Goal: Task Accomplishment & Management: Manage account settings

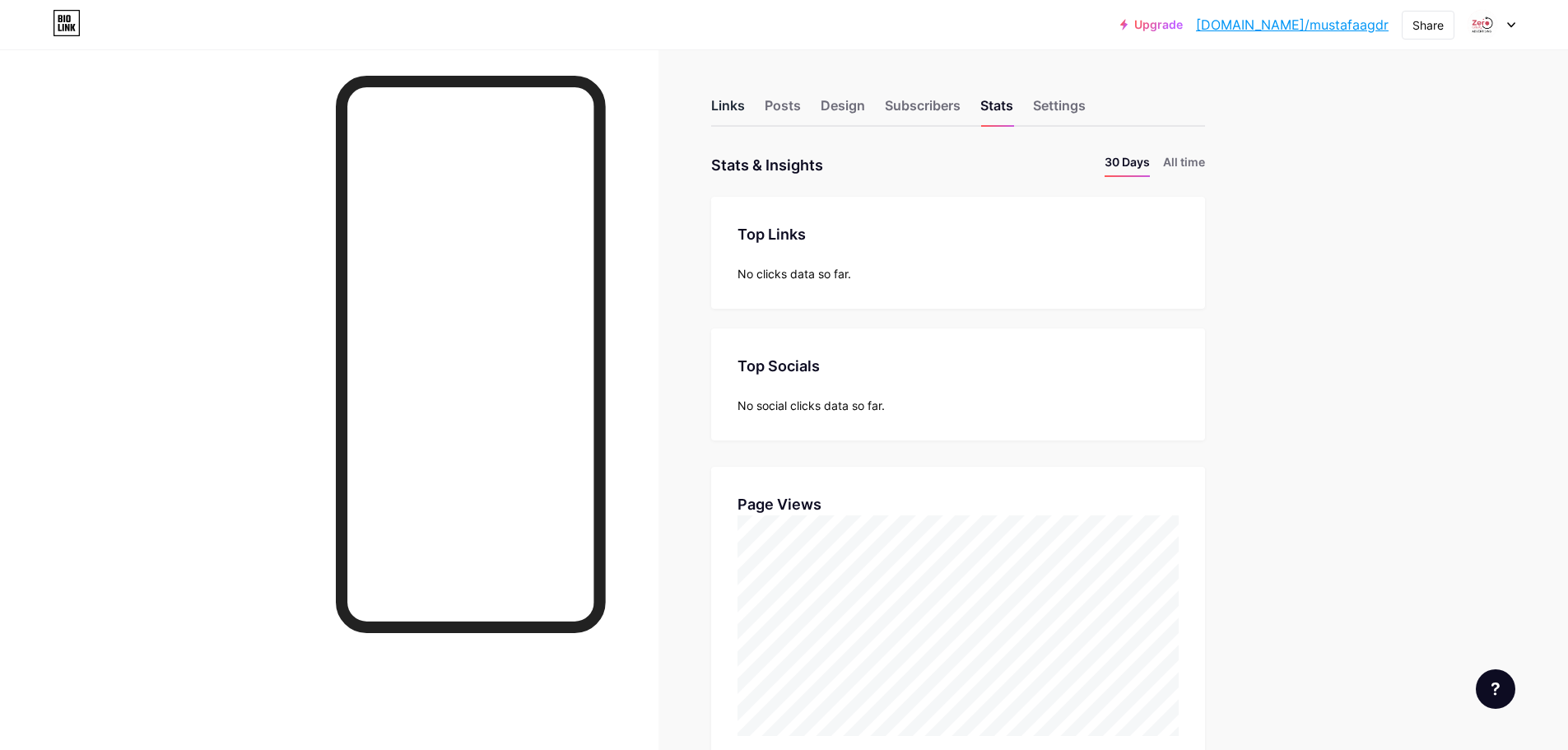
click at [735, 107] on div "Links" at bounding box center [728, 109] width 34 height 29
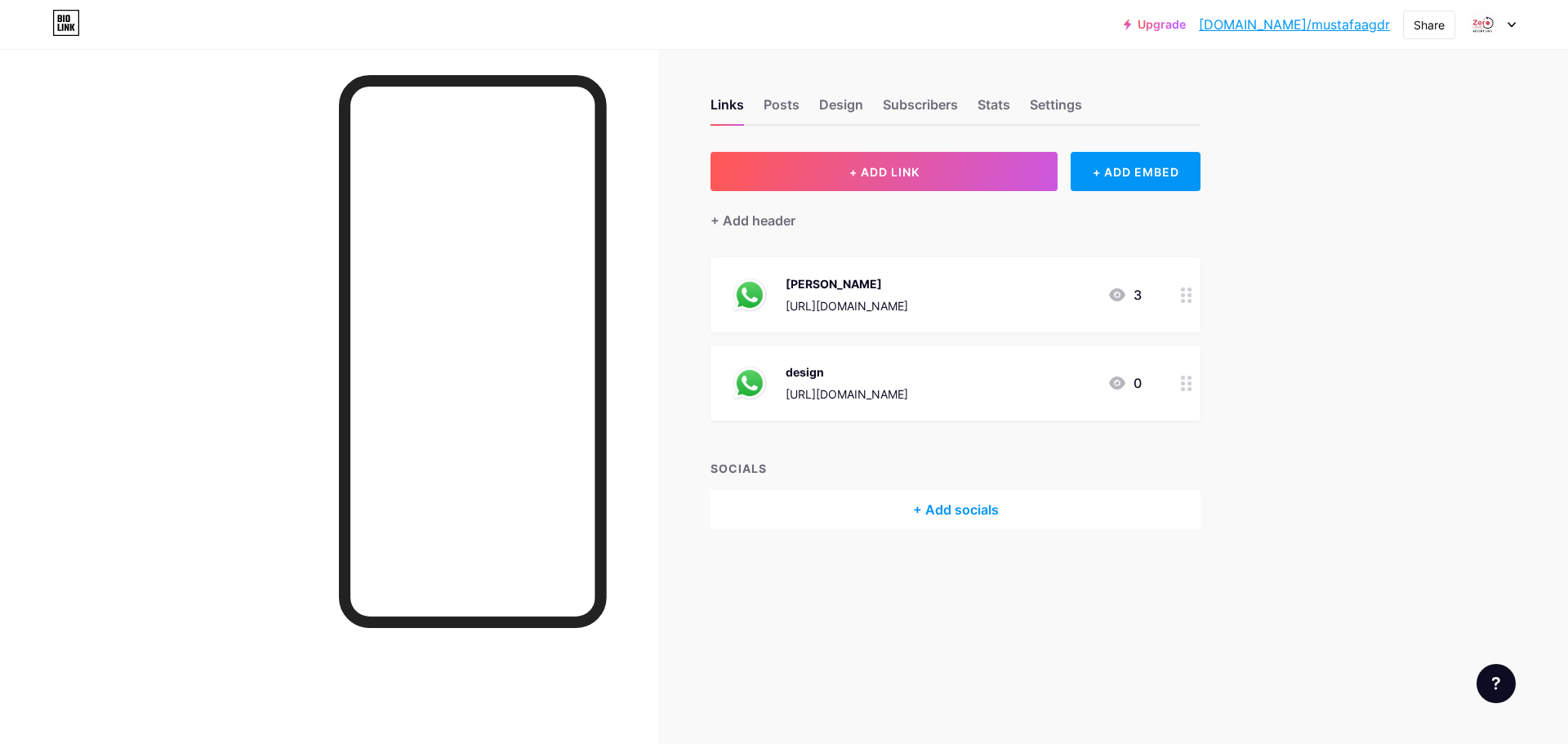
click at [1185, 296] on icon at bounding box center [1186, 295] width 11 height 16
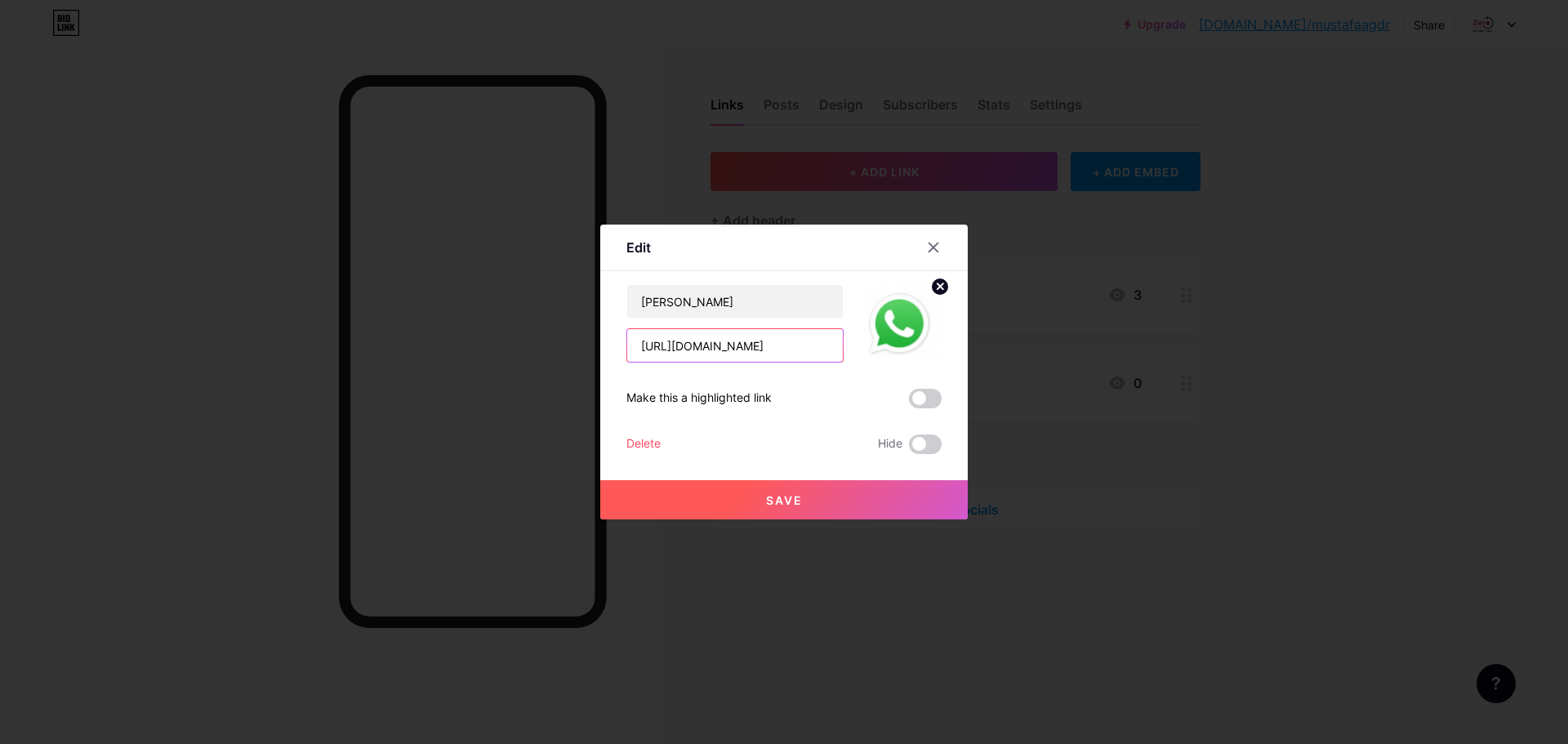
click at [753, 349] on input "https://wa.me/message/O2GNE2KMLHOHP1" at bounding box center [735, 344] width 215 height 33
click at [655, 303] on input "Muhammad bakry" at bounding box center [735, 300] width 215 height 33
drag, startPoint x: 697, startPoint y: 301, endPoint x: 681, endPoint y: 302, distance: 16.0
click at [681, 302] on input "Mohammad bakry" at bounding box center [735, 300] width 215 height 33
click at [750, 302] on input "Mohamed bakry" at bounding box center [735, 300] width 215 height 33
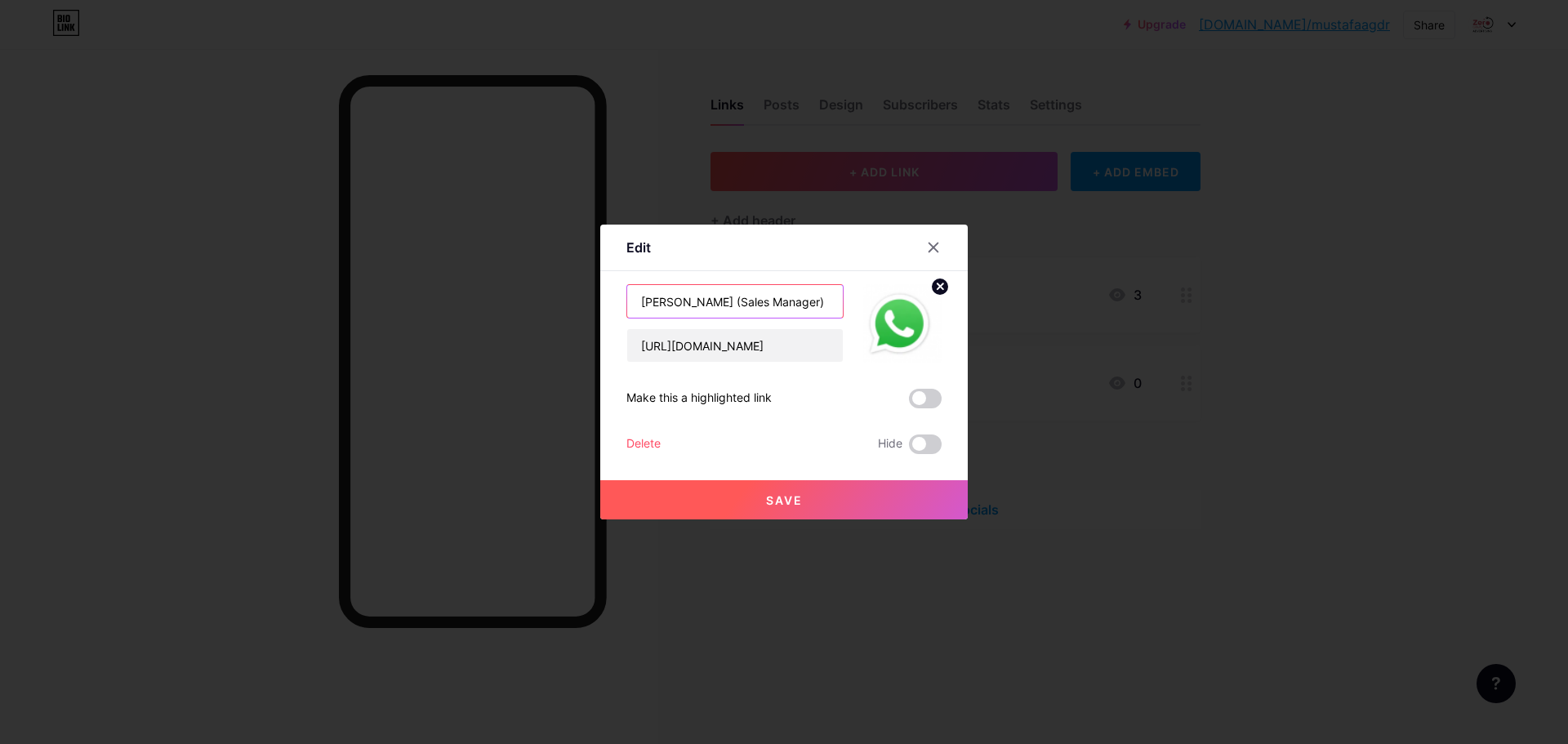
click at [696, 300] on input "Mohamed bakry (Sales Manager)" at bounding box center [735, 300] width 215 height 33
click at [697, 300] on input "Mohamed bakry (Sales Manager)" at bounding box center [735, 300] width 215 height 33
click at [696, 303] on input "Mohamed bakry (Sales Manager)" at bounding box center [735, 300] width 215 height 33
type input "[PERSON_NAME] (Sales Manager)"
click at [737, 344] on input "https://wa.me/message/O2GNE2KMLHOHP1" at bounding box center [735, 344] width 215 height 33
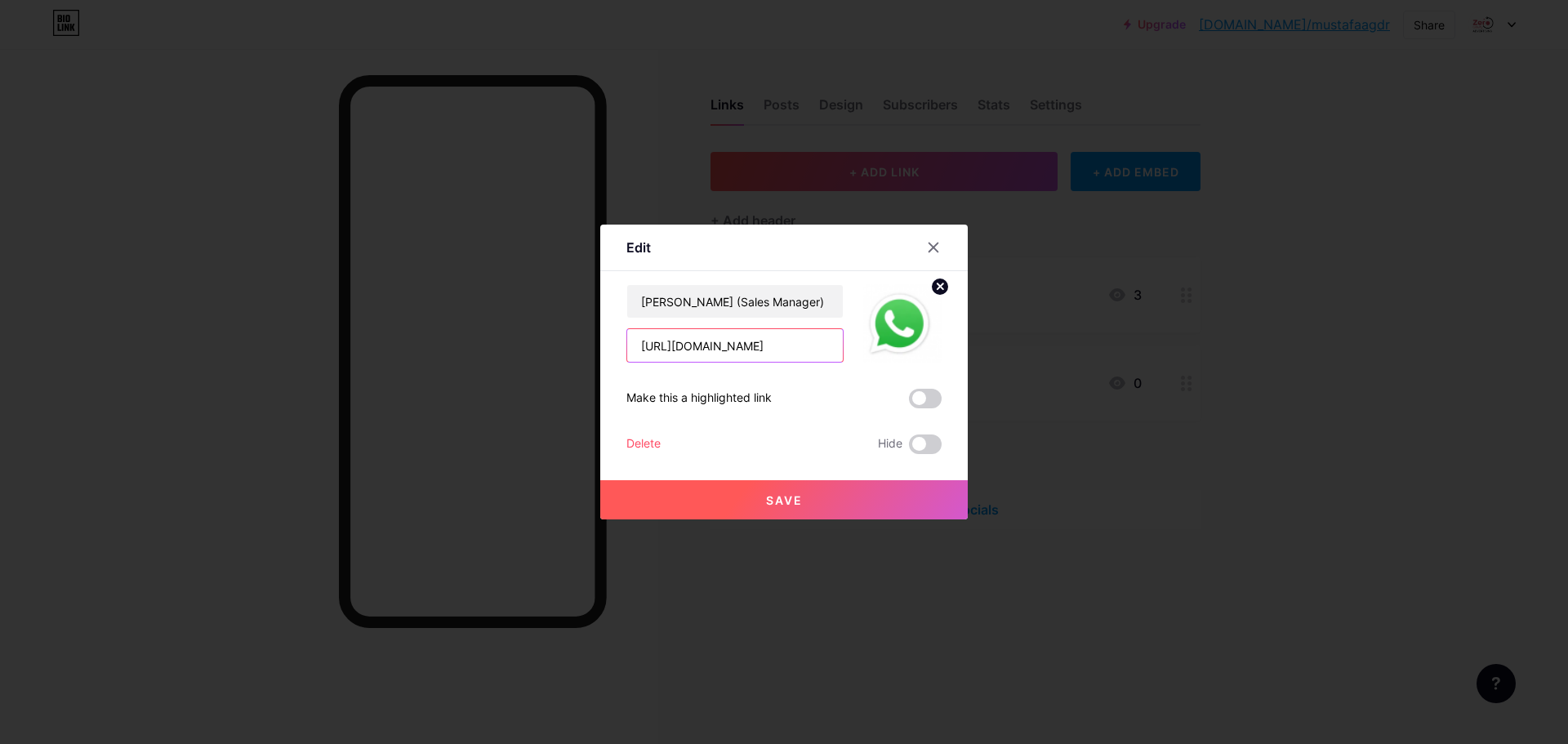
click at [777, 343] on input "https://wa.me/message/O2GNE2KMLHOHP1" at bounding box center [735, 344] width 215 height 33
paste input "CIKU643FOGV5G"
type input "[URL][DOMAIN_NAME]"
click at [779, 502] on span "Save" at bounding box center [784, 500] width 37 height 14
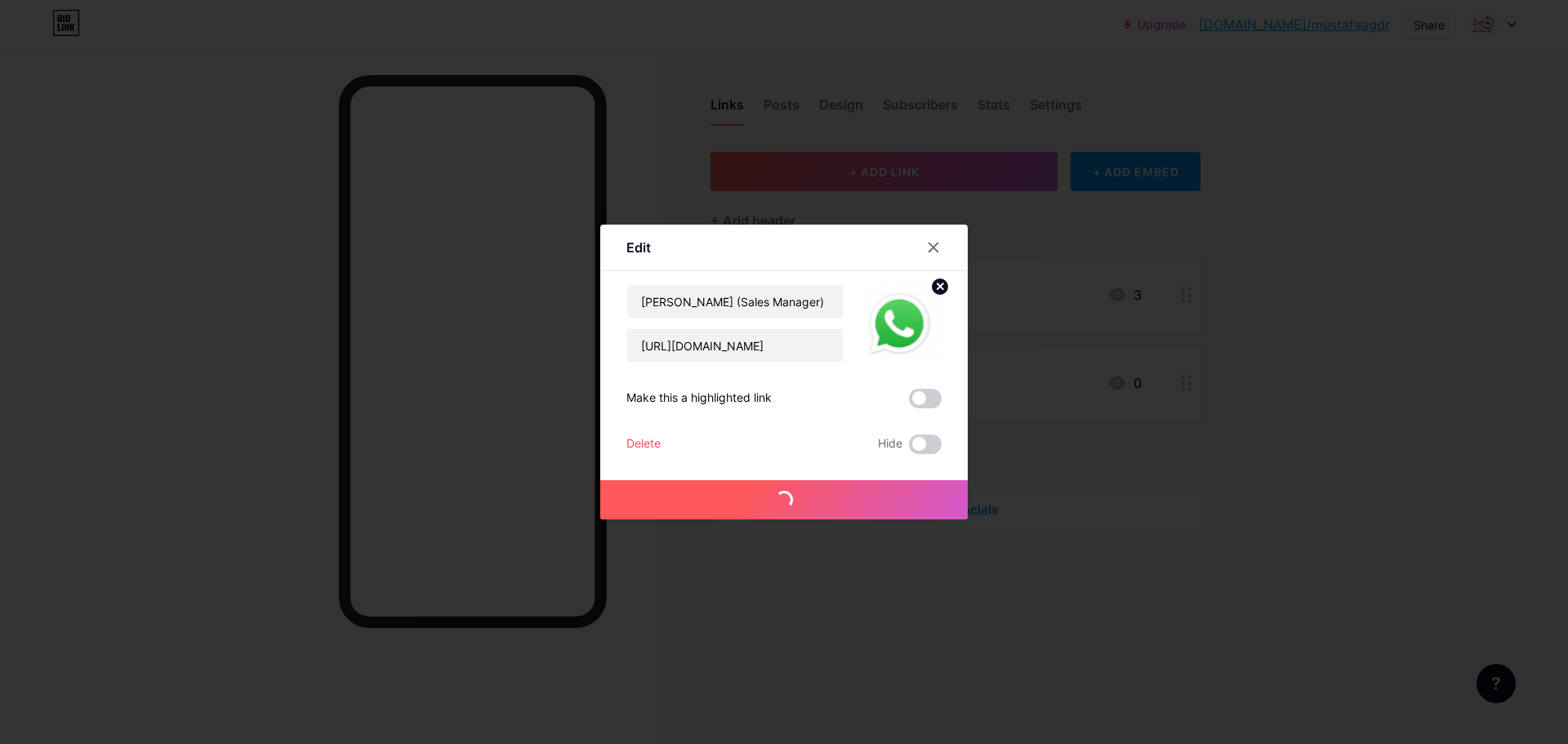
scroll to position [0, 0]
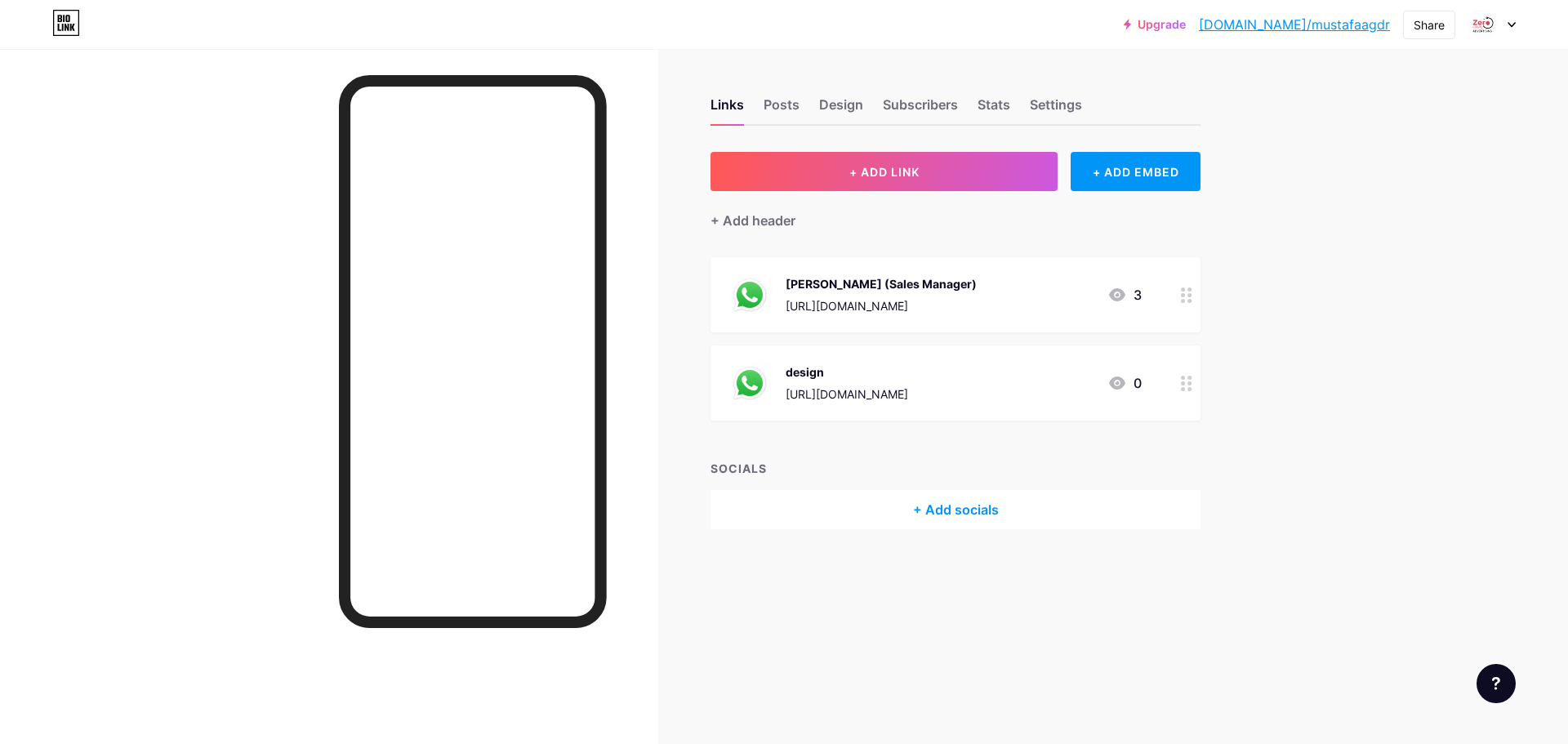
click at [926, 508] on div "+ Add socials" at bounding box center [955, 509] width 490 height 39
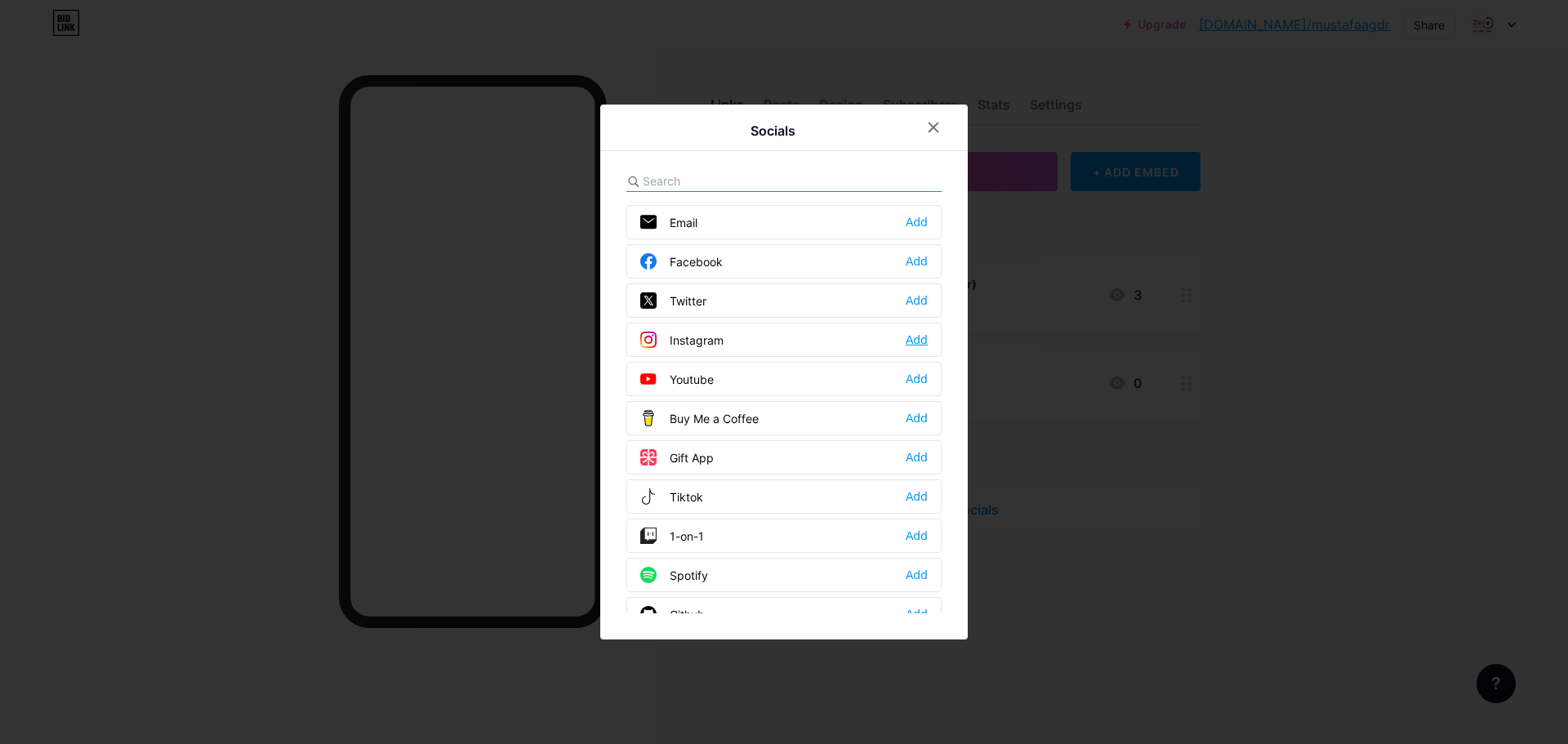
click at [920, 340] on div "Add" at bounding box center [916, 339] width 22 height 16
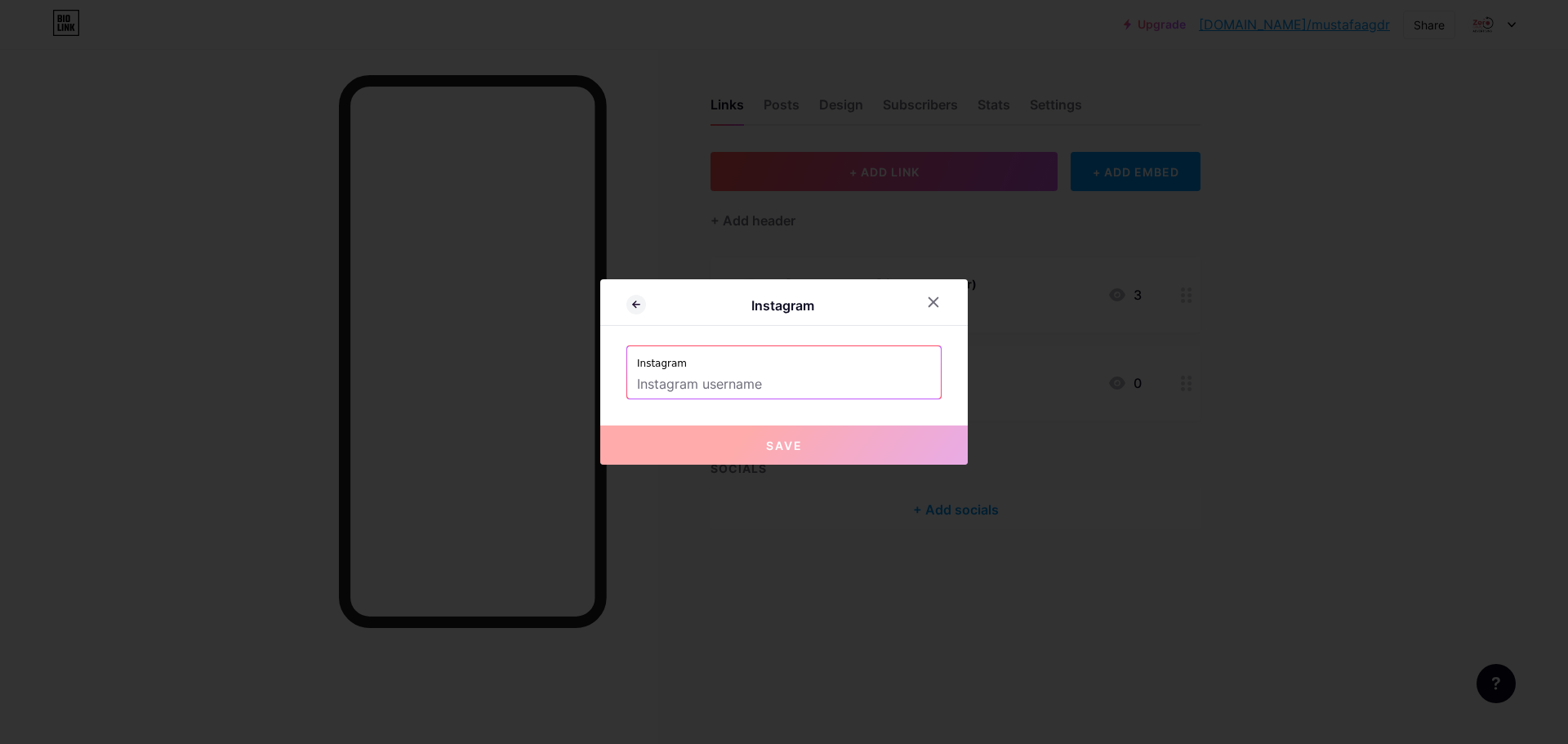
click at [707, 381] on input "text" at bounding box center [784, 385] width 294 height 28
paste input "https://www.instagram.com/0g.advertising/#"
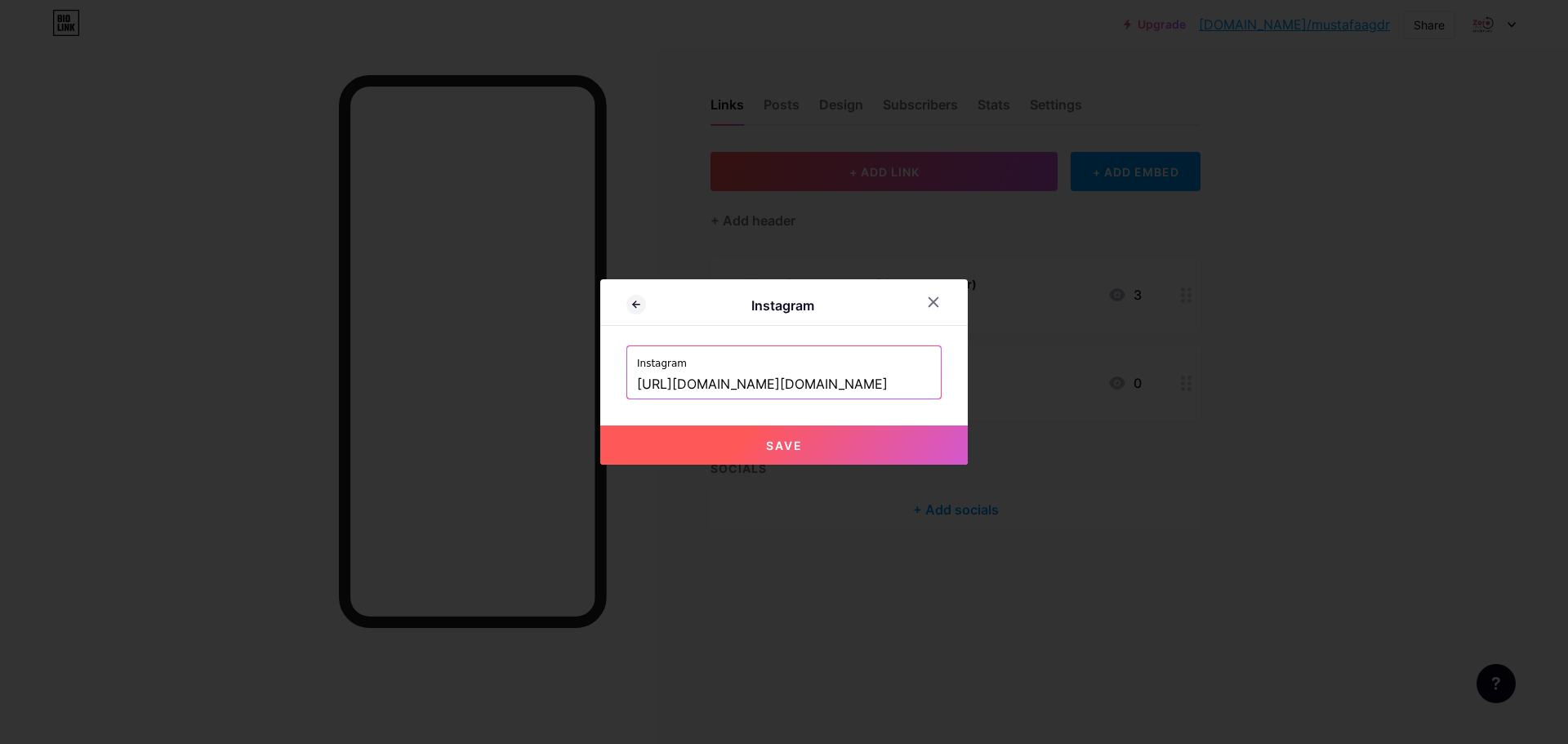
click at [780, 441] on span "Save" at bounding box center [784, 445] width 37 height 14
type input "https://instagram.com/https://www.instagram.com/0g.advertising/#"
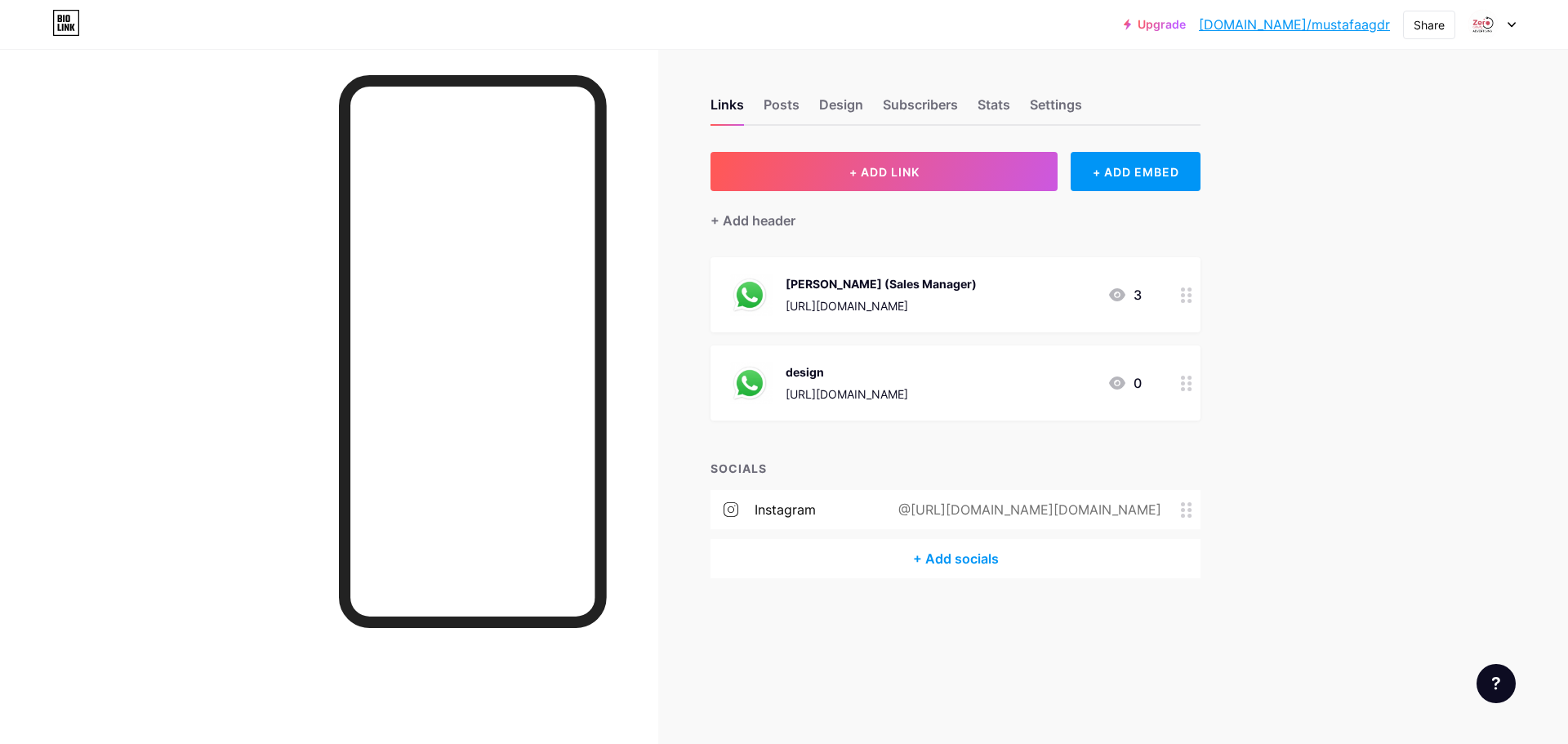
click at [945, 553] on div "+ Add socials" at bounding box center [955, 559] width 490 height 39
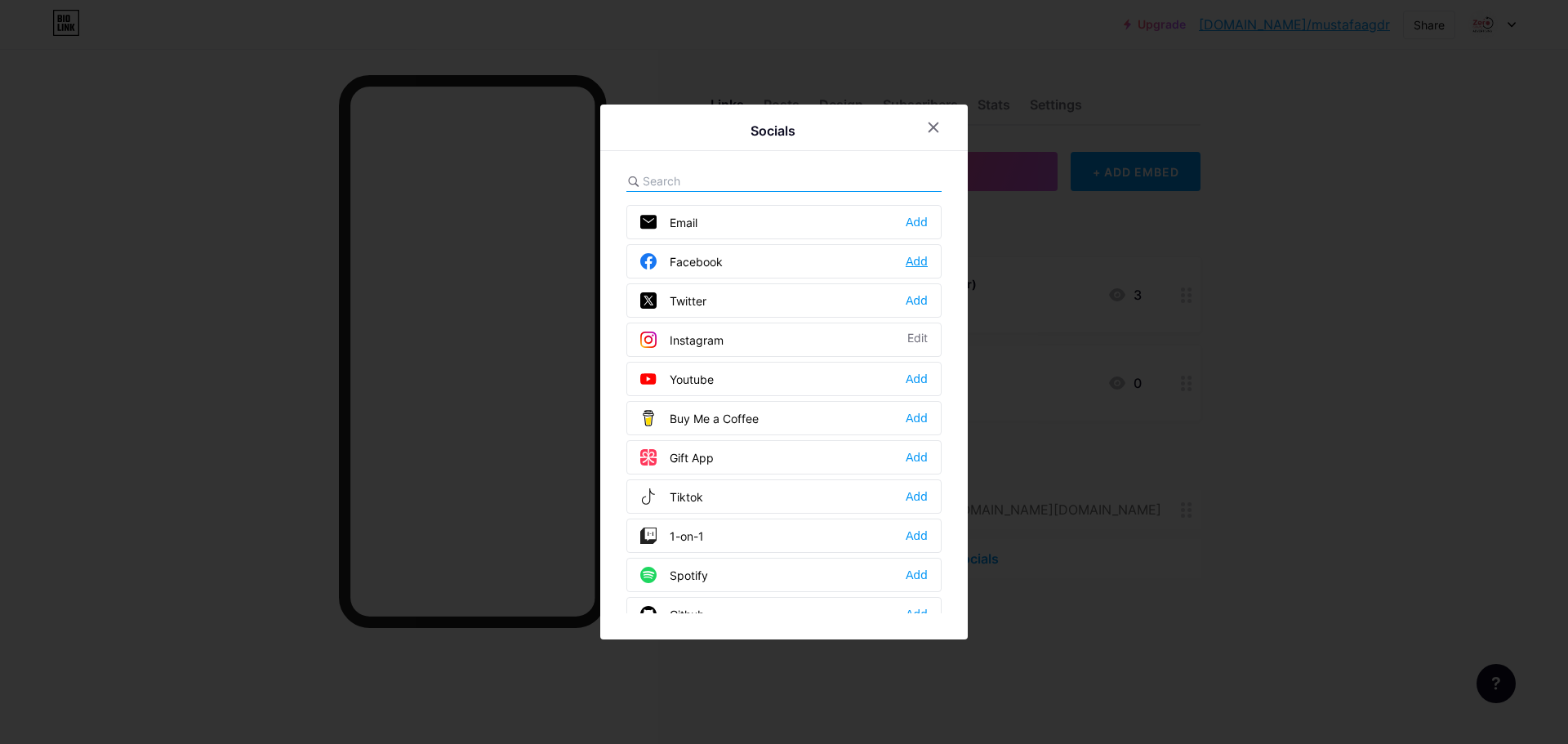
click at [917, 255] on div "Add" at bounding box center [916, 260] width 22 height 16
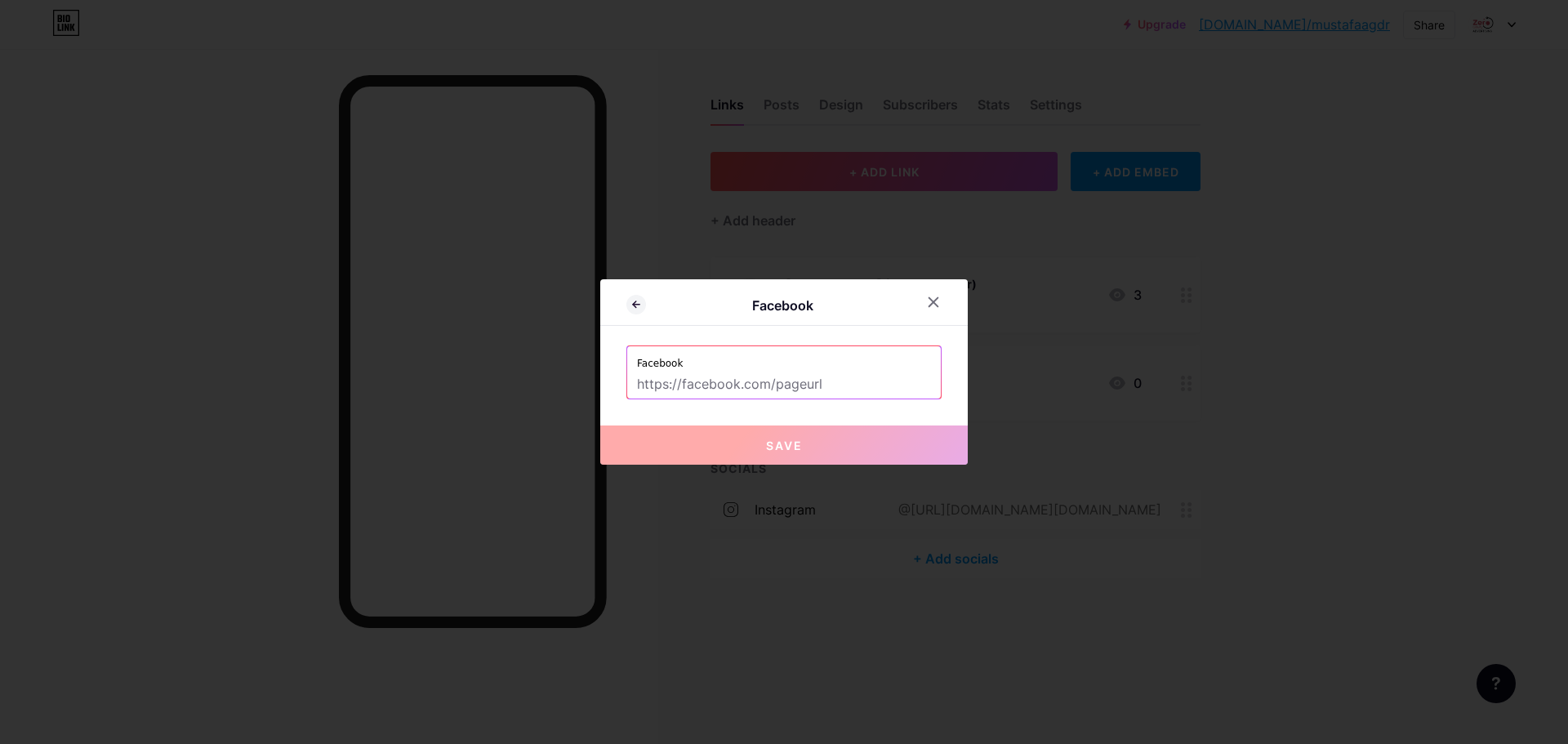
click at [681, 381] on input "text" at bounding box center [784, 385] width 294 height 28
paste input "[URL][DOMAIN_NAME]"
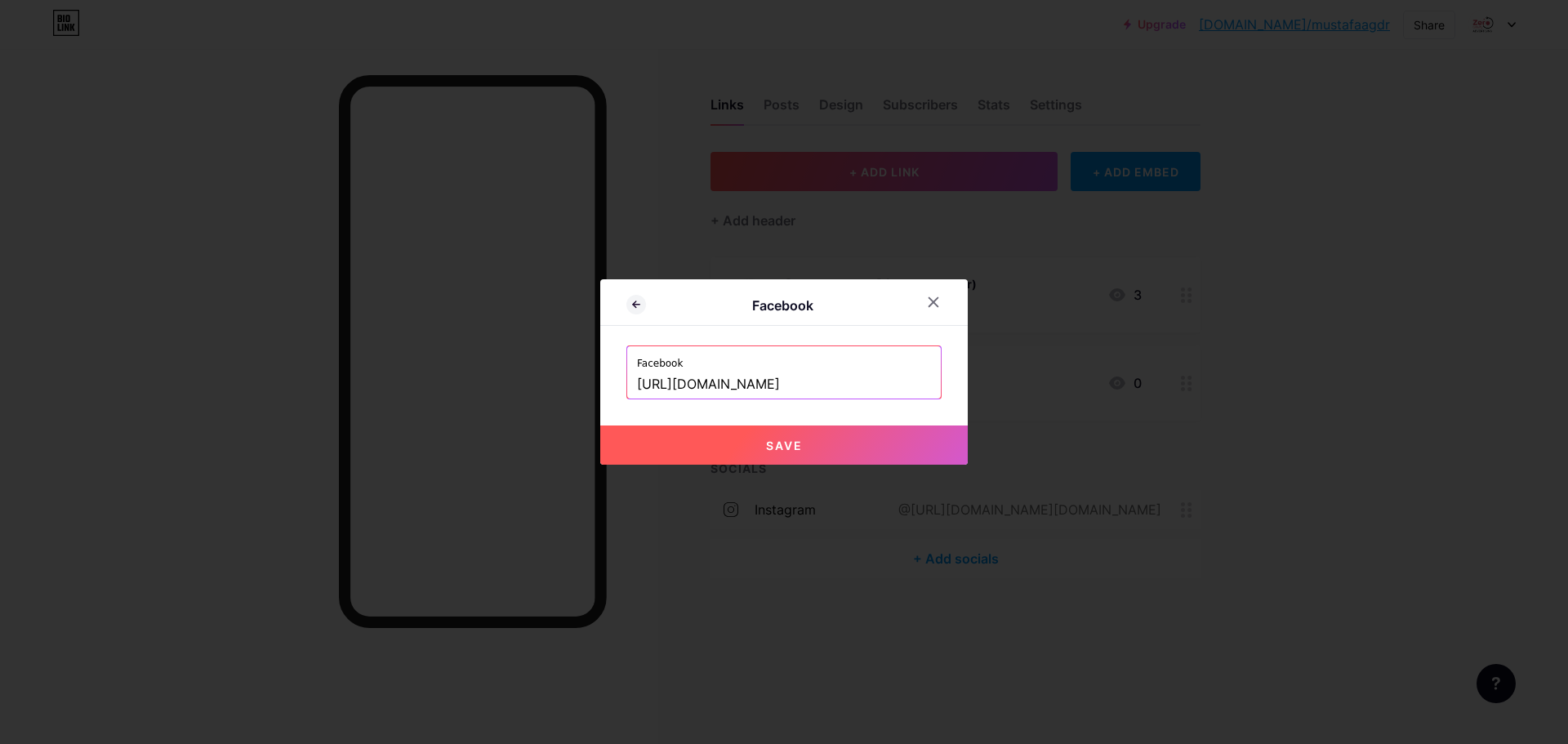
type input "[URL][DOMAIN_NAME]"
click at [817, 444] on button "Save" at bounding box center [784, 445] width 367 height 39
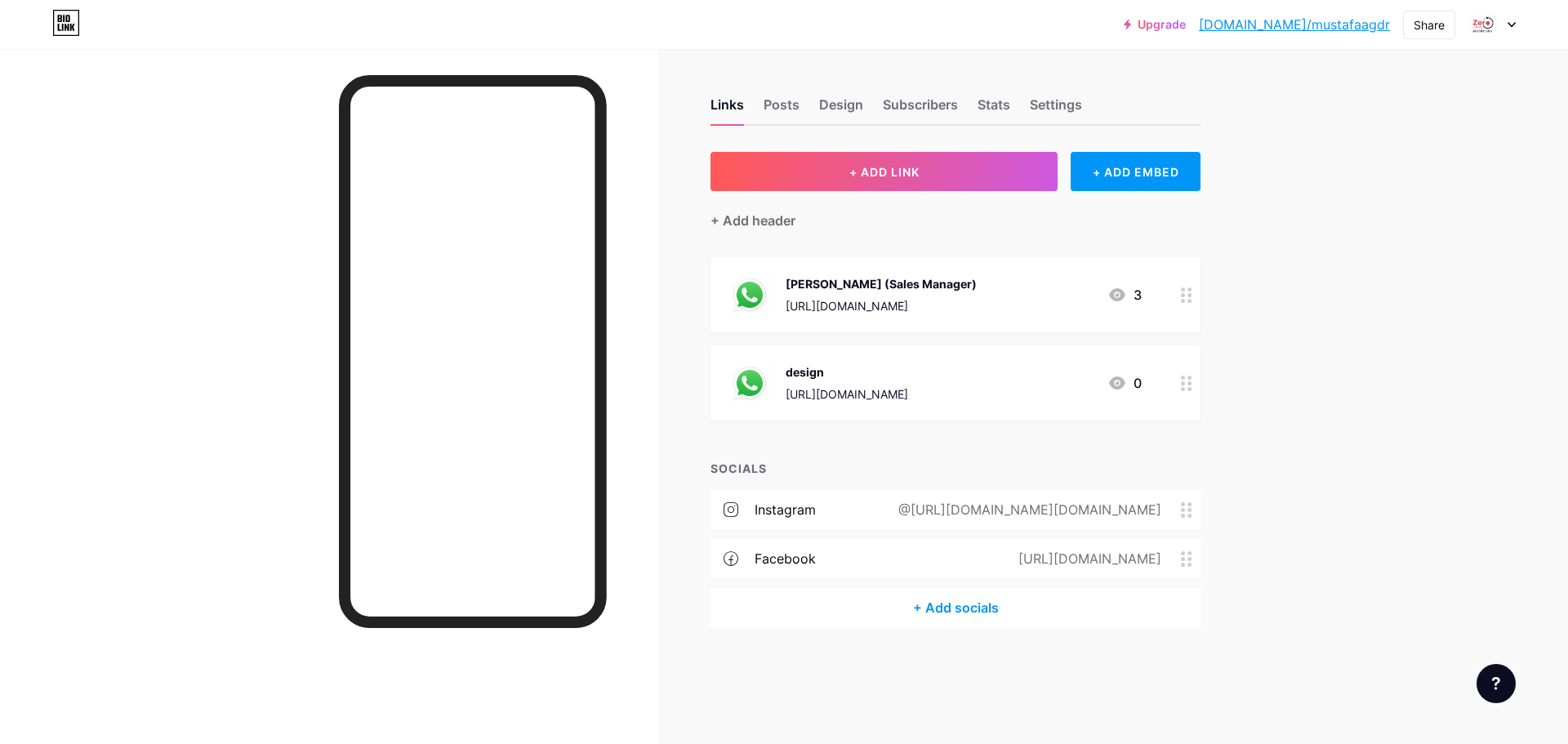
click at [1192, 387] on div at bounding box center [1186, 383] width 28 height 75
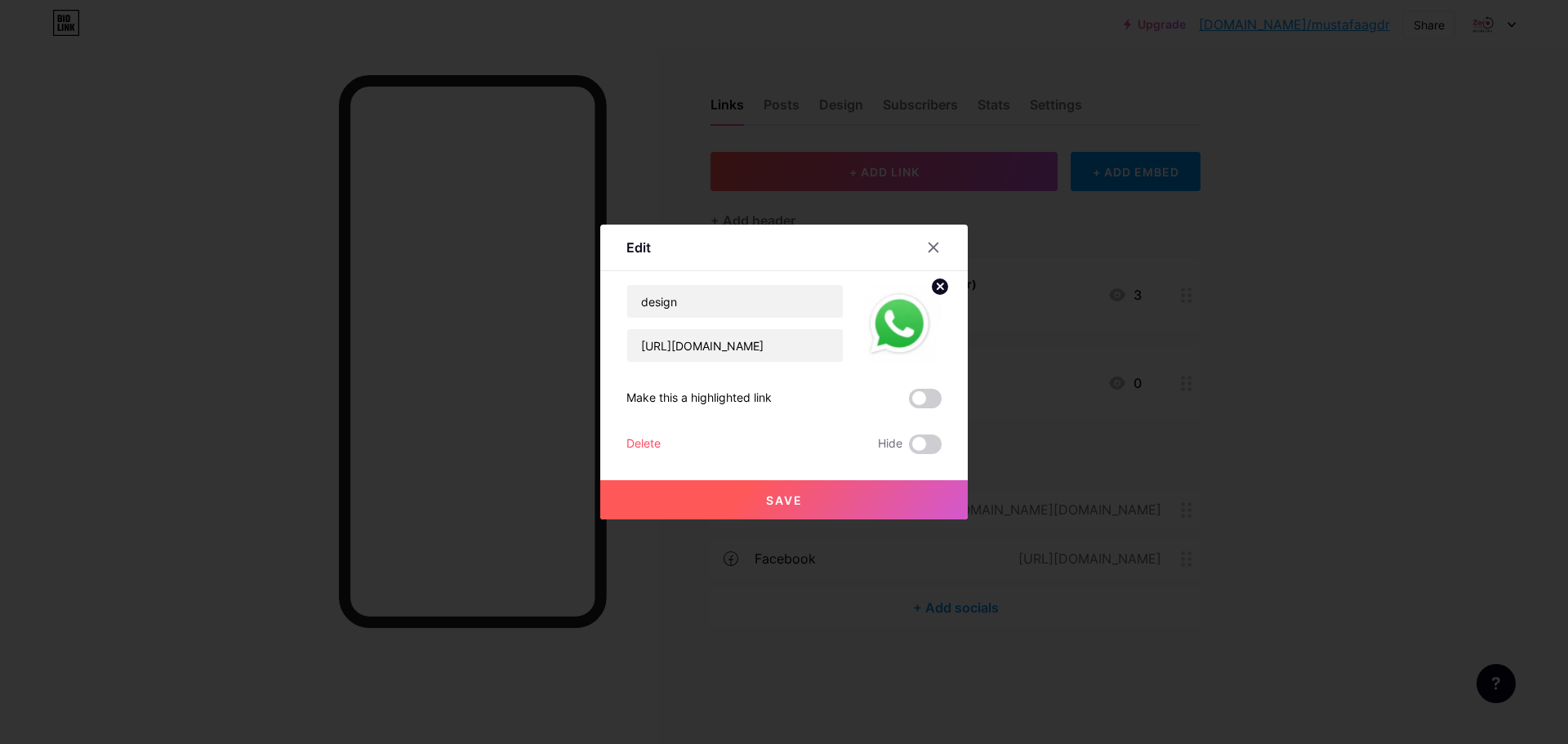
click at [655, 445] on div "Delete" at bounding box center [643, 444] width 35 height 20
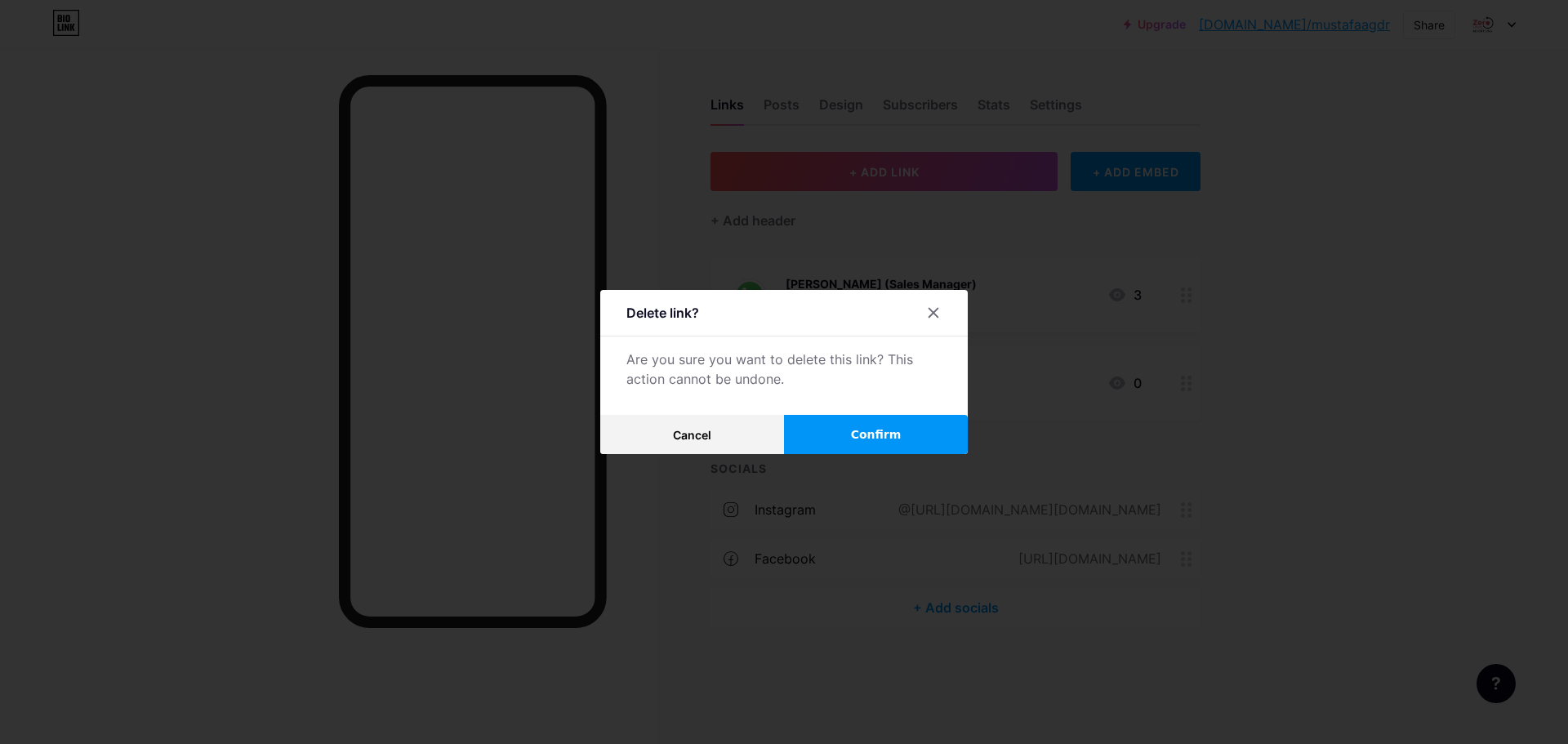
click at [821, 443] on button "Confirm" at bounding box center [875, 434] width 183 height 39
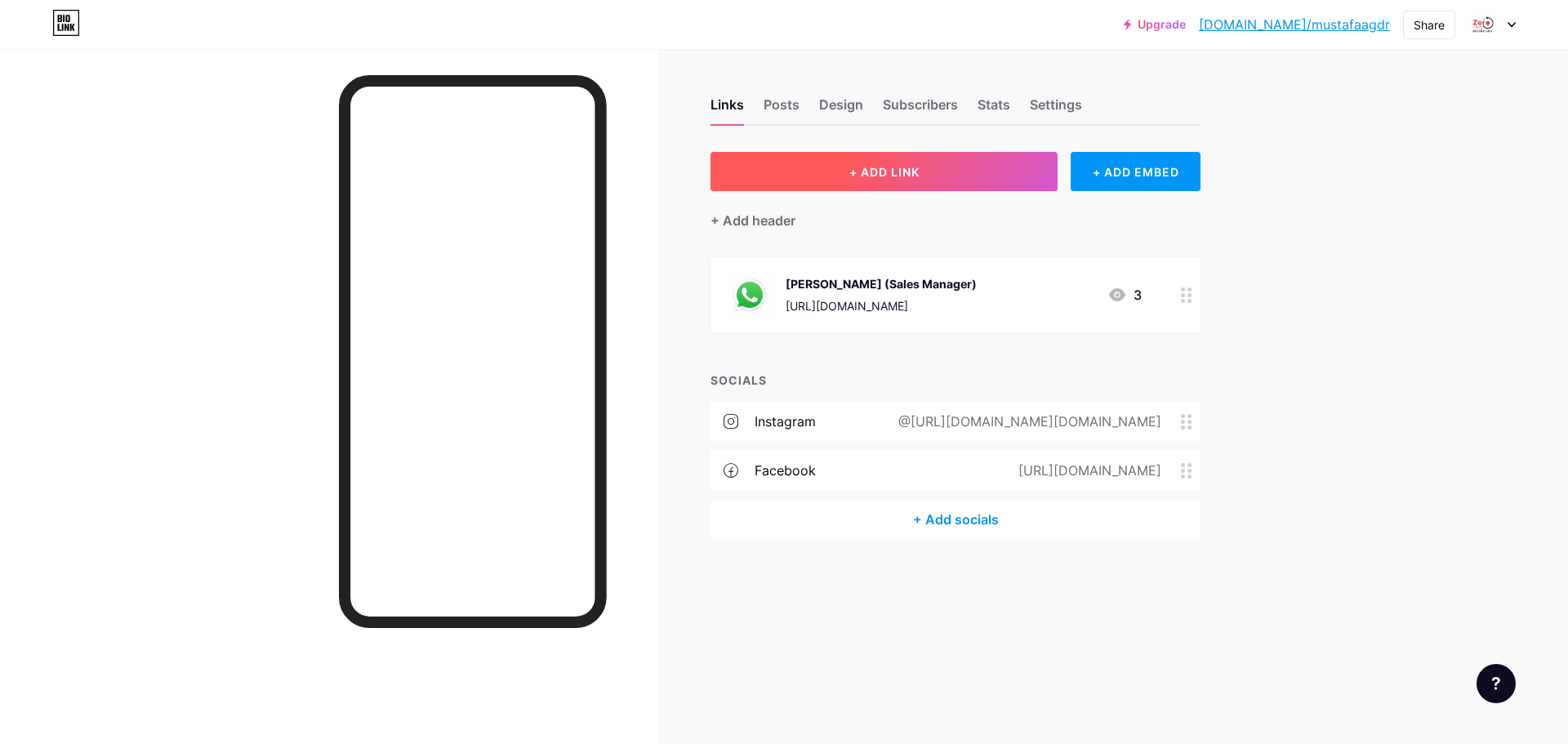
click at [856, 168] on span "+ ADD LINK" at bounding box center [884, 171] width 70 height 14
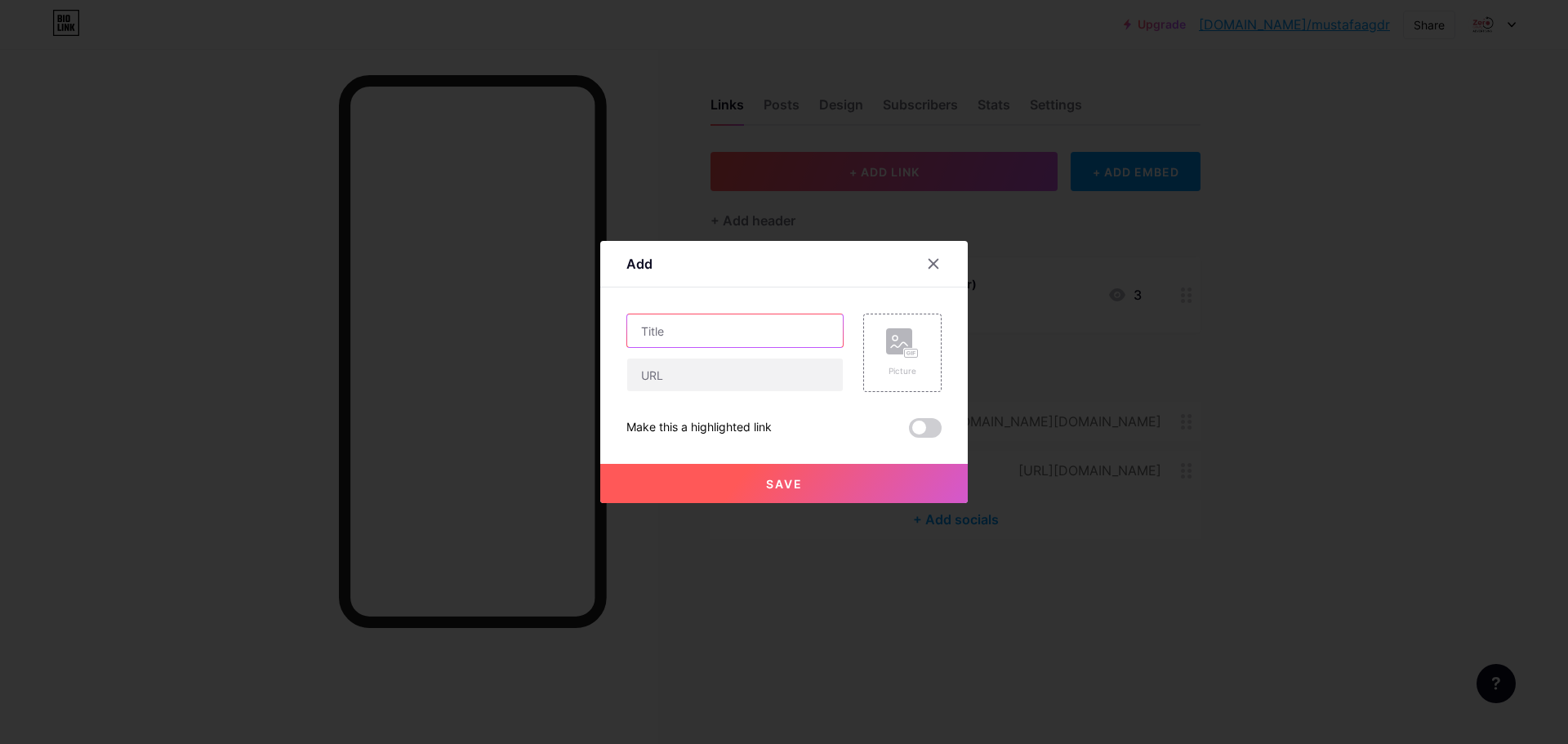
click at [685, 335] on input "text" at bounding box center [735, 330] width 215 height 33
type input "PROFILE"
type input "Profile"
click at [666, 381] on input "text" at bounding box center [735, 374] width 215 height 33
click at [693, 371] on input "text" at bounding box center [735, 374] width 215 height 33
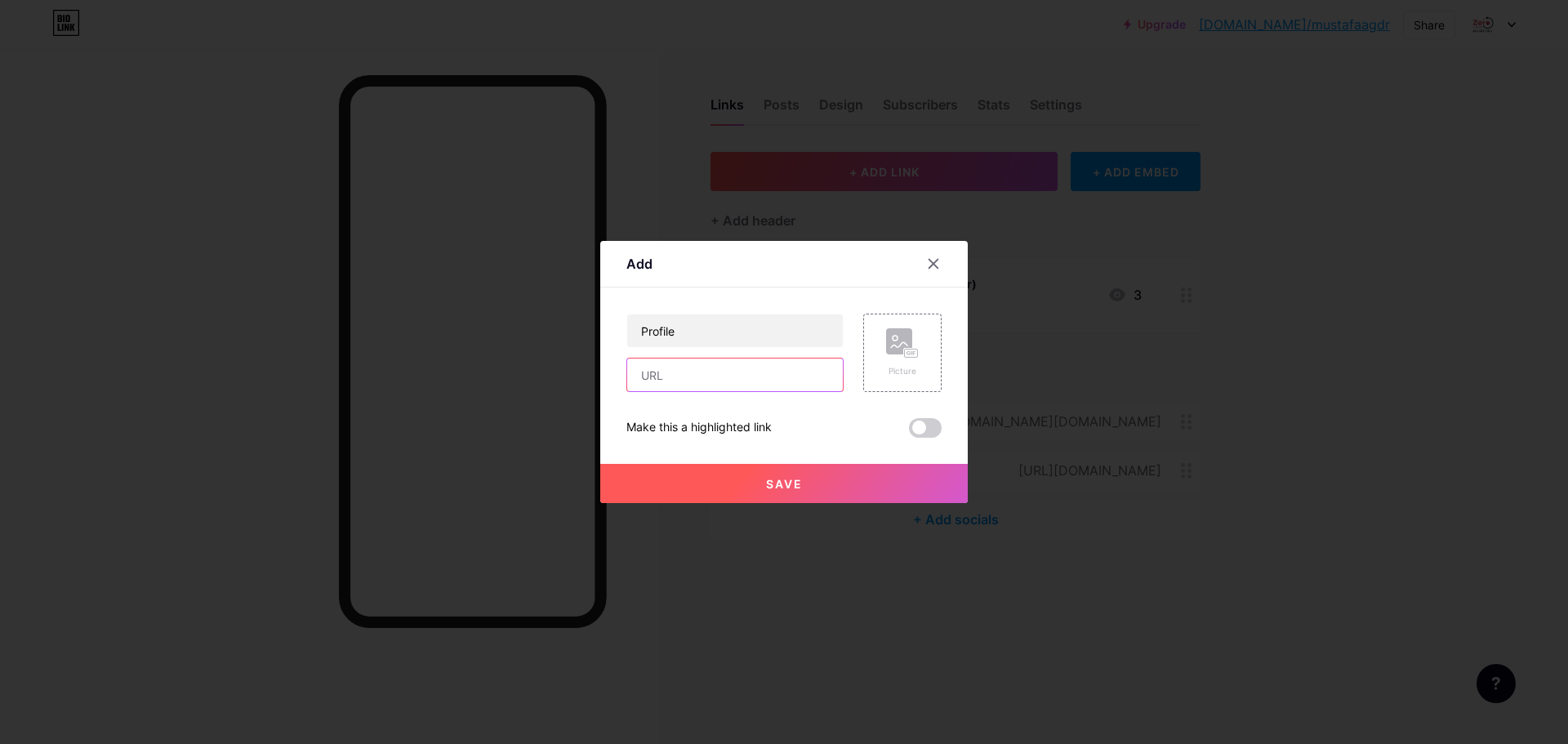
paste input "[URL][DOMAIN_NAME]"
type input "[URL][DOMAIN_NAME]"
click at [798, 478] on span "Save" at bounding box center [784, 483] width 37 height 14
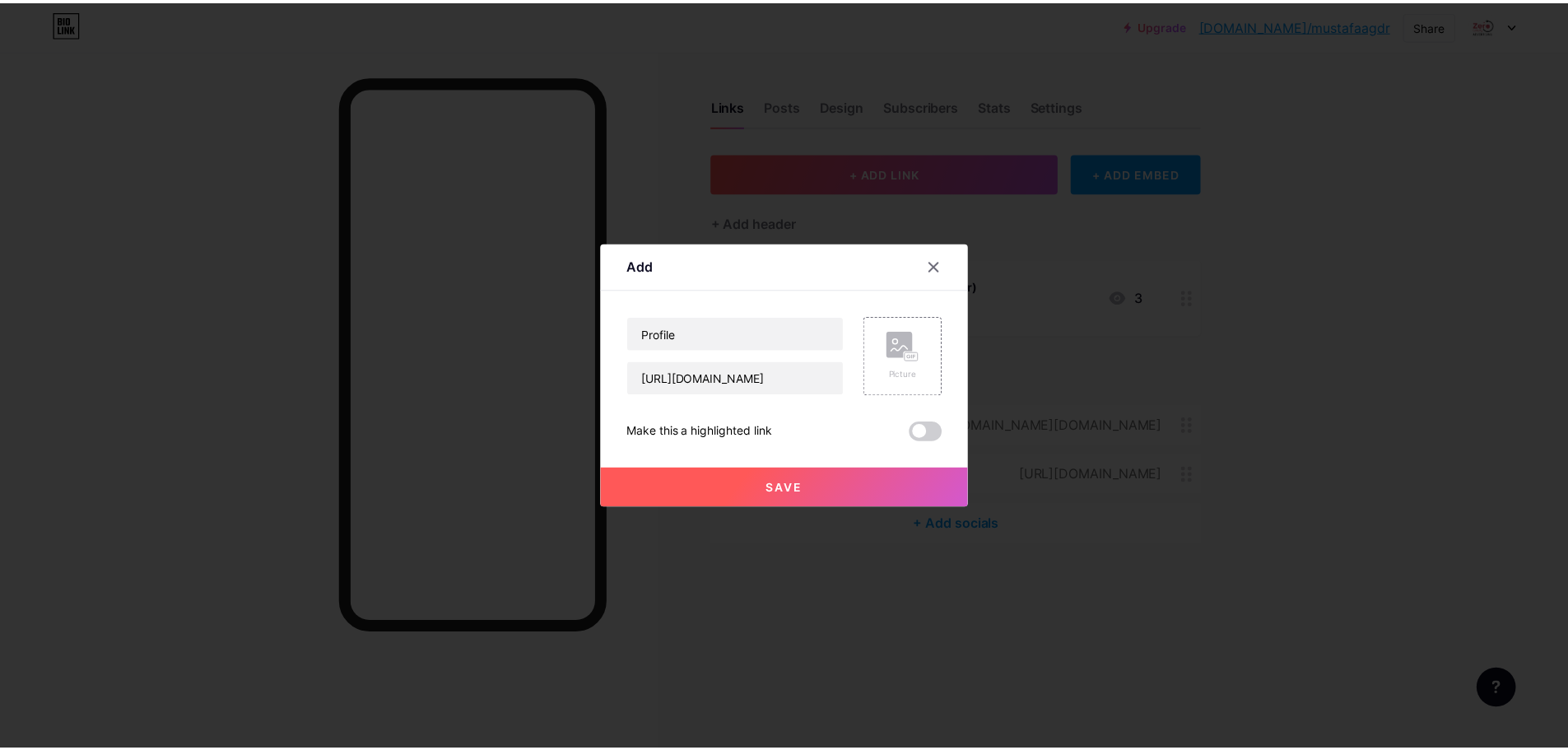
scroll to position [0, 0]
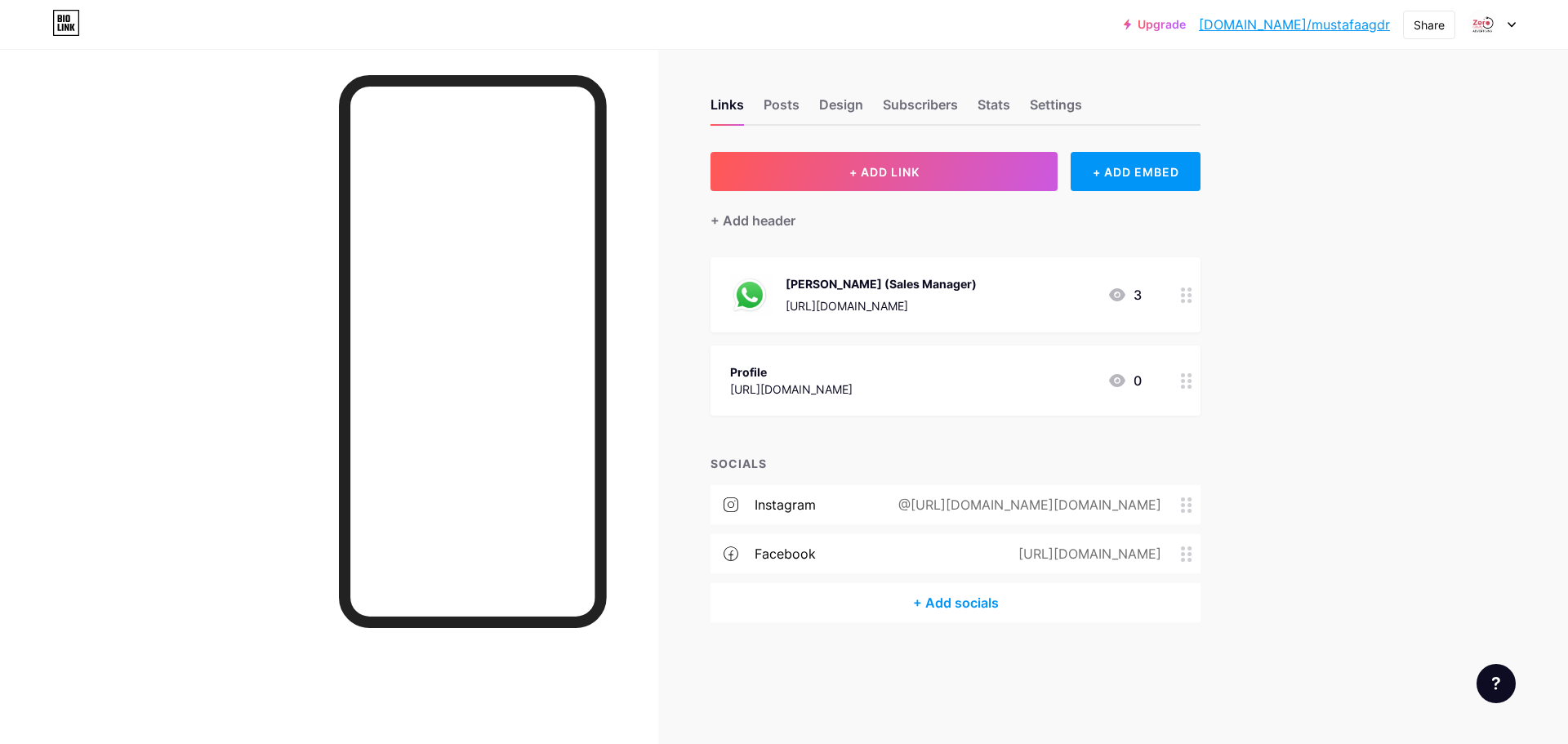
click at [1191, 290] on circle at bounding box center [1190, 289] width 4 height 4
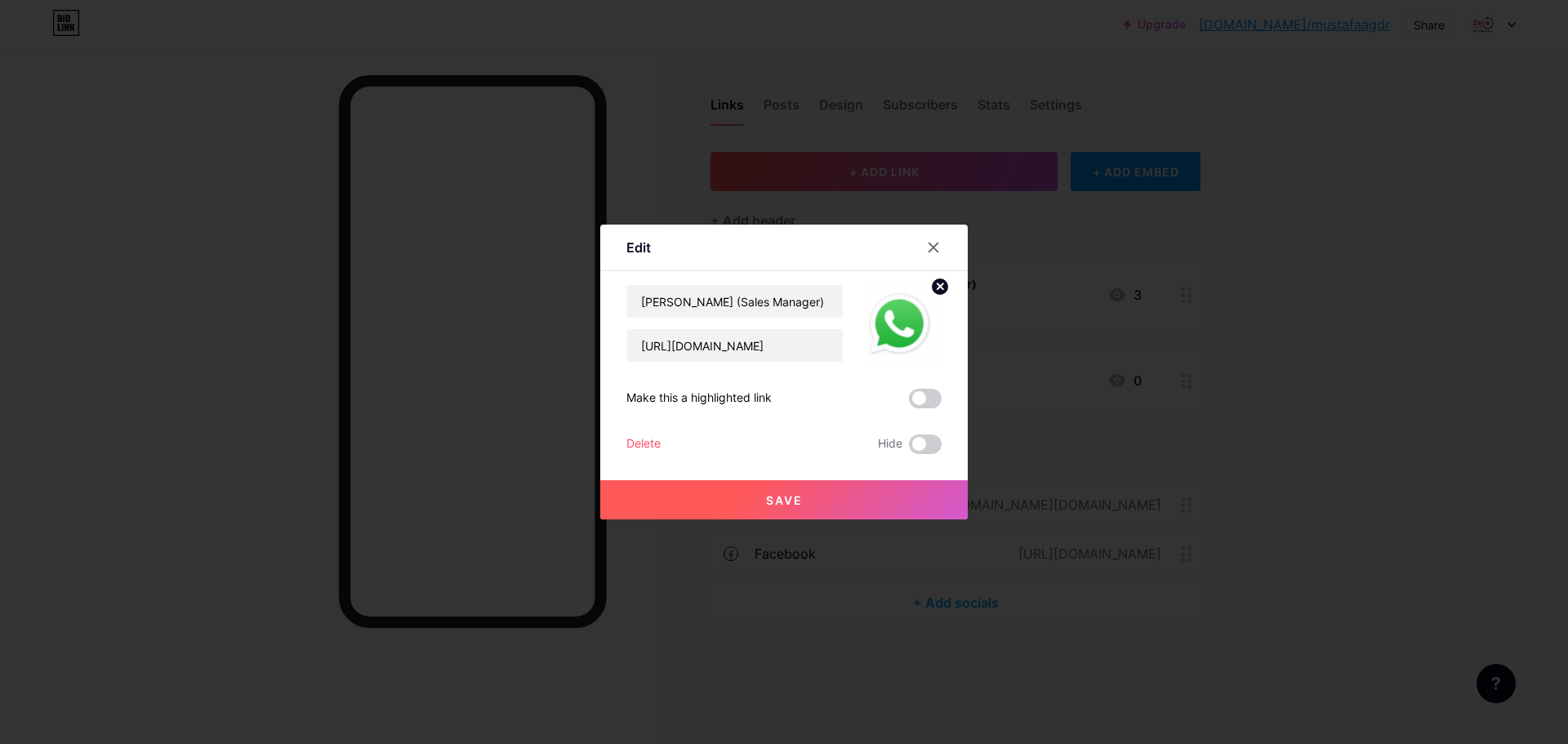
click at [935, 284] on circle at bounding box center [939, 286] width 18 height 18
click at [911, 315] on rect at bounding box center [899, 312] width 26 height 26
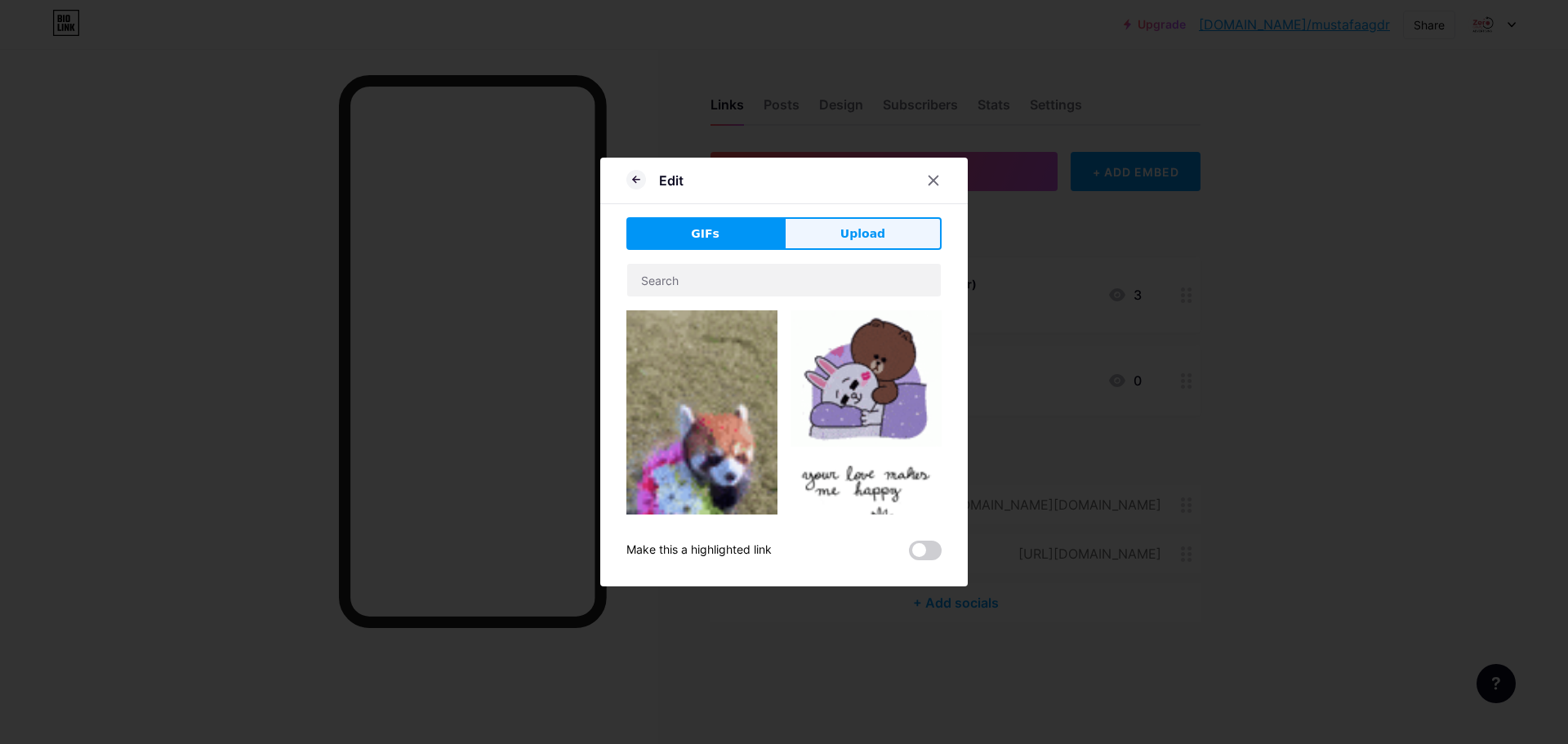
click at [849, 226] on span "Upload" at bounding box center [862, 234] width 45 height 17
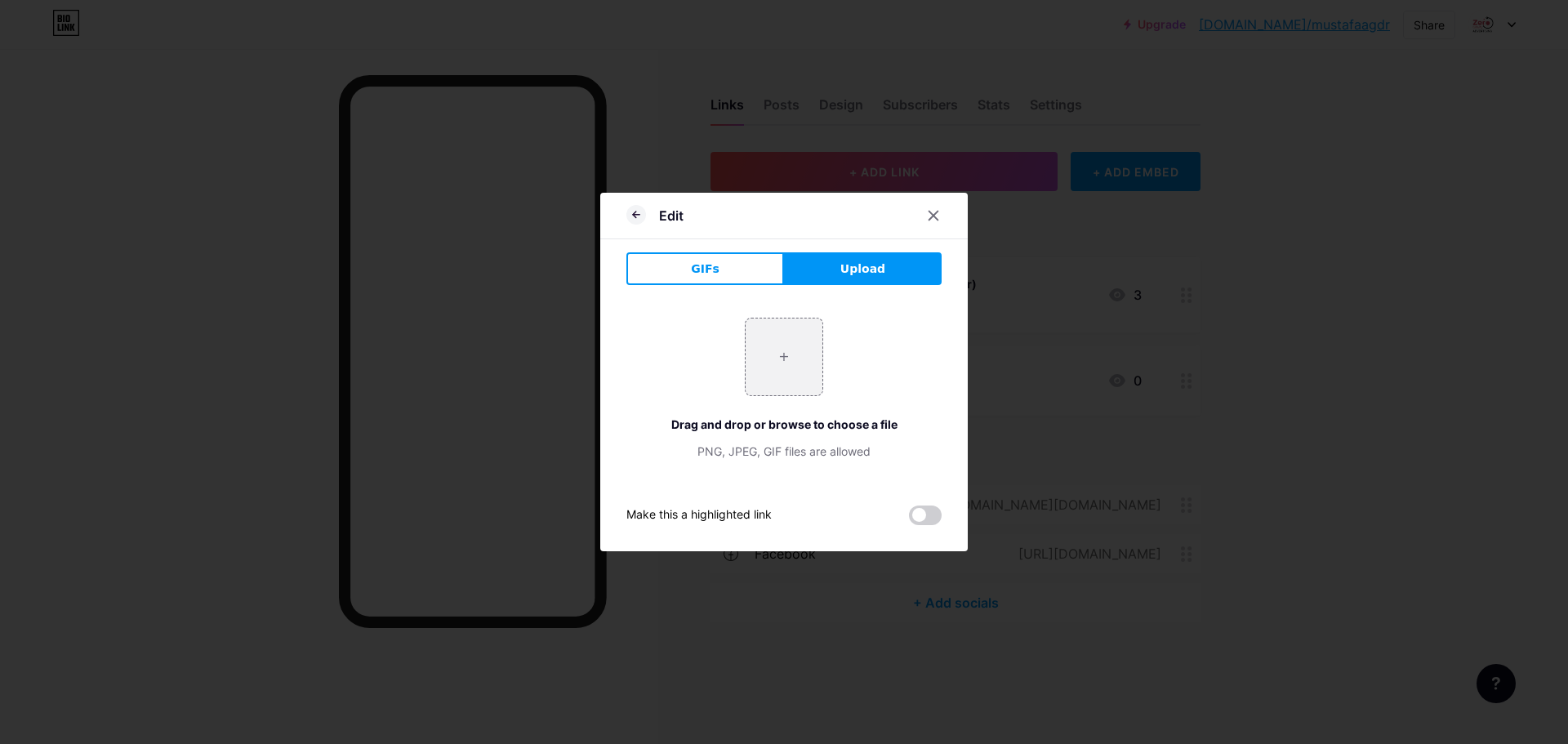
click at [784, 397] on div "+ Drag and drop or browse to choose a file PNG, JPEG, GIF files are allowed" at bounding box center [784, 388] width 315 height 142
click at [784, 370] on input "file" at bounding box center [784, 357] width 77 height 77
click at [776, 344] on input "file" at bounding box center [784, 357] width 77 height 77
type input "C:\fakepath\whatsapp-call-icon-psd-editable_314999-3666.jpg"
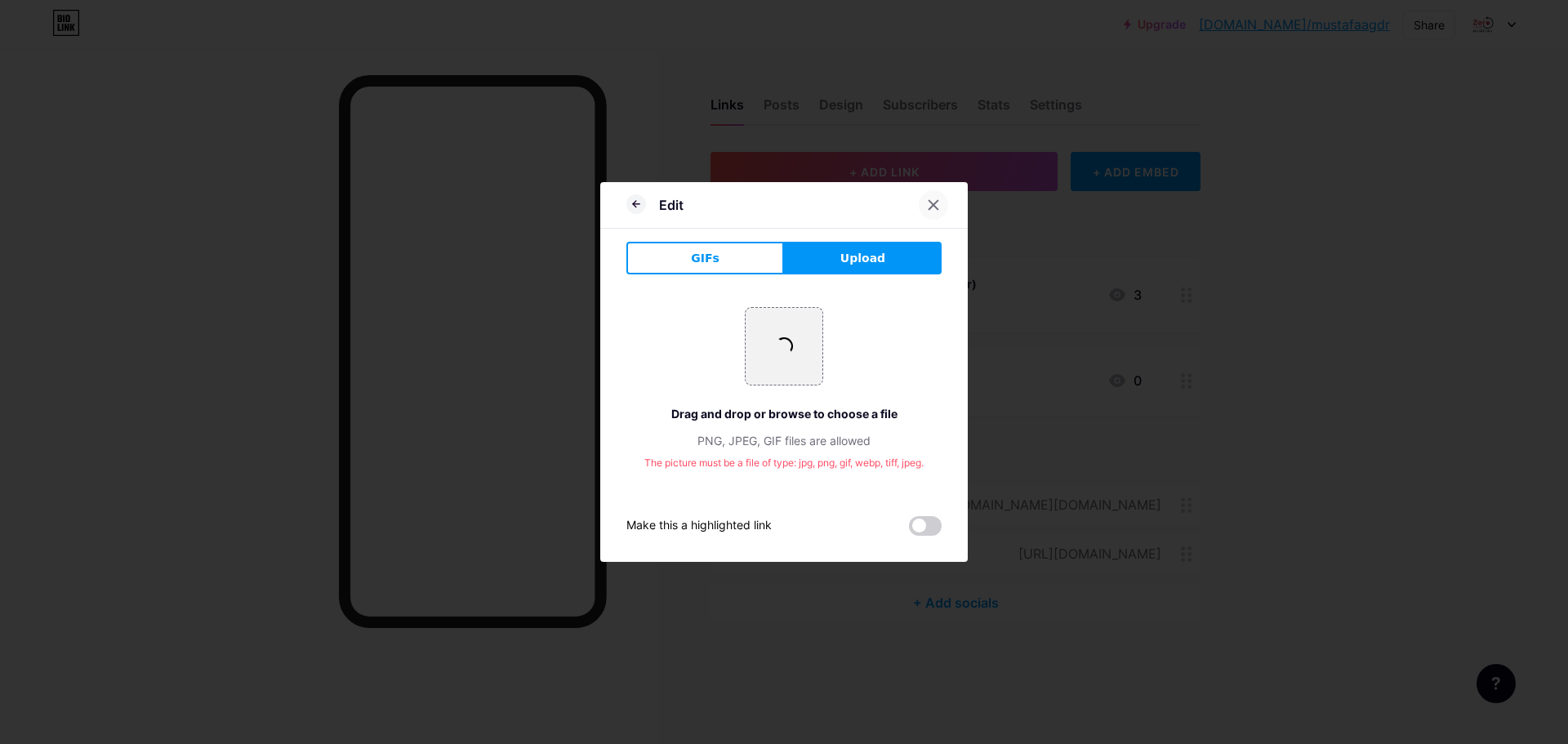
click at [936, 206] on icon at bounding box center [933, 205] width 13 height 13
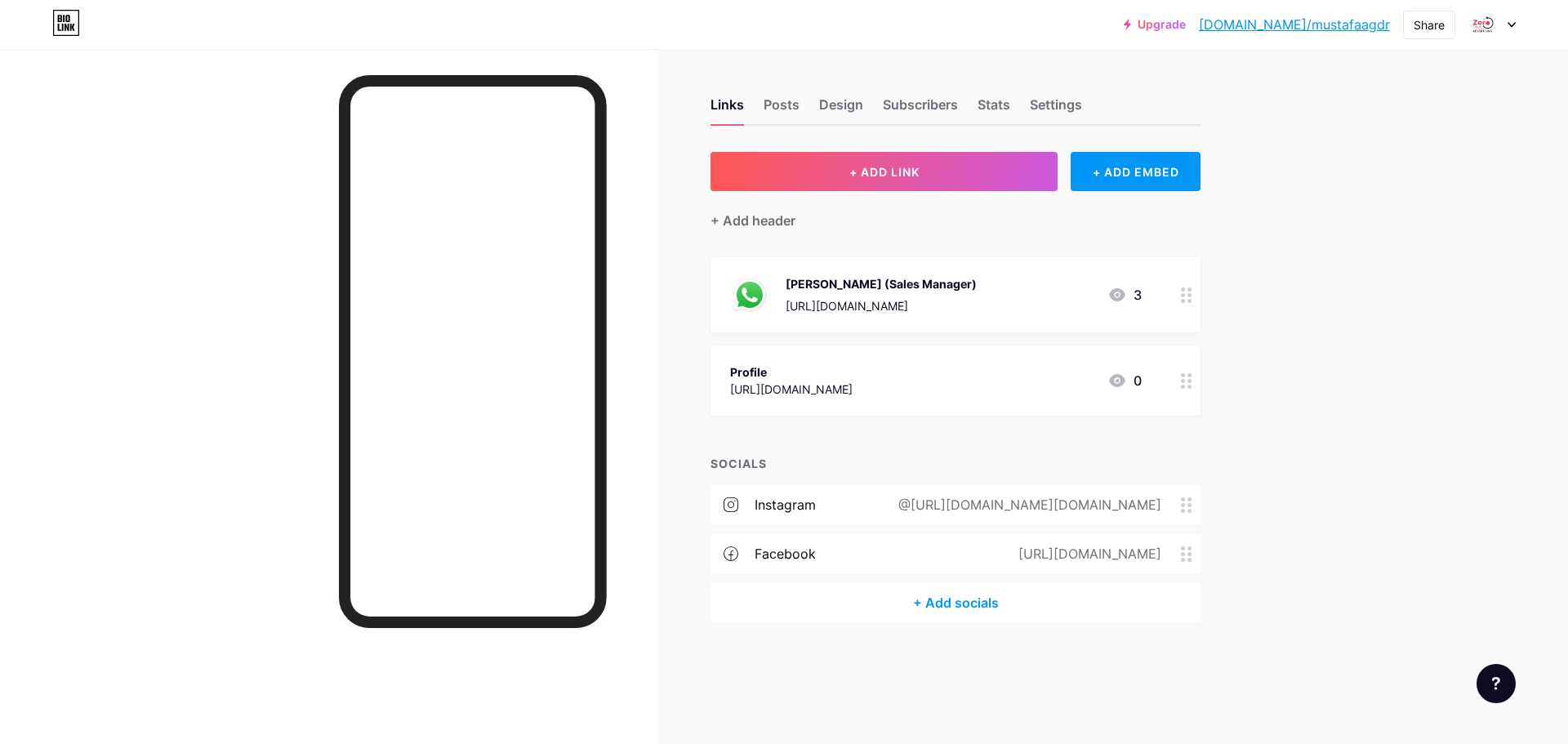
click at [1188, 305] on div at bounding box center [1186, 295] width 28 height 75
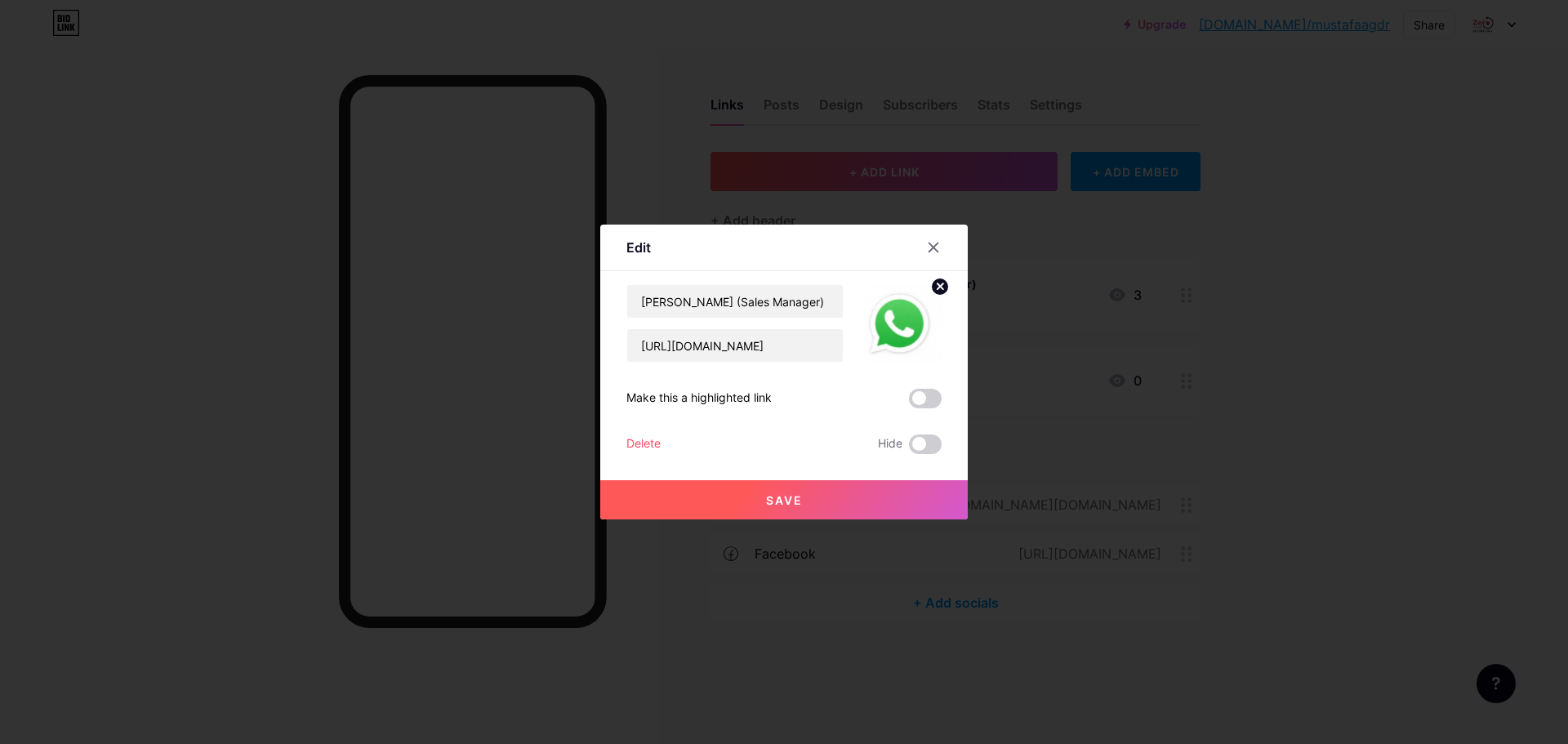
click at [940, 287] on icon at bounding box center [940, 286] width 6 height 6
click at [836, 506] on button "Save" at bounding box center [784, 500] width 367 height 39
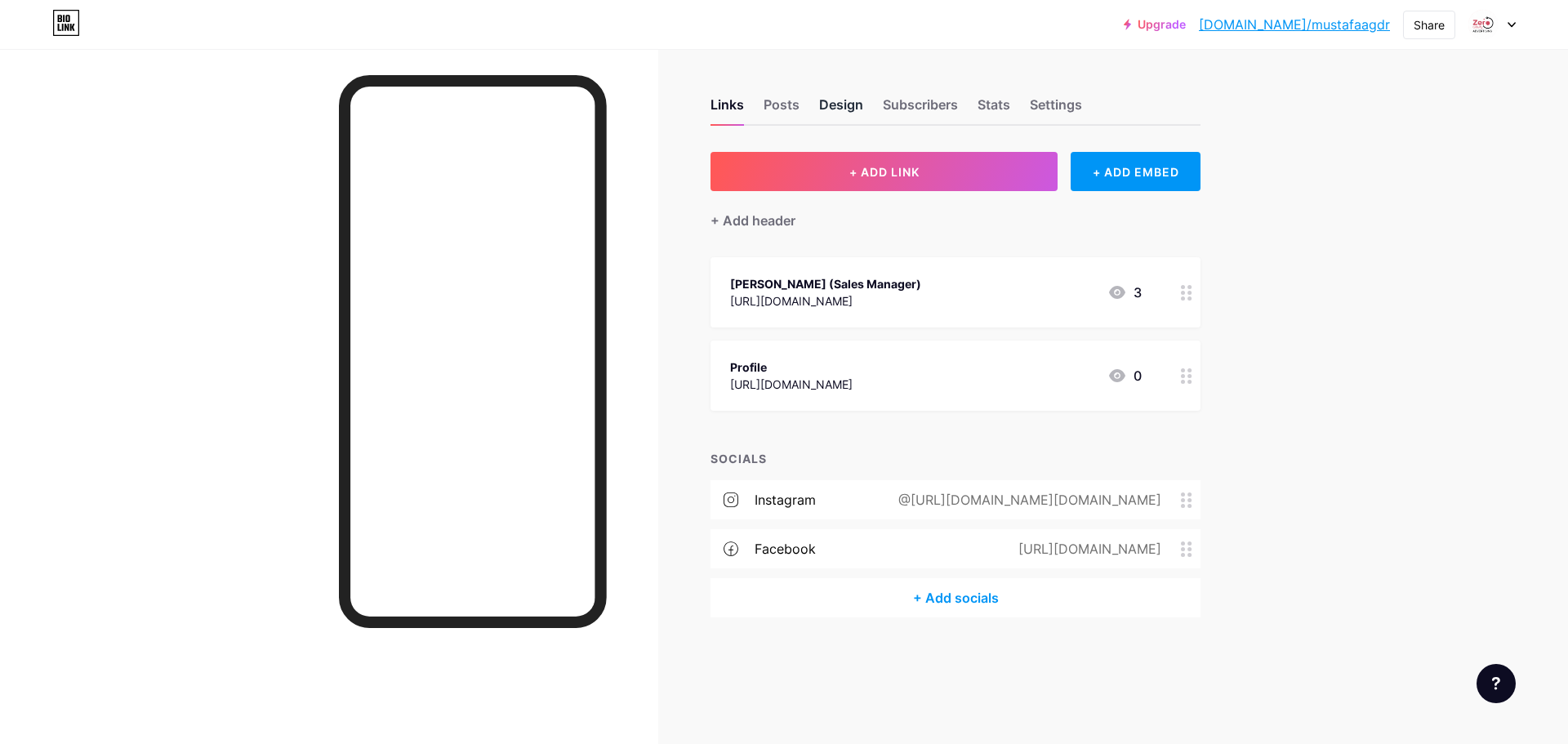
click at [843, 105] on div "Design" at bounding box center [841, 109] width 44 height 29
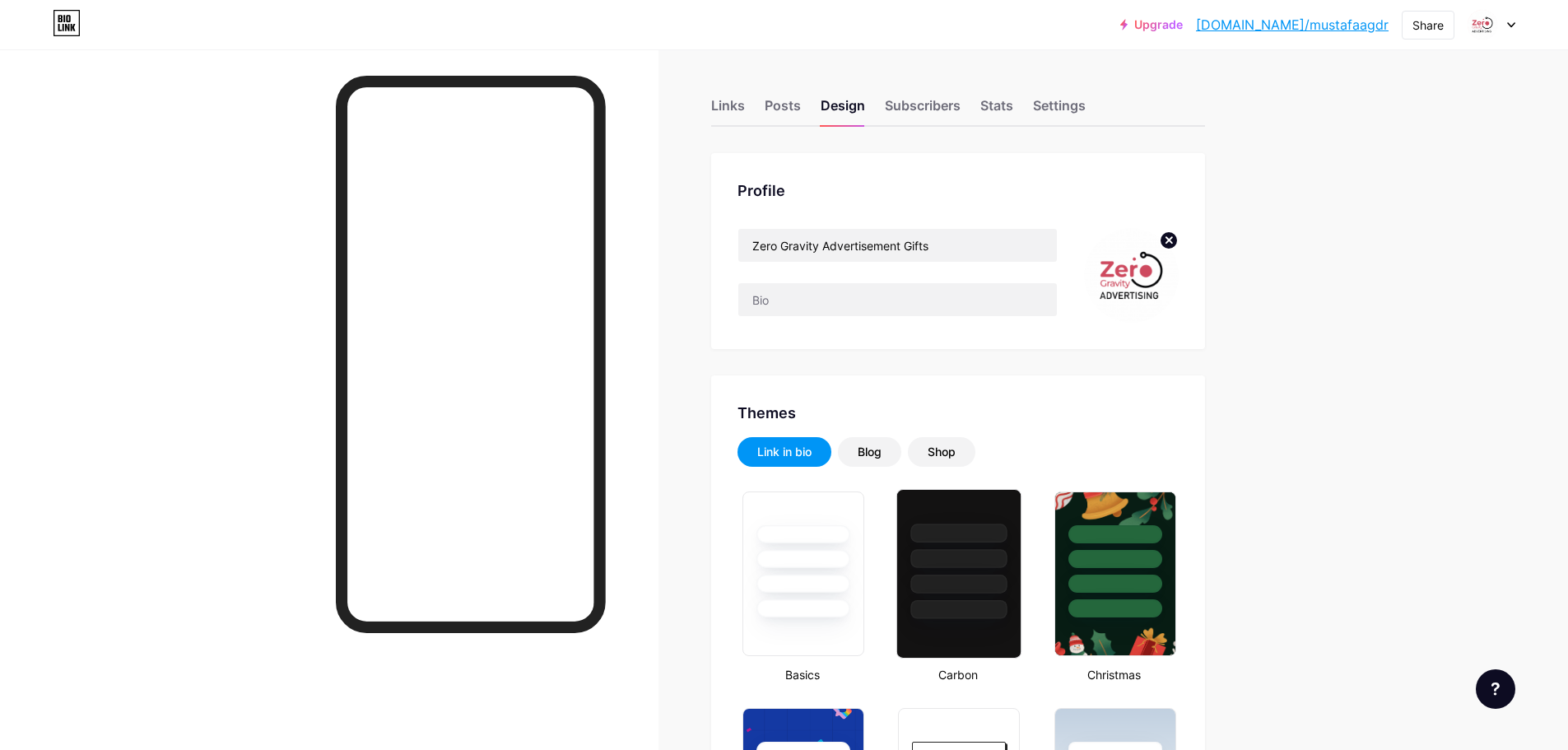
click at [942, 564] on div at bounding box center [959, 558] width 96 height 19
click at [830, 585] on div at bounding box center [803, 584] width 96 height 19
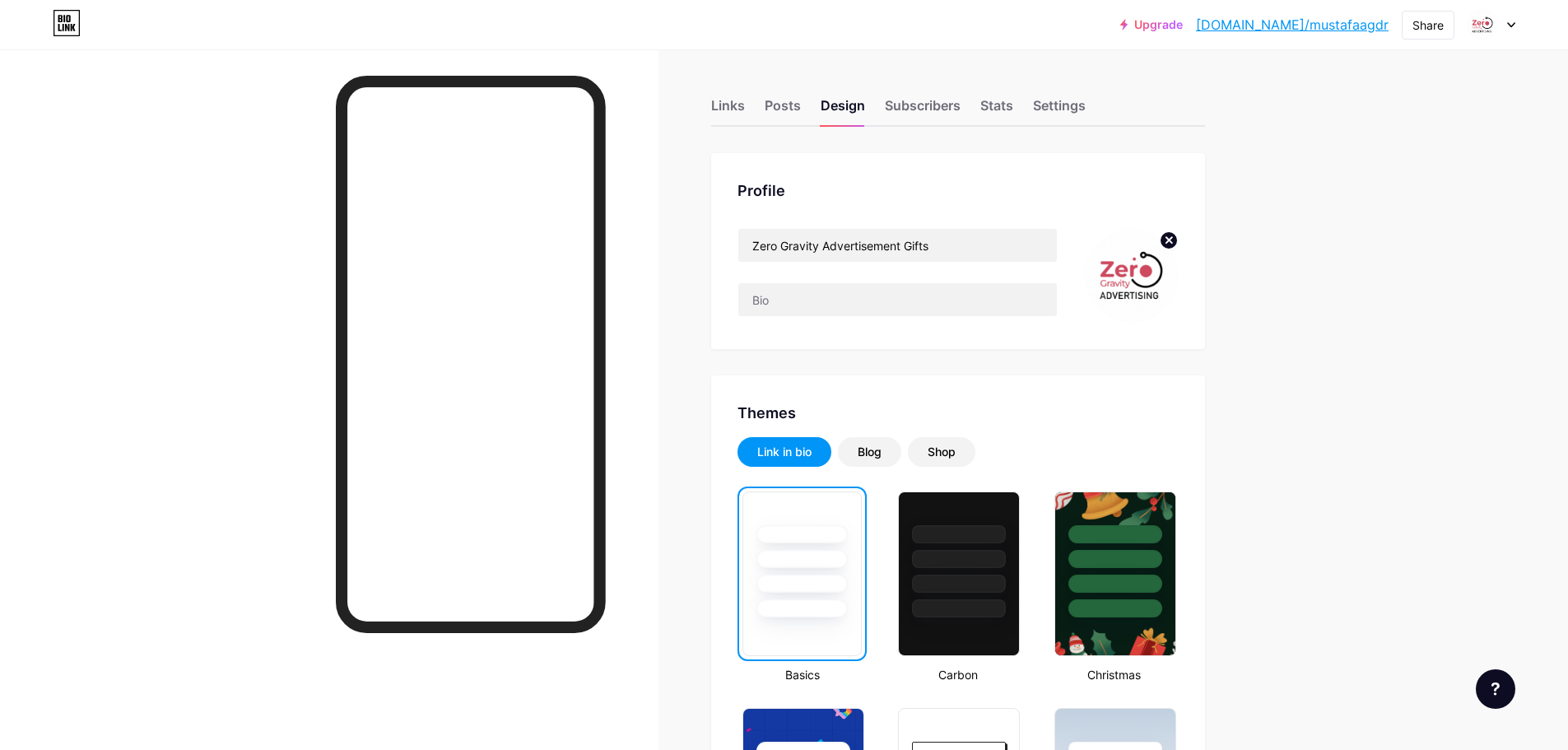
click at [1440, 28] on div "Share" at bounding box center [1427, 25] width 31 height 17
click at [1343, 127] on div "Get my QR code" at bounding box center [1311, 124] width 103 height 20
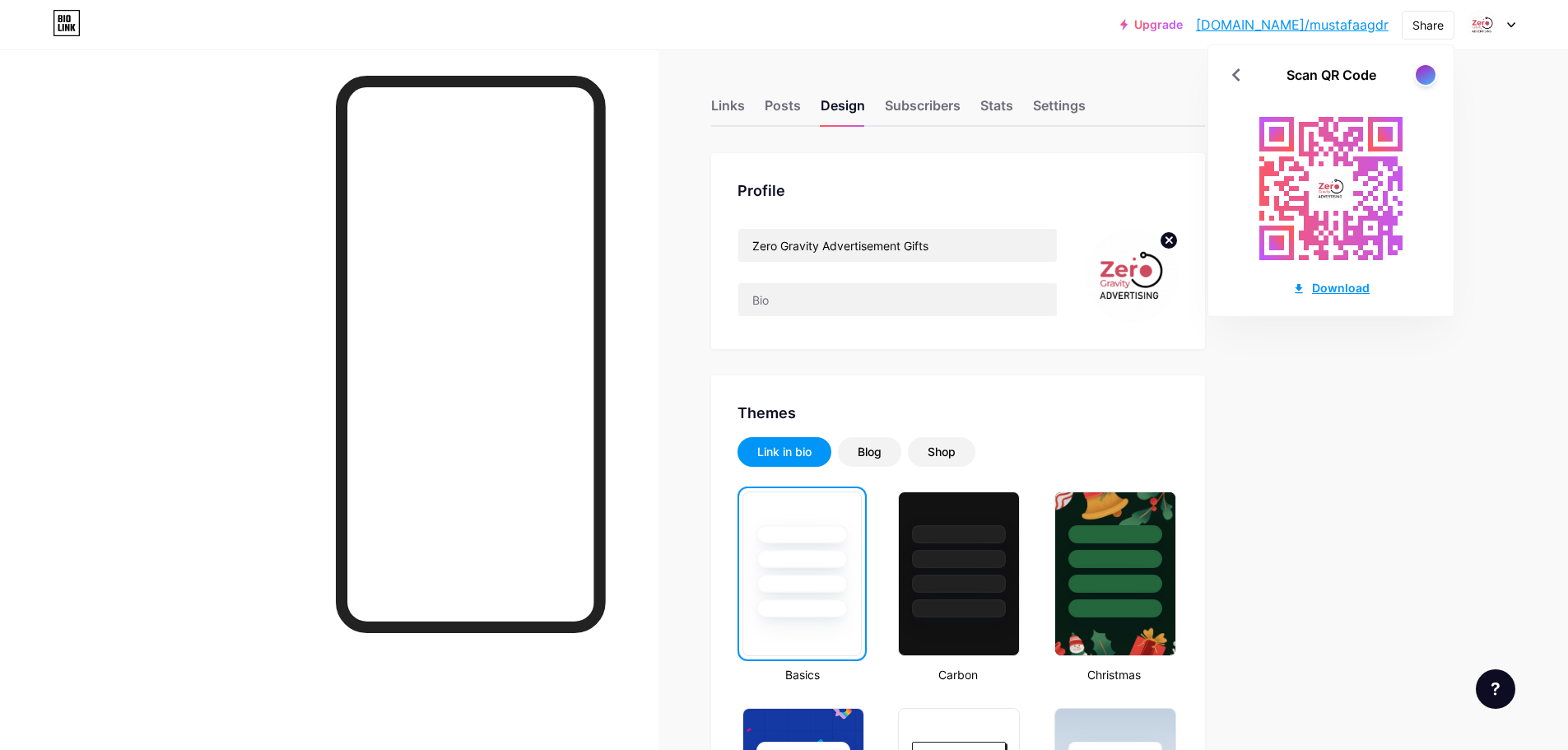
click at [1328, 289] on div "Download" at bounding box center [1330, 288] width 77 height 17
click at [777, 104] on div "Posts" at bounding box center [782, 109] width 36 height 29
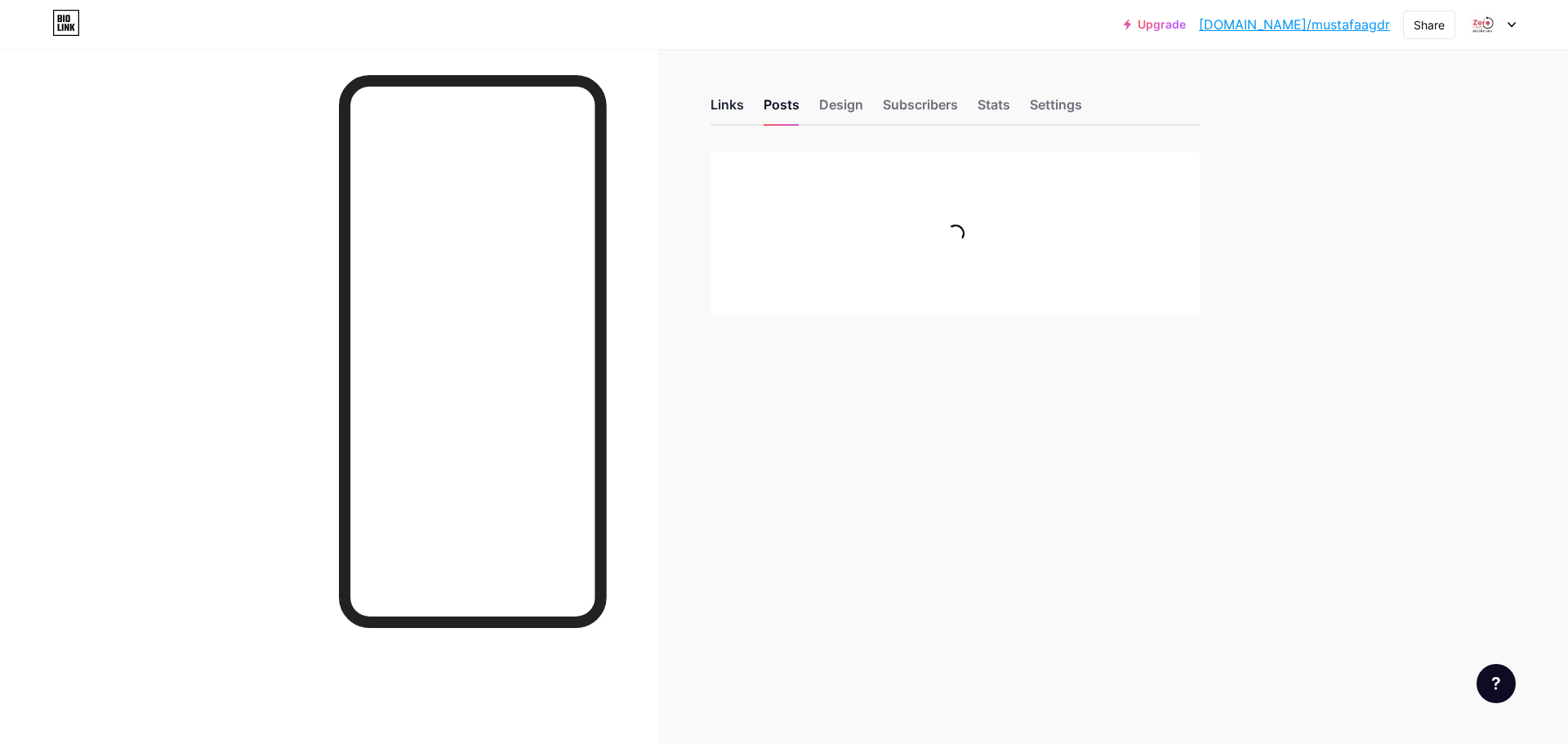
click at [727, 106] on div "Links" at bounding box center [727, 109] width 34 height 29
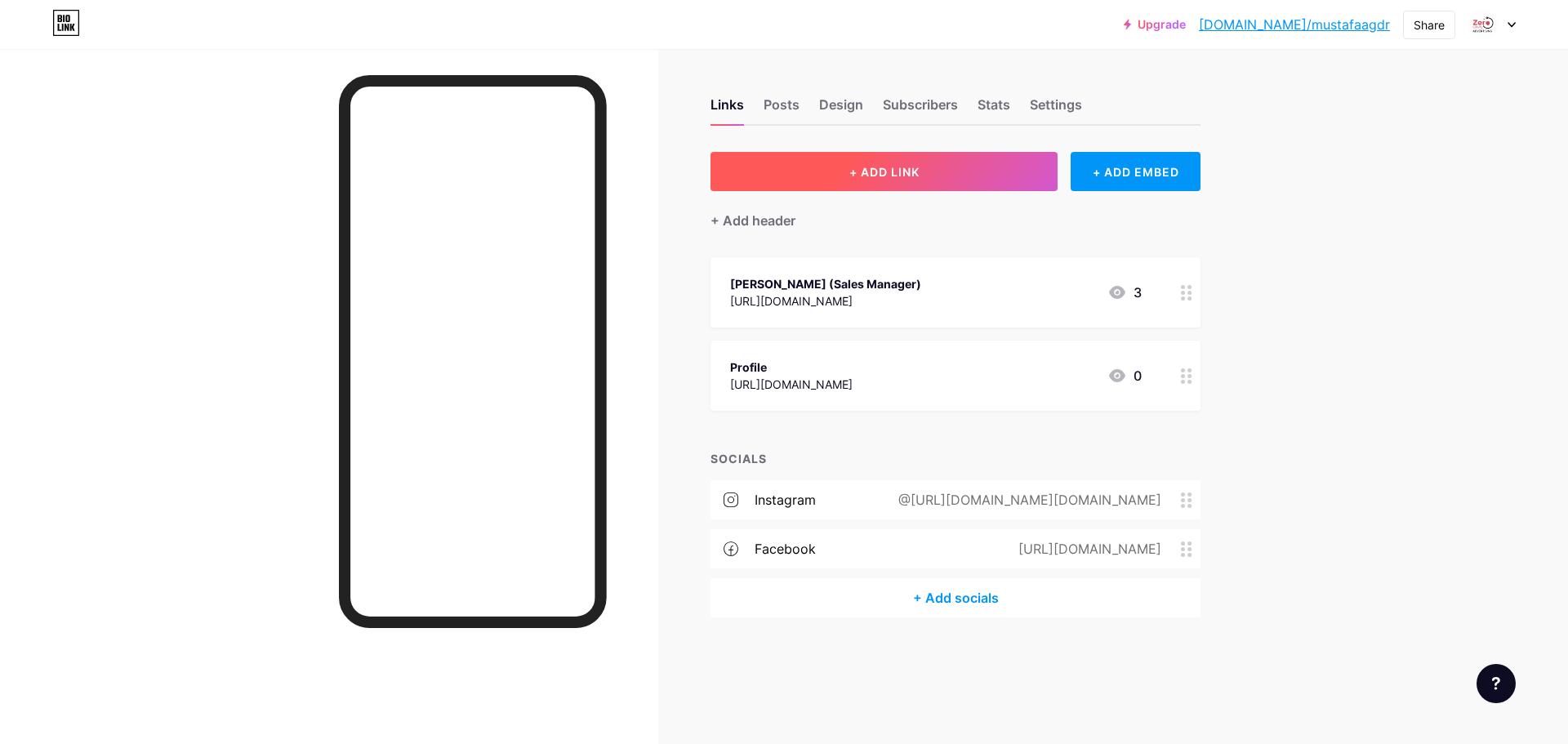
click at [954, 164] on button "+ ADD LINK" at bounding box center [884, 171] width 347 height 39
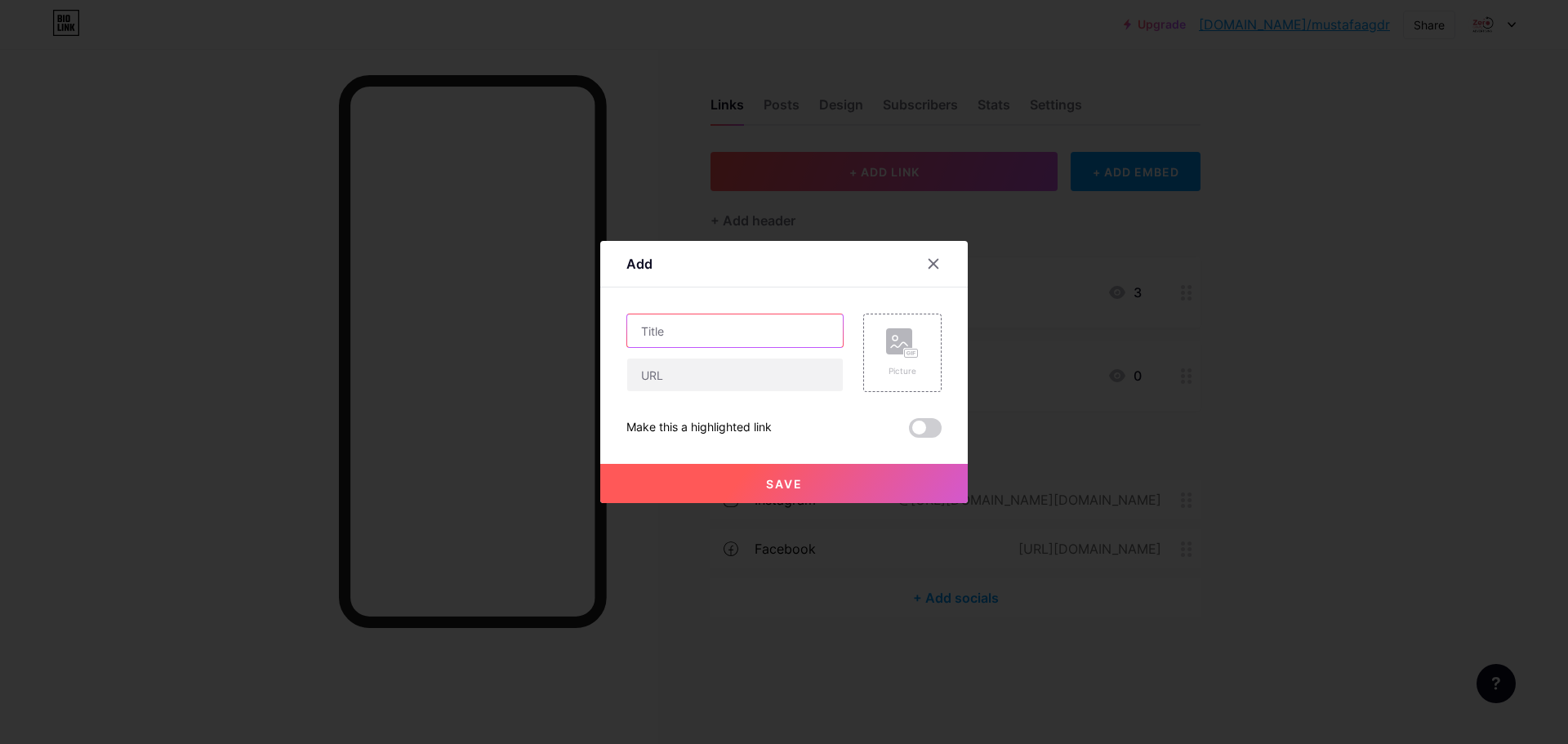
click at [665, 337] on input "text" at bounding box center [735, 330] width 215 height 33
type input "location"
click at [728, 370] on input "text" at bounding box center [735, 374] width 215 height 33
paste input "[URL][DOMAIN_NAME]"
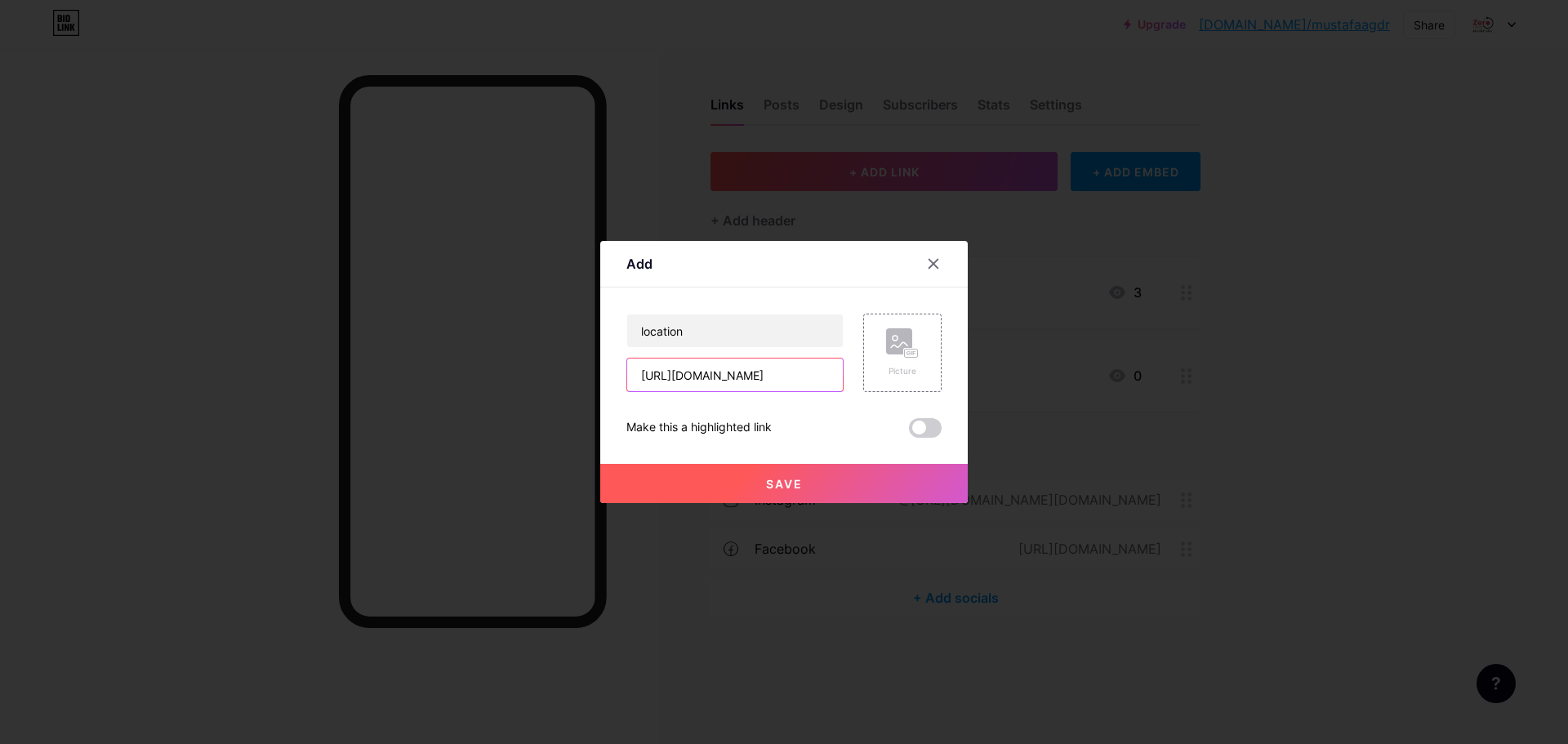
type input "[URL][DOMAIN_NAME]"
click at [773, 480] on span "Save" at bounding box center [784, 483] width 37 height 14
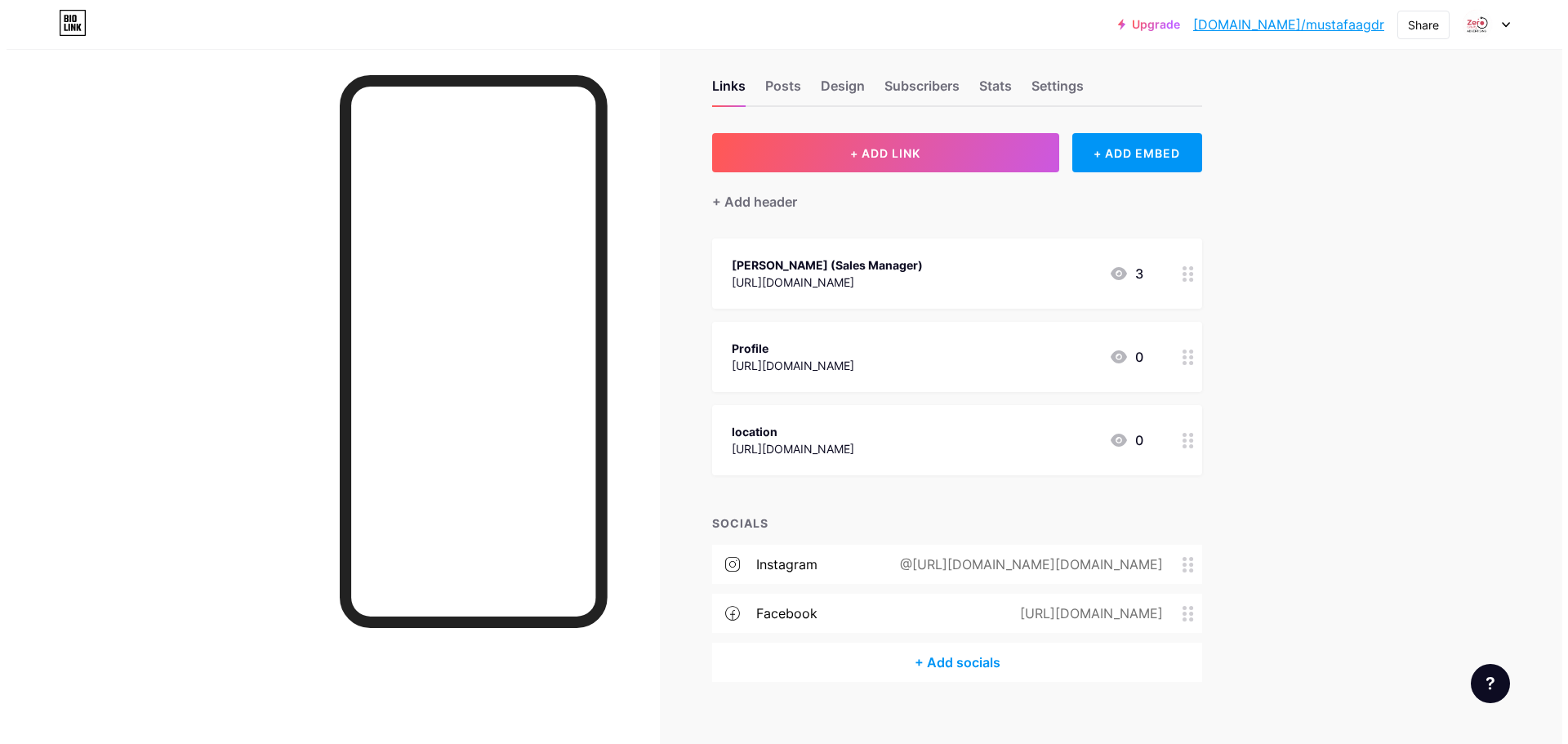
scroll to position [37, 0]
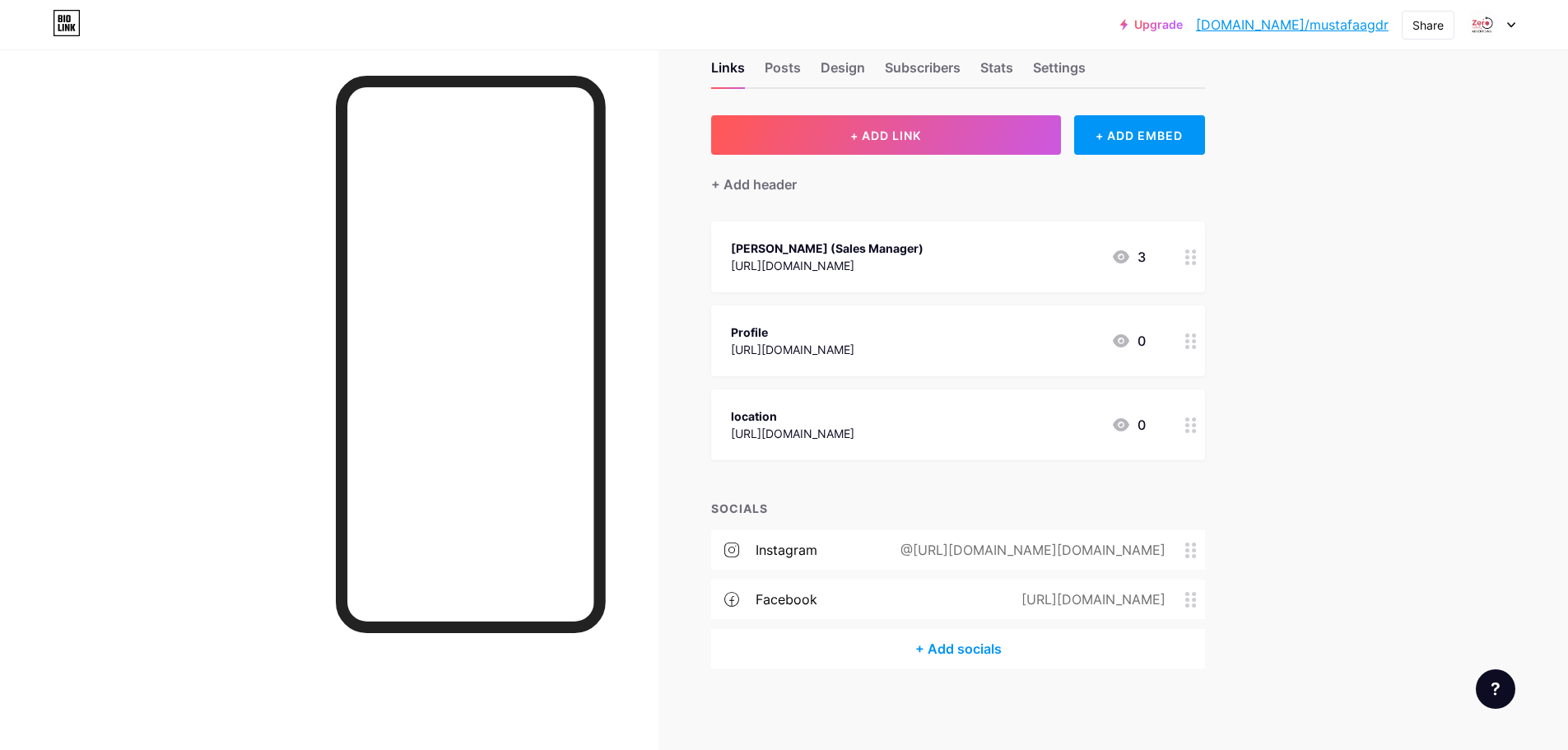
drag, startPoint x: 859, startPoint y: 319, endPoint x: 859, endPoint y: 225, distance: 94.0
click at [859, 225] on span "Mohamed Bakry (Sales Manager) https://wa.me/message/CIKU643FOGV5G1 3 Profile ht…" at bounding box center [958, 341] width 493 height 239
click at [1274, 359] on div "Links Posts Design Subscribers Stats Settings + ADD LINK + ADD EMBED + Add head…" at bounding box center [637, 380] width 1274 height 739
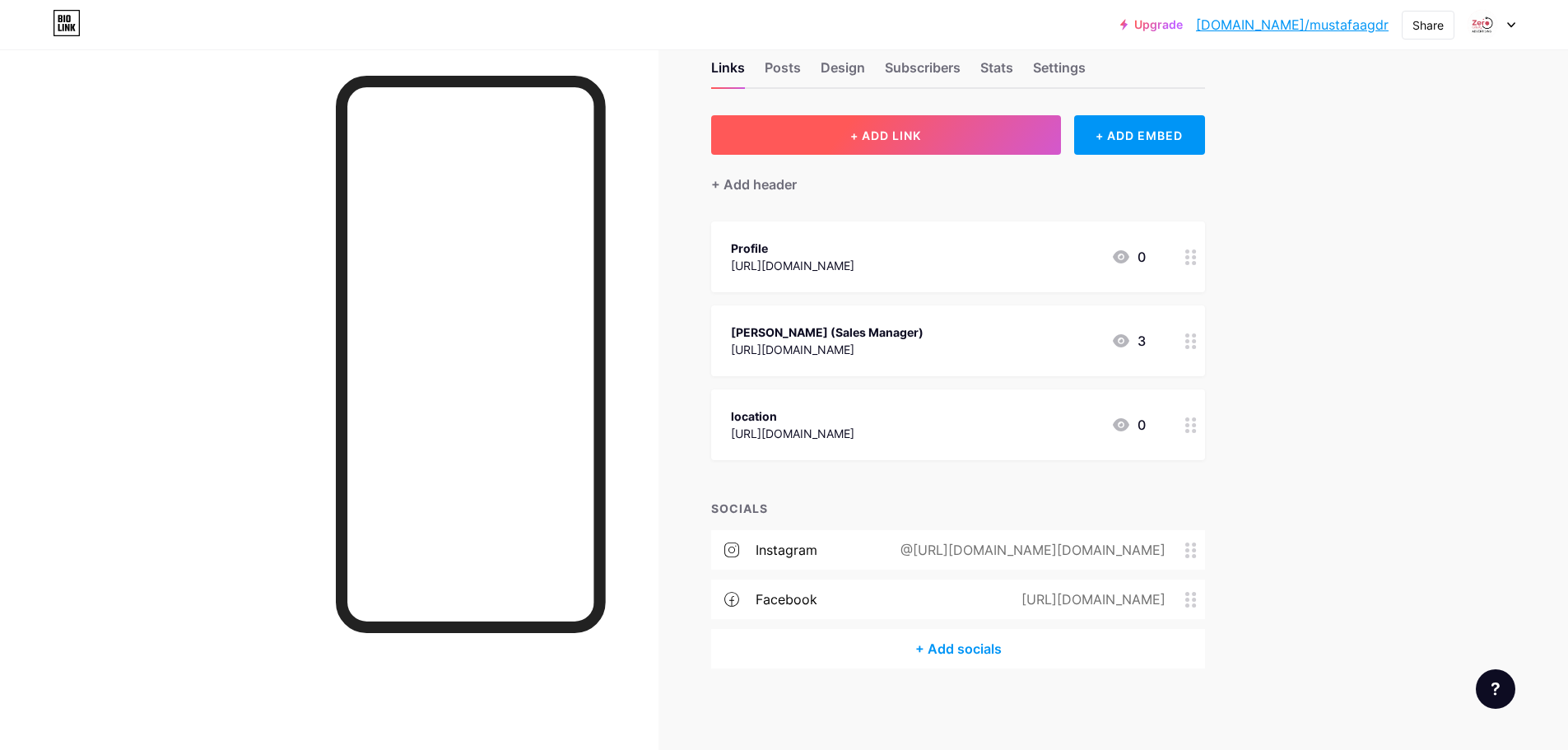
click at [1016, 142] on button "+ ADD LINK" at bounding box center [886, 135] width 350 height 40
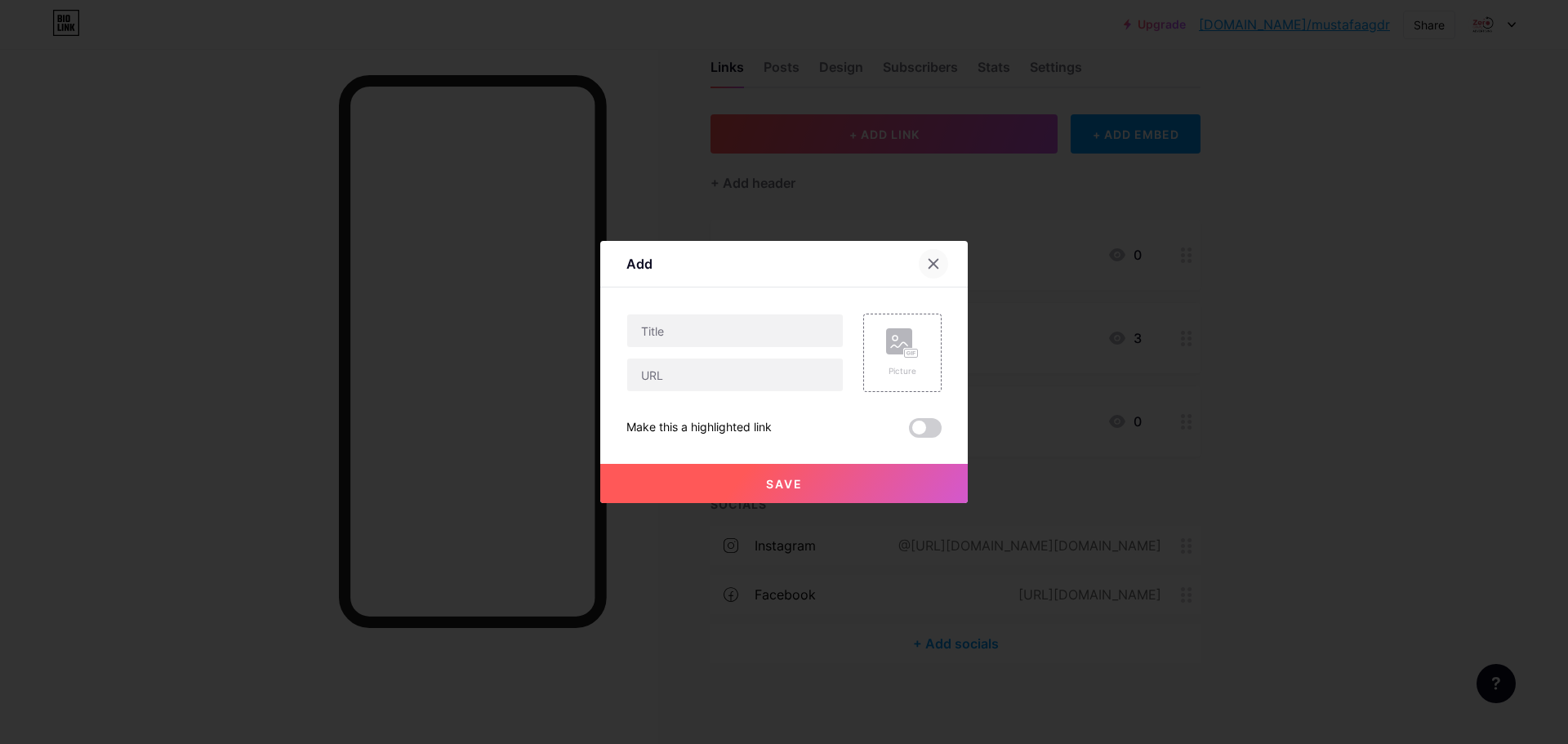
click at [932, 264] on icon at bounding box center [934, 264] width 9 height 9
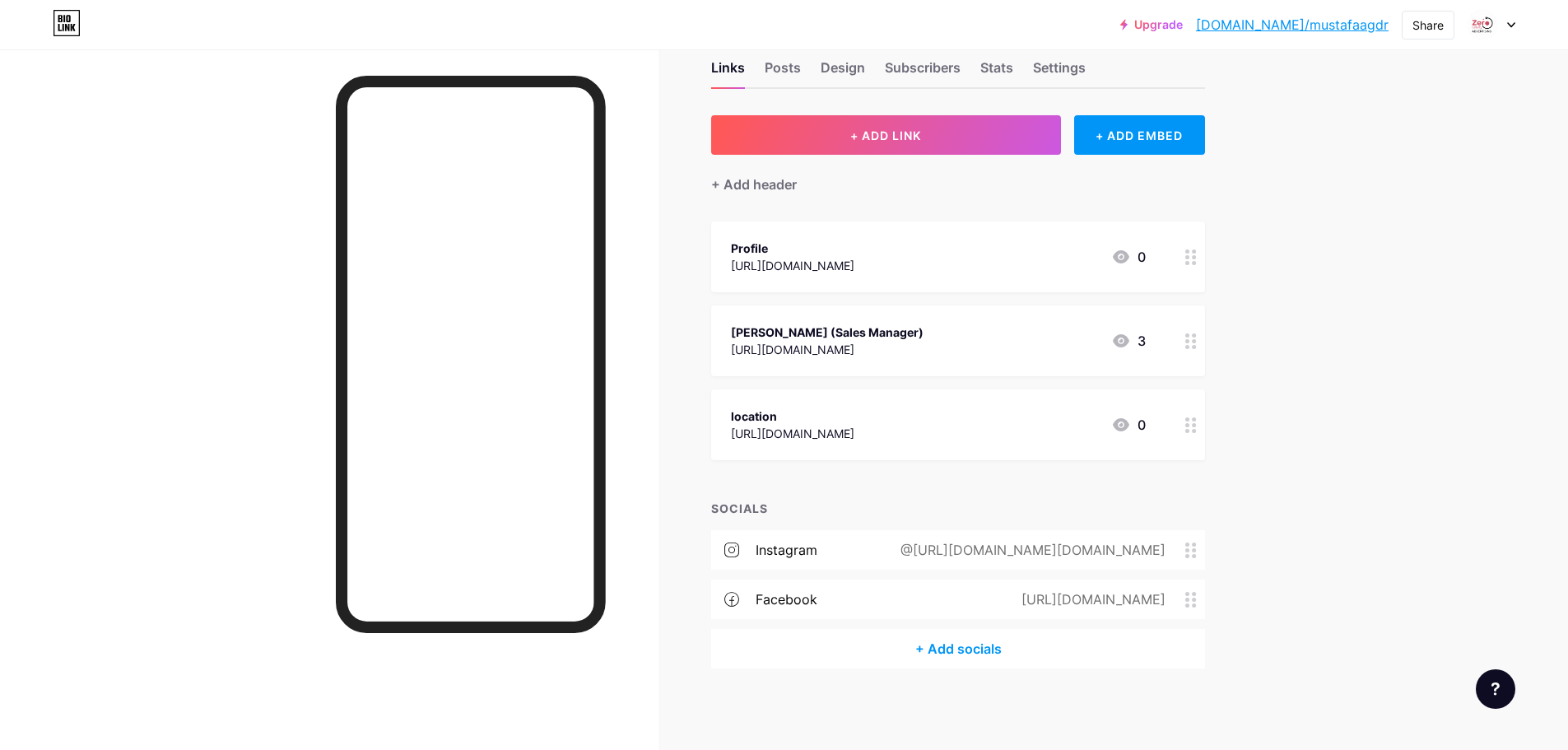
click at [974, 641] on div "+ Add socials" at bounding box center [958, 648] width 493 height 40
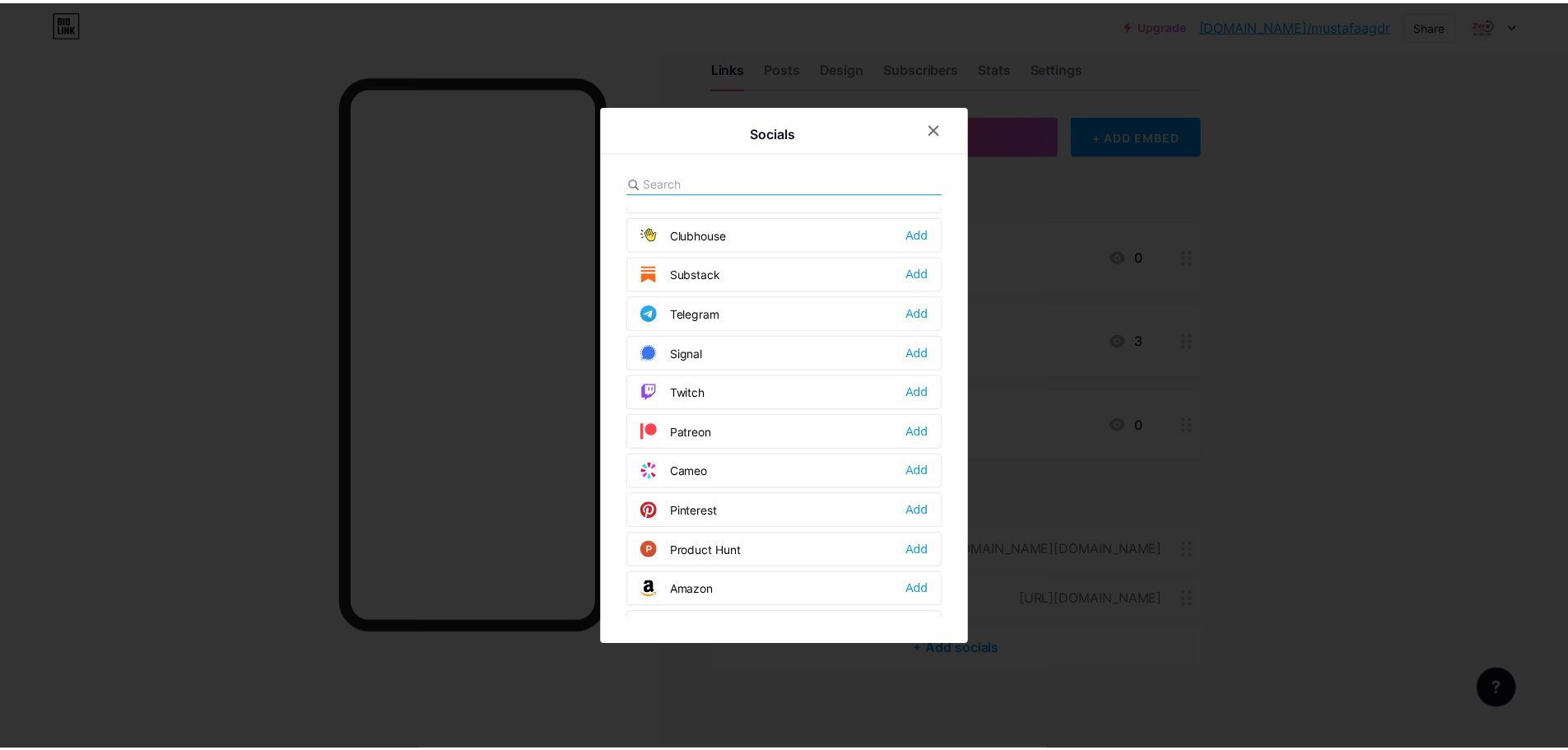
scroll to position [1152, 0]
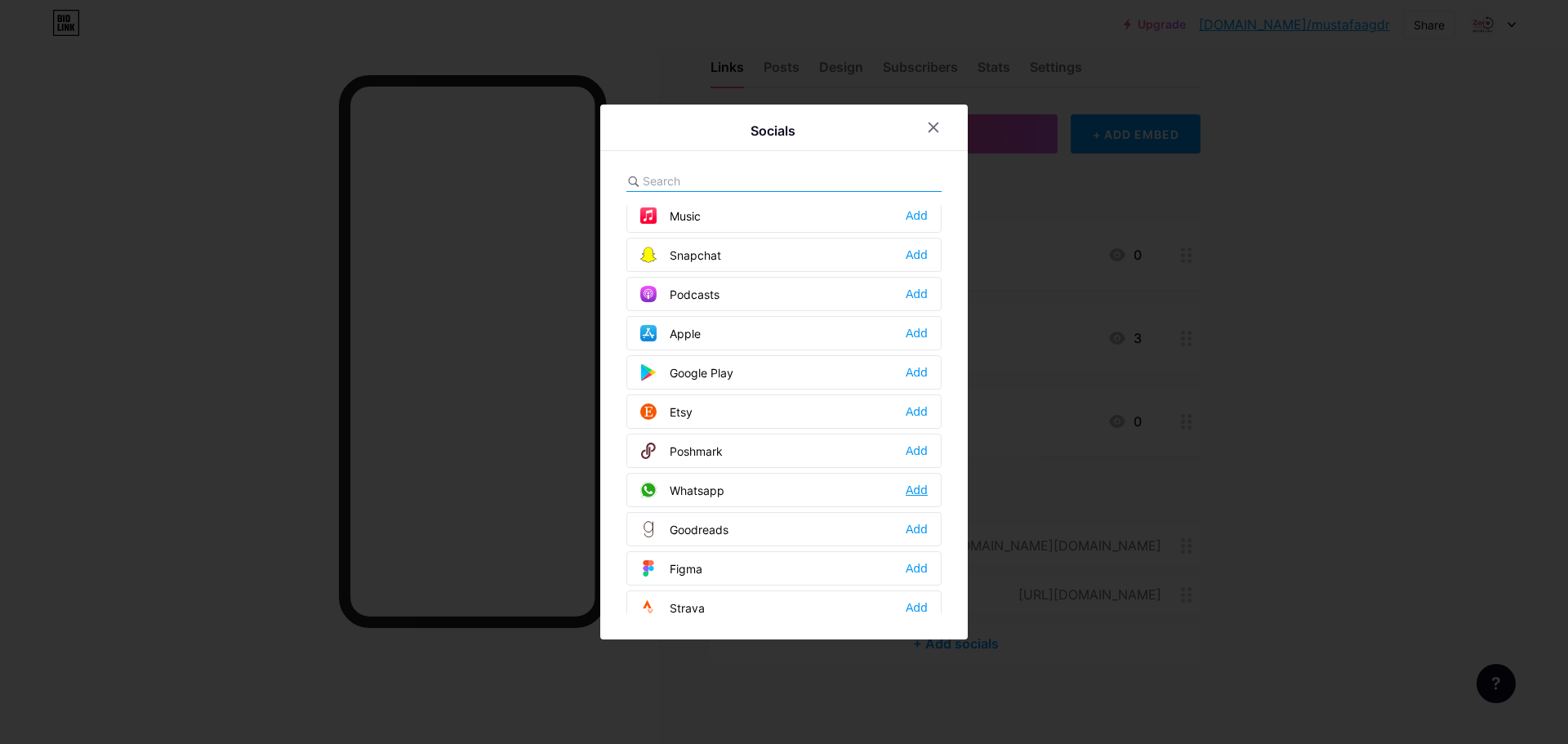
click at [916, 487] on div "Add" at bounding box center [916, 489] width 22 height 16
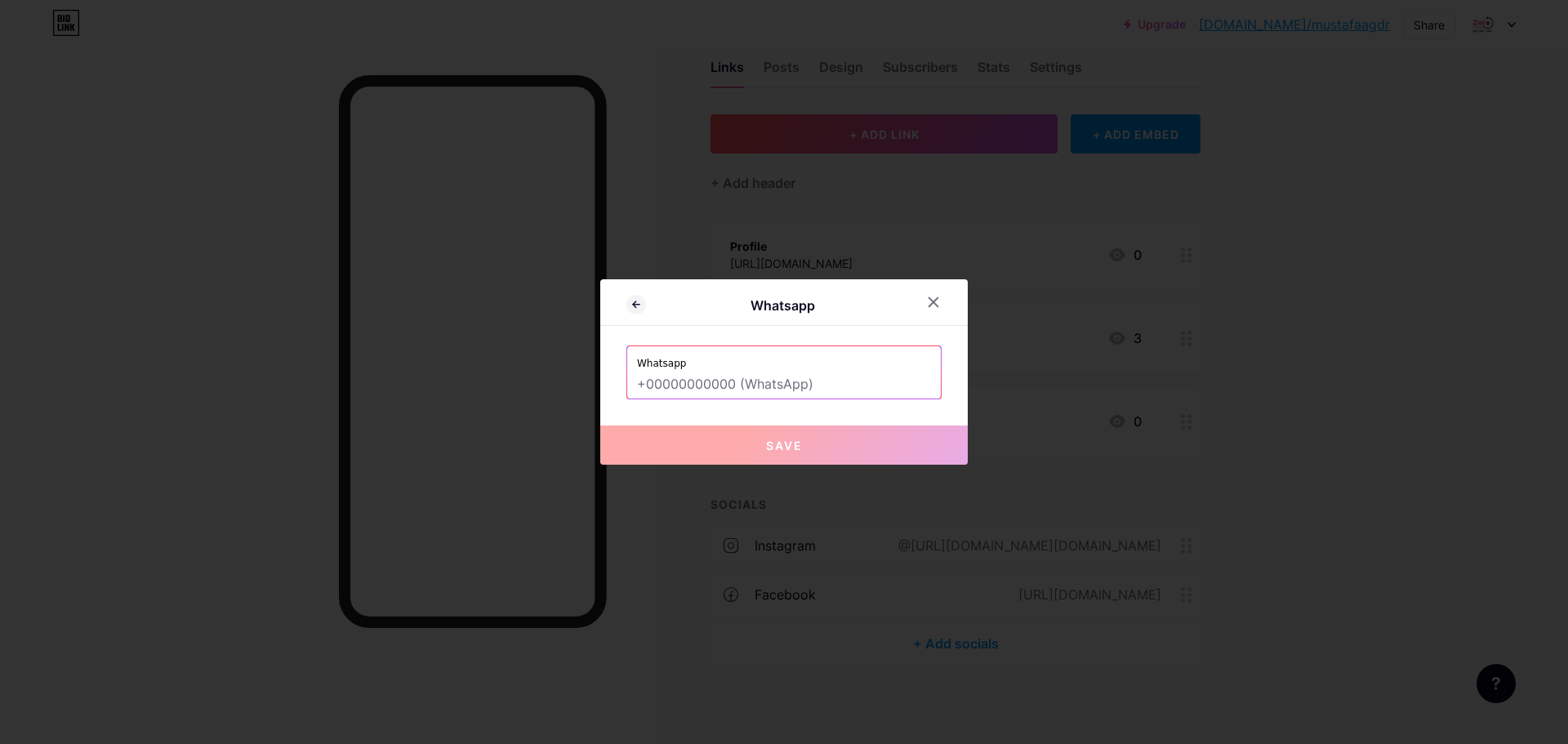
click at [768, 387] on input "text" at bounding box center [784, 385] width 294 height 28
click at [749, 385] on input "text" at bounding box center [784, 385] width 294 height 28
paste input "+971 56 890 5149"
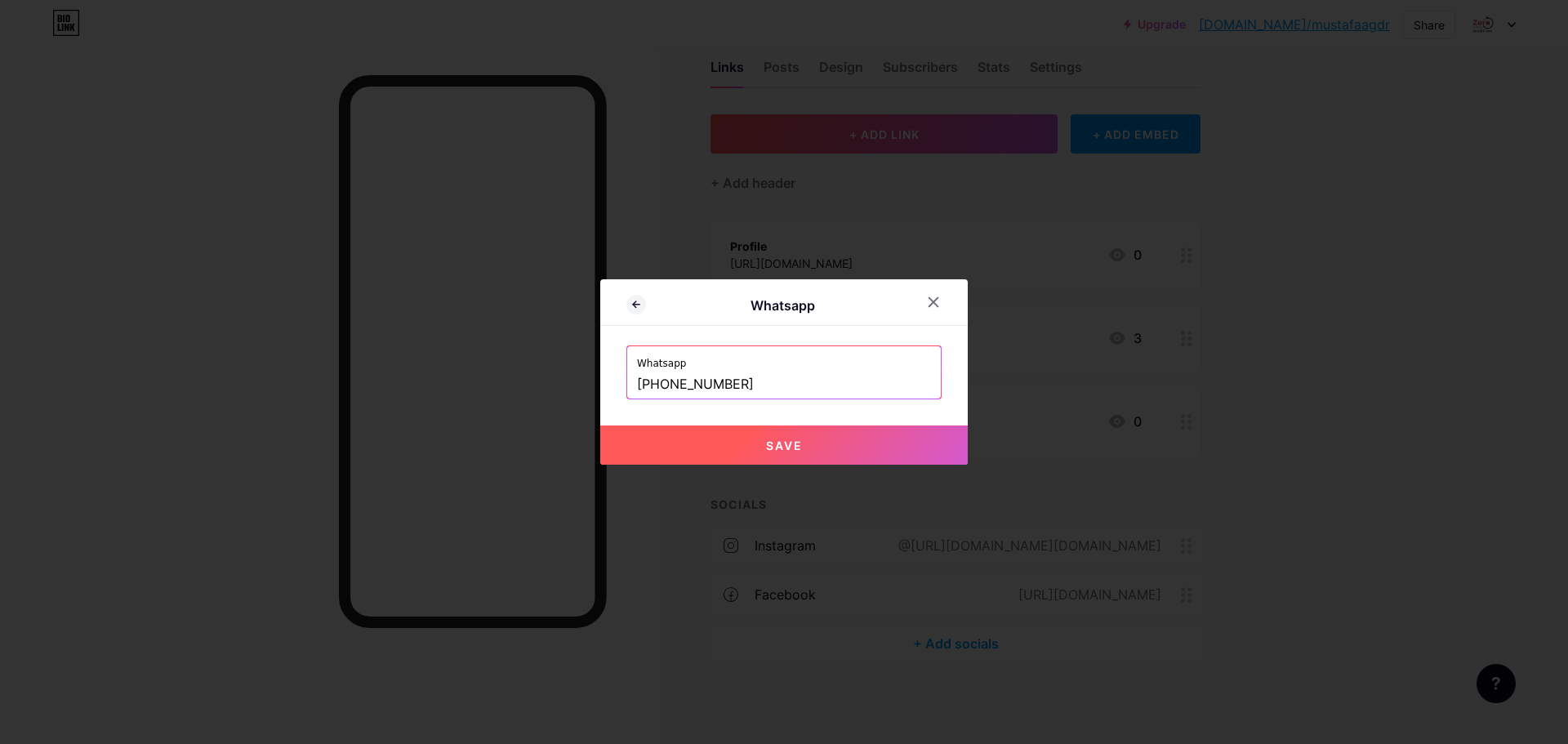
click at [789, 442] on span "Save" at bounding box center [784, 445] width 37 height 14
type input "[URL][DOMAIN_NAME] 56 890 5149"
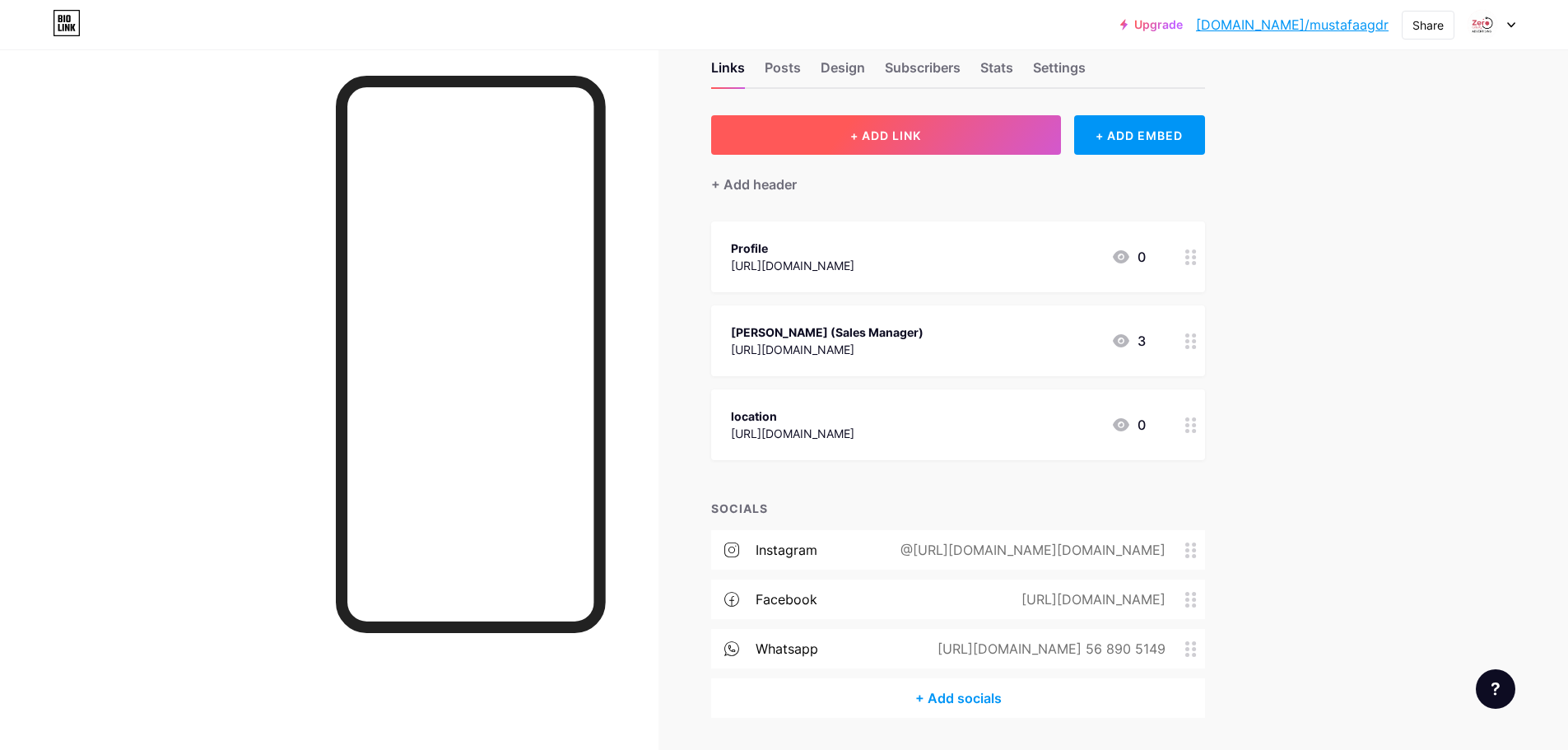
click at [910, 124] on button "+ ADD LINK" at bounding box center [886, 135] width 350 height 40
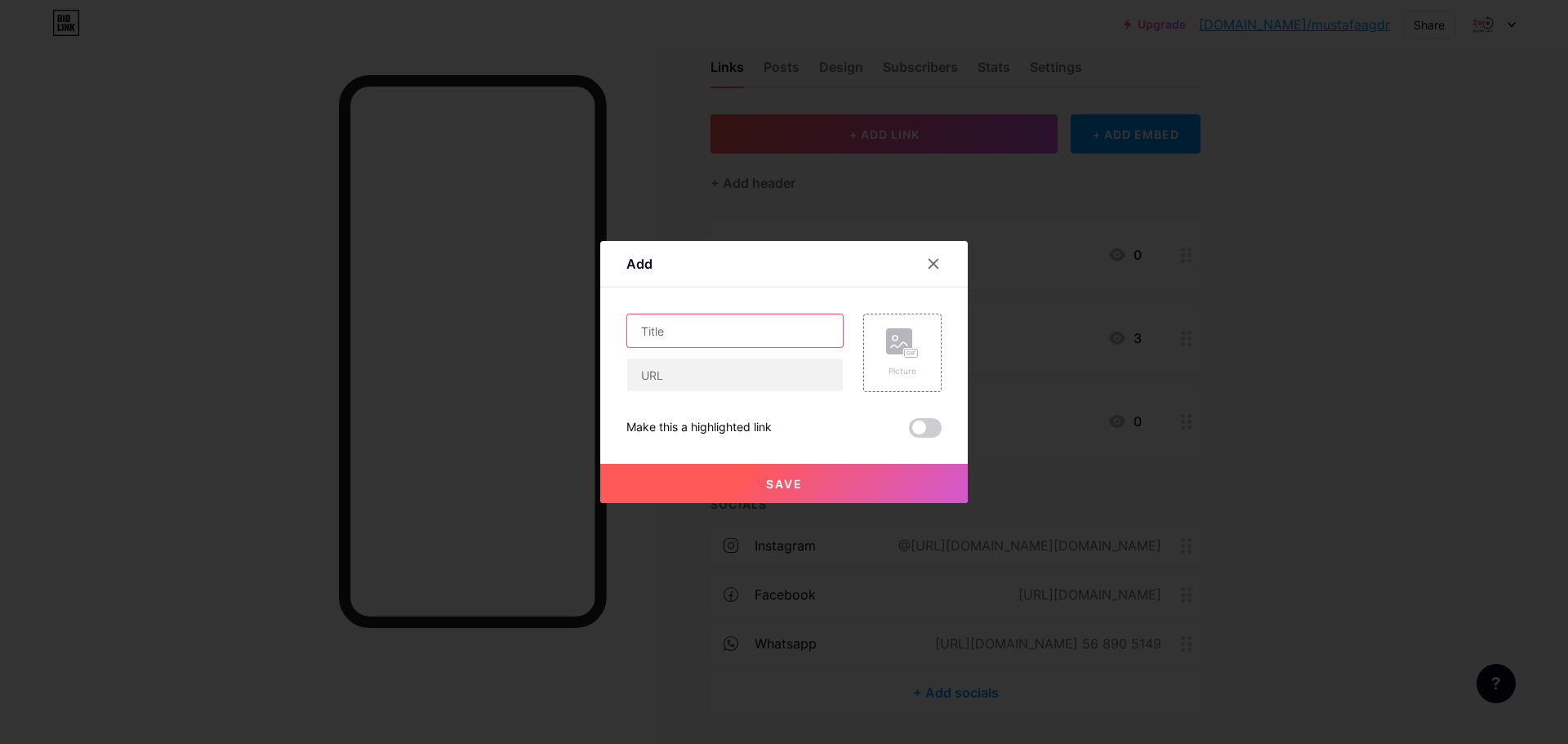
click at [677, 334] on input "text" at bounding box center [735, 330] width 215 height 33
type input "Design department"
click at [687, 380] on input "text" at bounding box center [735, 374] width 215 height 33
click at [708, 376] on input "text" at bounding box center [735, 374] width 215 height 33
paste input "[URL][DOMAIN_NAME]"
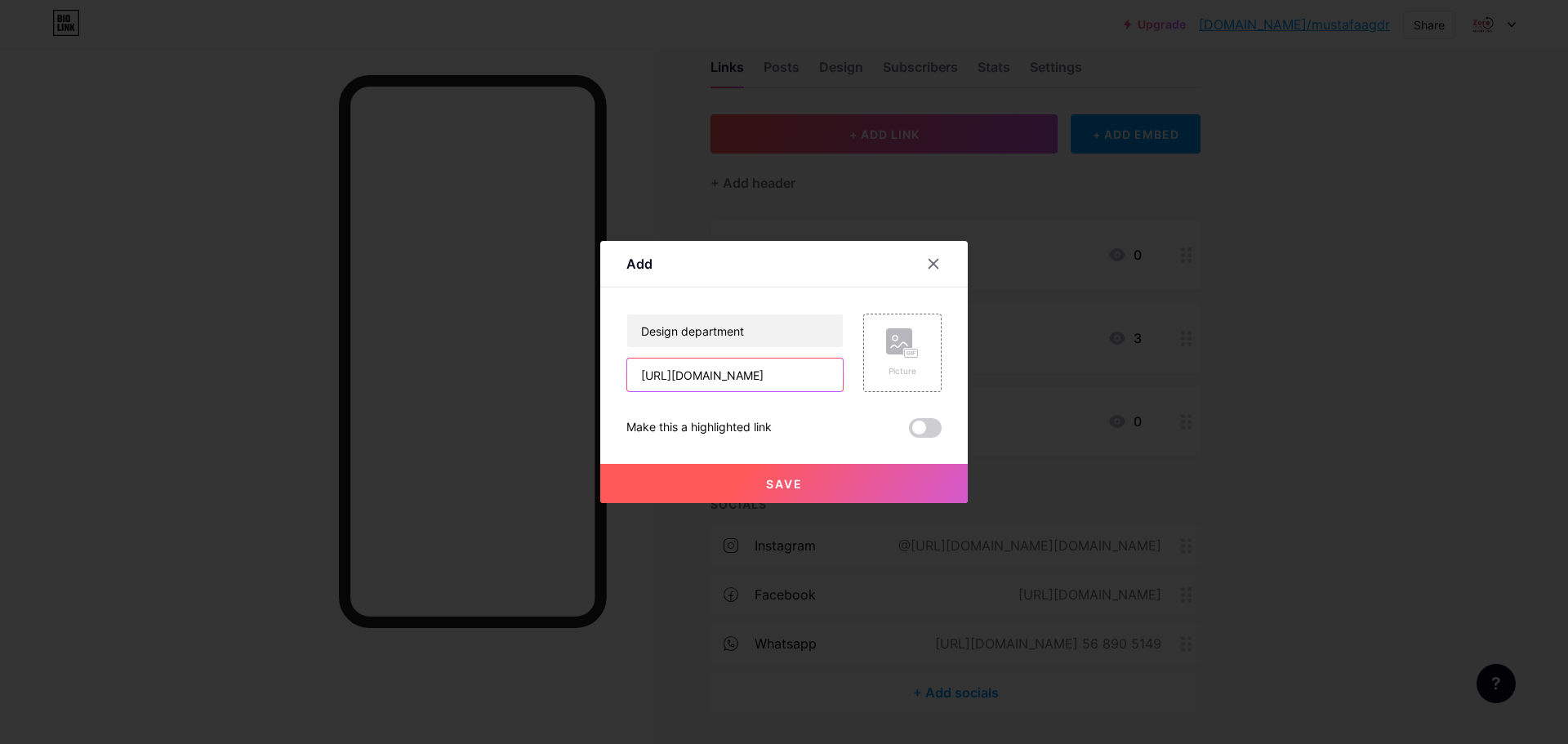
type input "[URL][DOMAIN_NAME]"
click at [809, 489] on button "Save" at bounding box center [784, 483] width 367 height 39
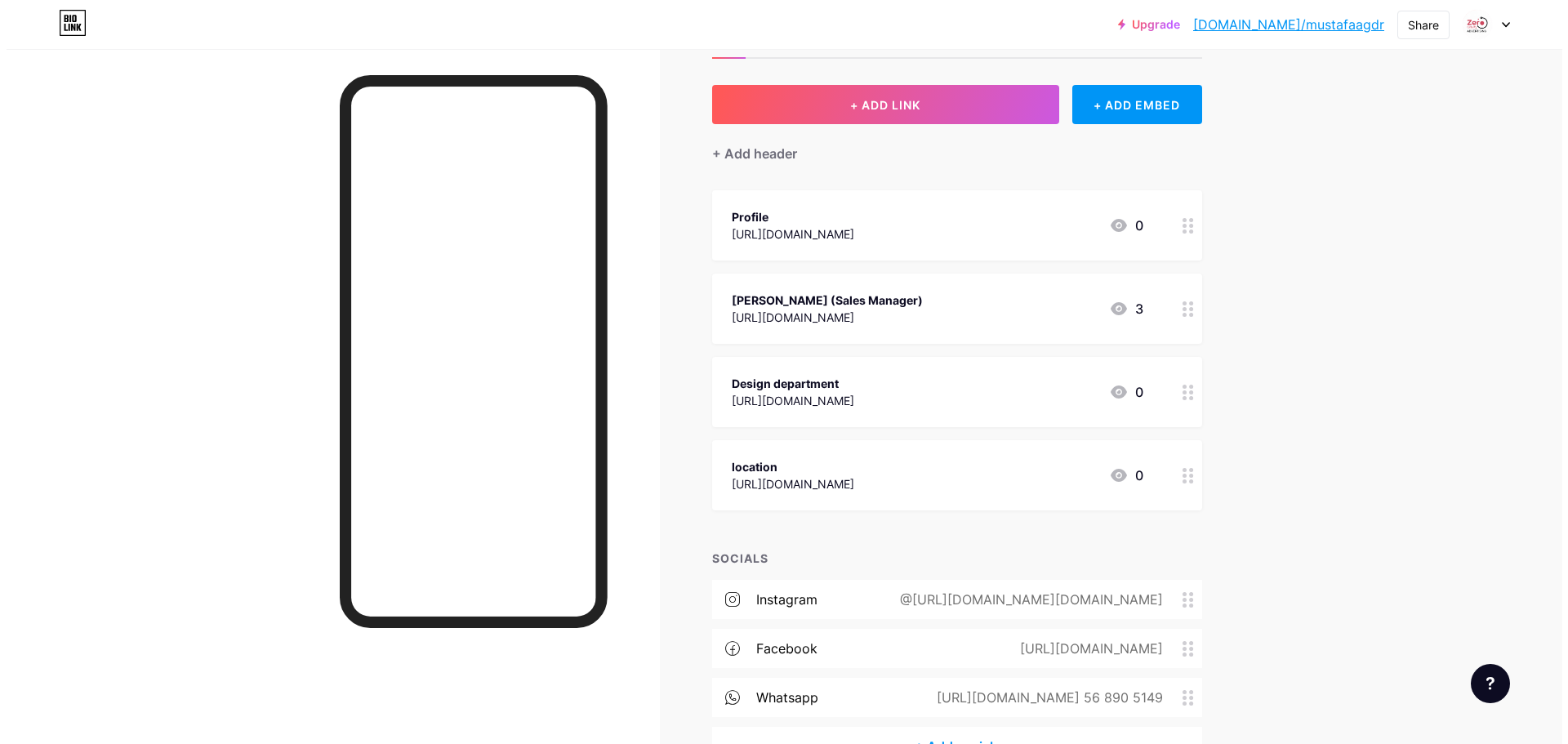
scroll to position [37, 0]
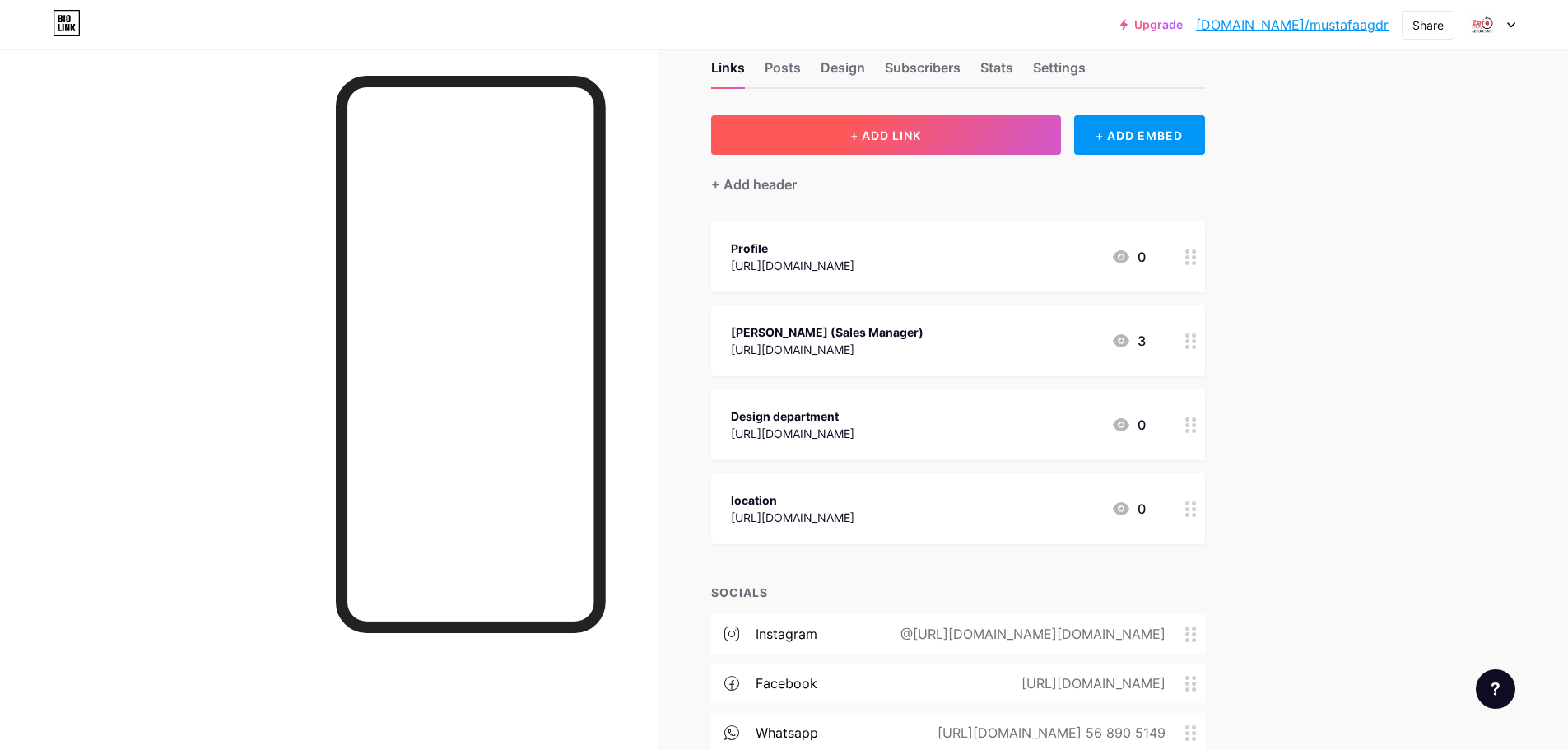
click at [902, 133] on span "+ ADD LINK" at bounding box center [885, 135] width 71 height 14
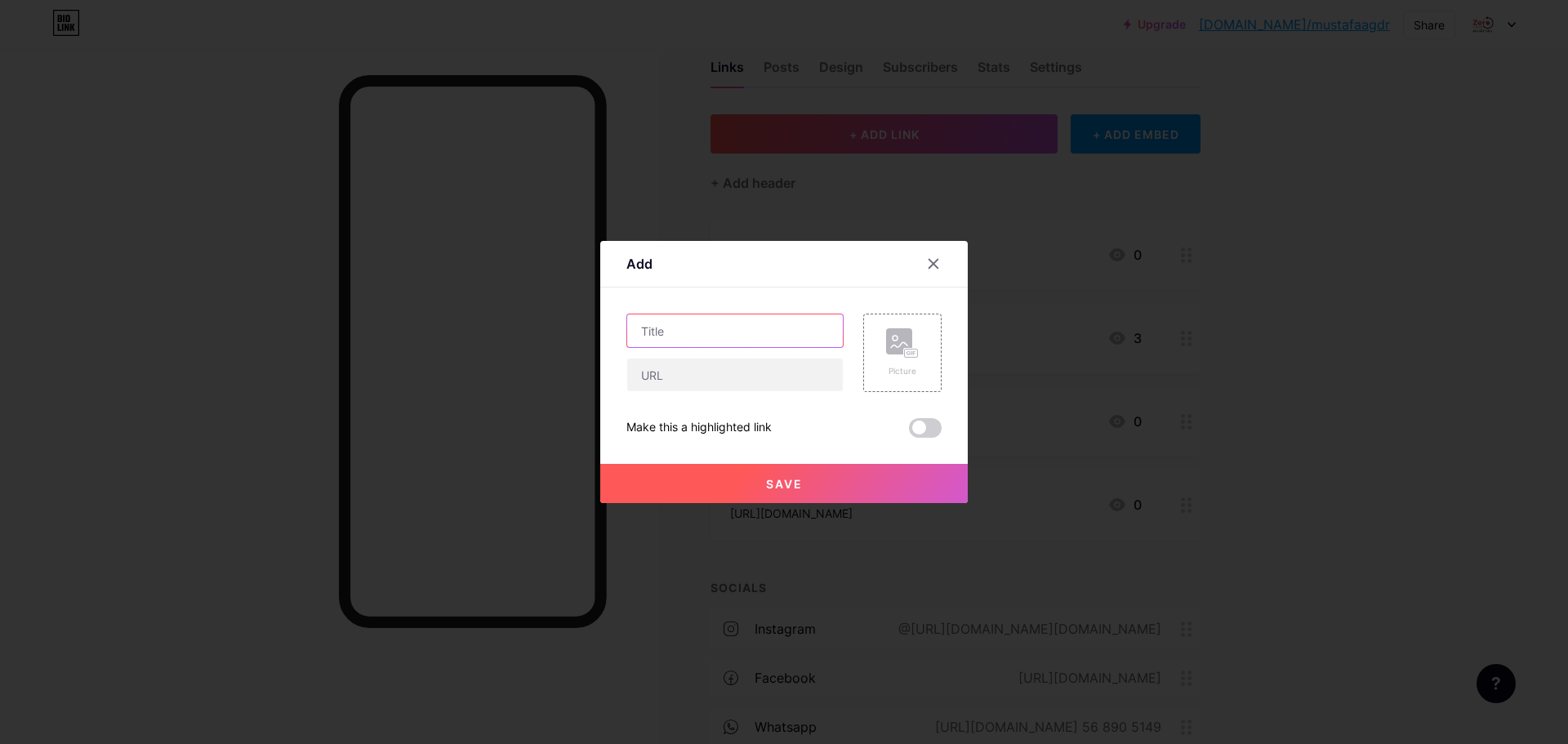
click at [669, 334] on input "text" at bounding box center [735, 330] width 215 height 33
type input "website"
click at [664, 374] on input "text" at bounding box center [735, 374] width 215 height 33
paste input "[URL][DOMAIN_NAME]"
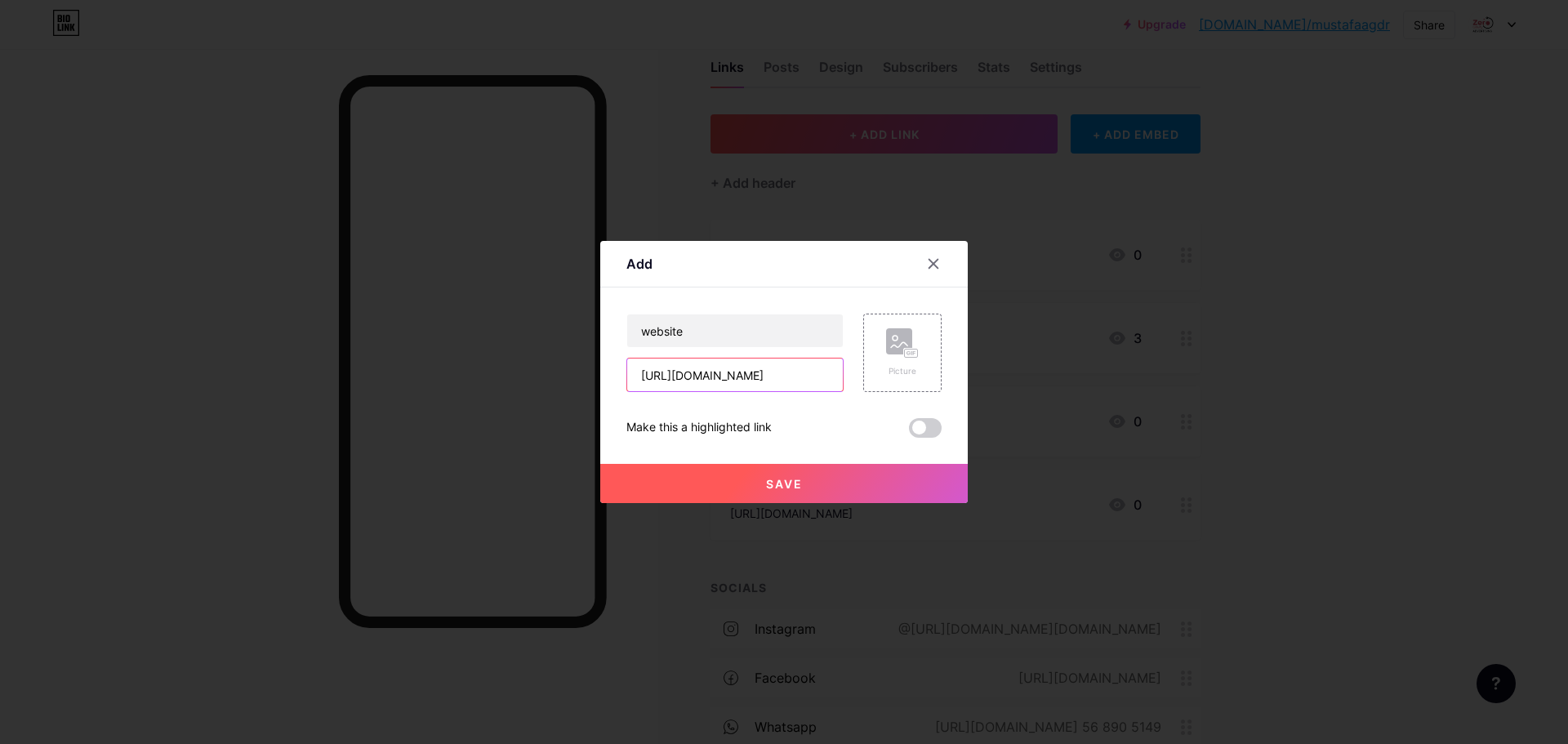
type input "[URL][DOMAIN_NAME]"
click at [796, 481] on span "Save" at bounding box center [784, 483] width 37 height 14
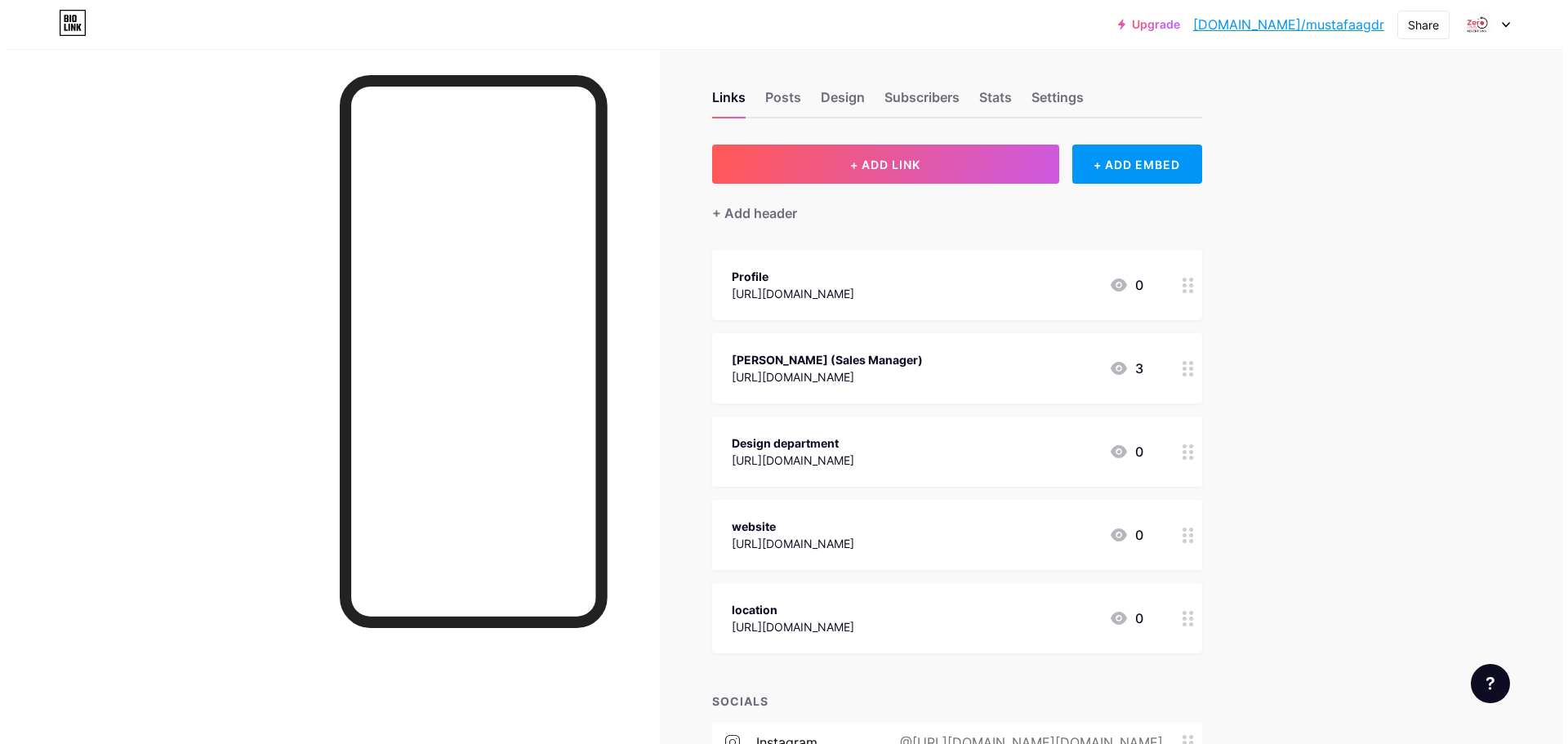
scroll to position [0, 0]
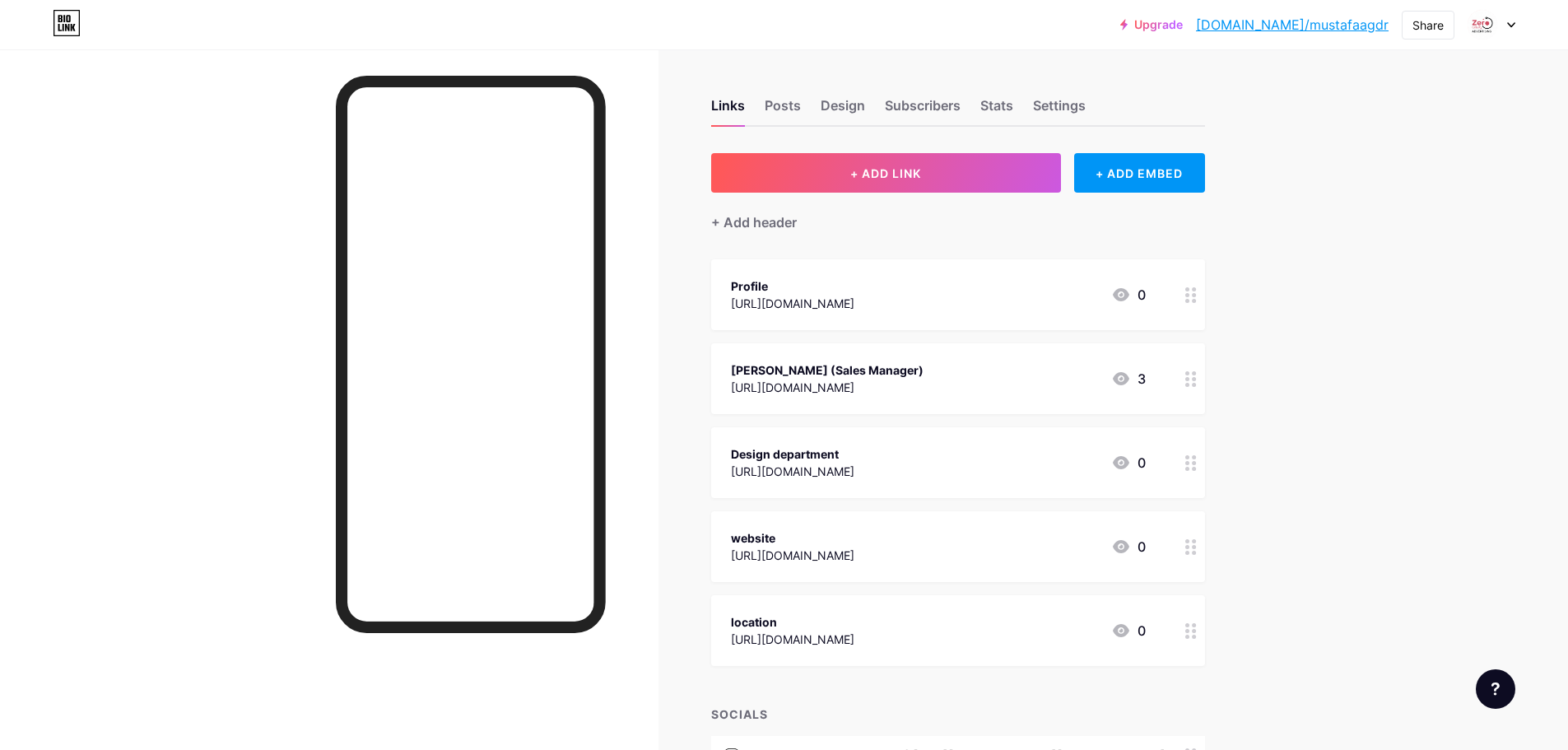
click at [1515, 25] on div "Upgrade bio.link/mustaf... bio.link/mustafaagdr Share Switch accounts Zero Grav…" at bounding box center [784, 24] width 1568 height 29
click at [1516, 23] on div "Upgrade bio.link/mustaf... bio.link/mustafaagdr Share Switch accounts Zero Grav…" at bounding box center [784, 24] width 1568 height 29
click at [1506, 25] on div at bounding box center [1491, 24] width 48 height 29
click at [1350, 230] on li "Logout" at bounding box center [1412, 231] width 204 height 44
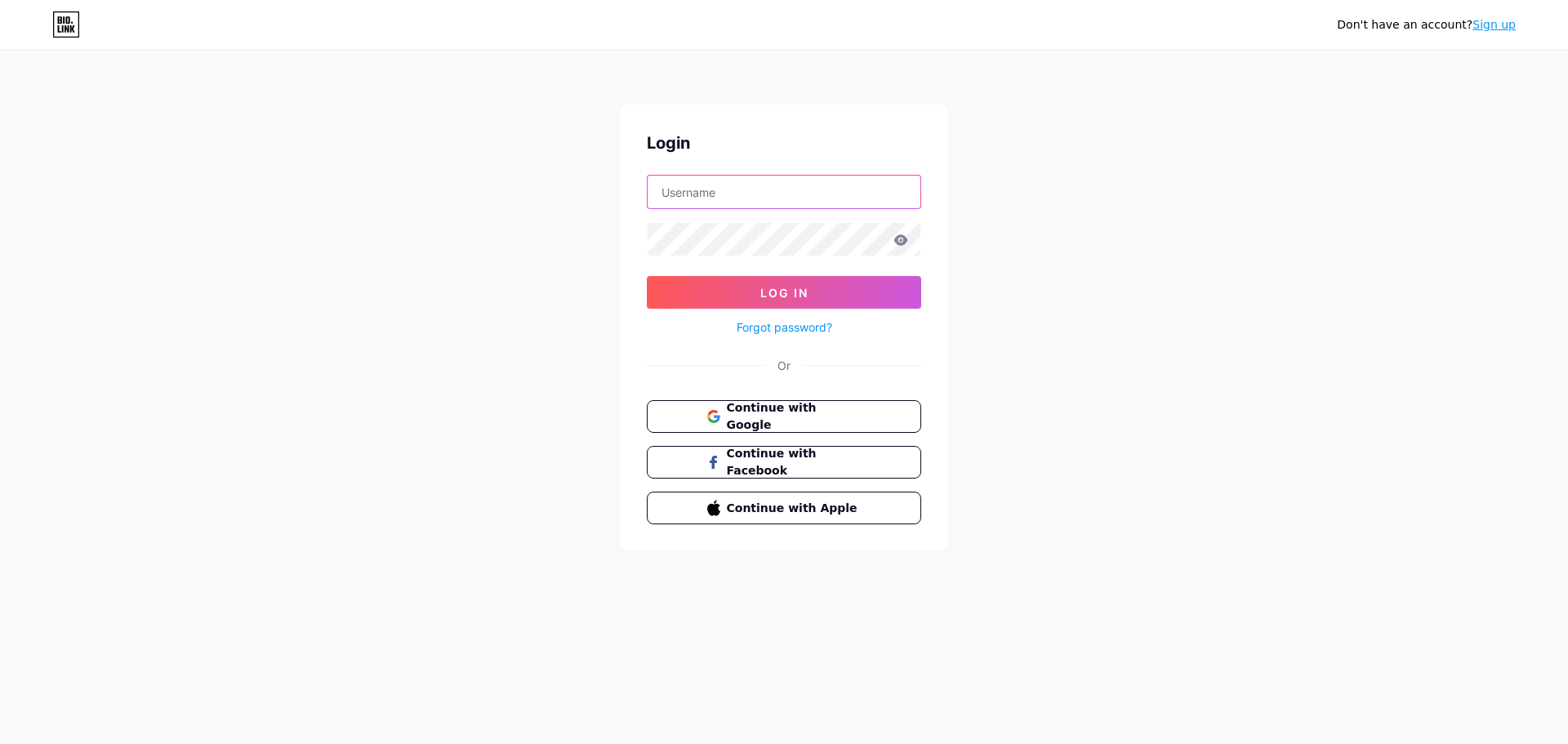
type input "0gravityadv@gmail.com"
click at [1487, 31] on link "Sign up" at bounding box center [1494, 24] width 43 height 13
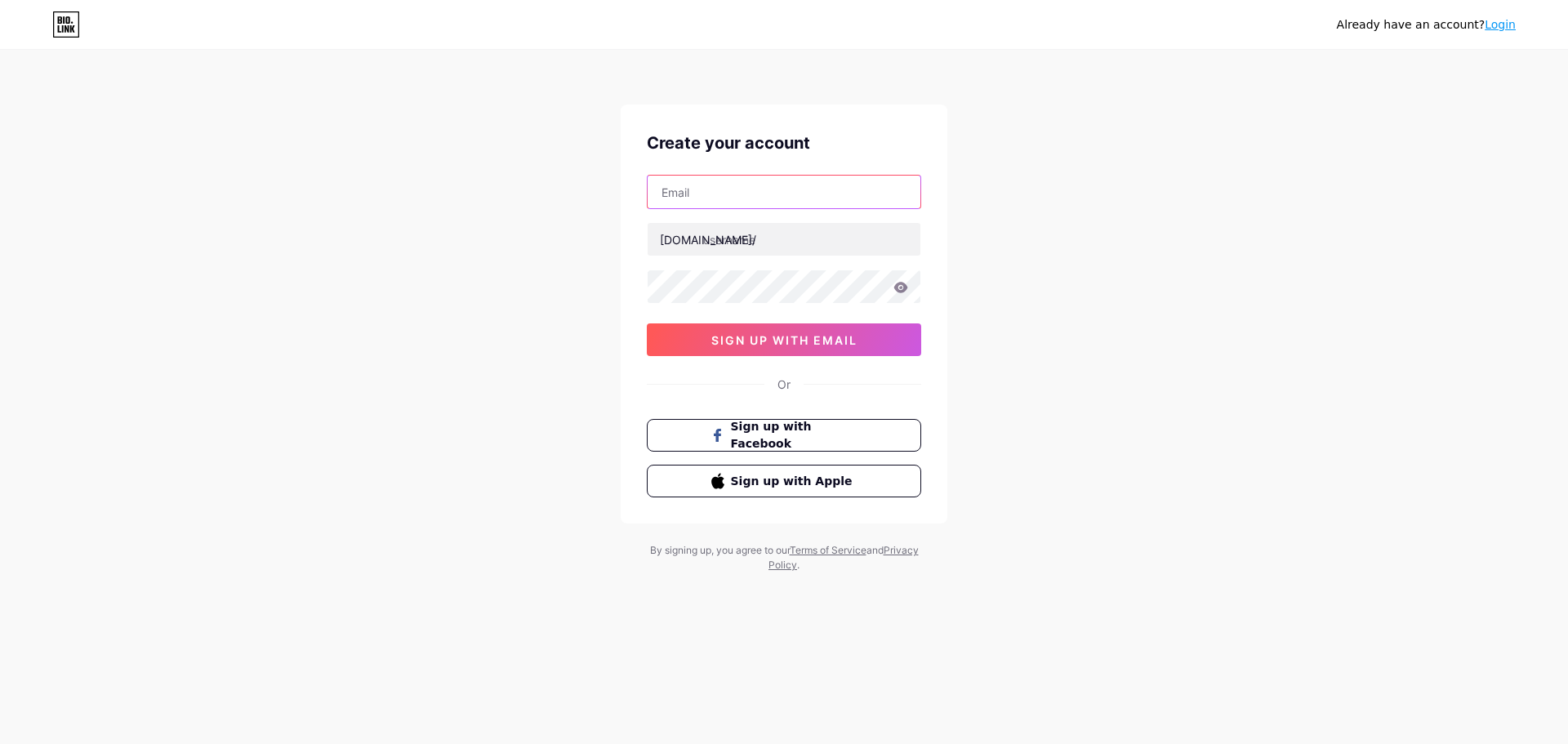
type input "0gravityadv@gmail.com"
click at [814, 190] on input "0gravityadv@gmail.com" at bounding box center [784, 192] width 272 height 33
drag, startPoint x: 716, startPoint y: 188, endPoint x: 589, endPoint y: 196, distance: 127.3
click at [589, 196] on div "Already have an account? Login Create your account info bio.link/ 0cAFcWeA66xqS…" at bounding box center [784, 312] width 1568 height 624
paste input "@g7holding.ae"
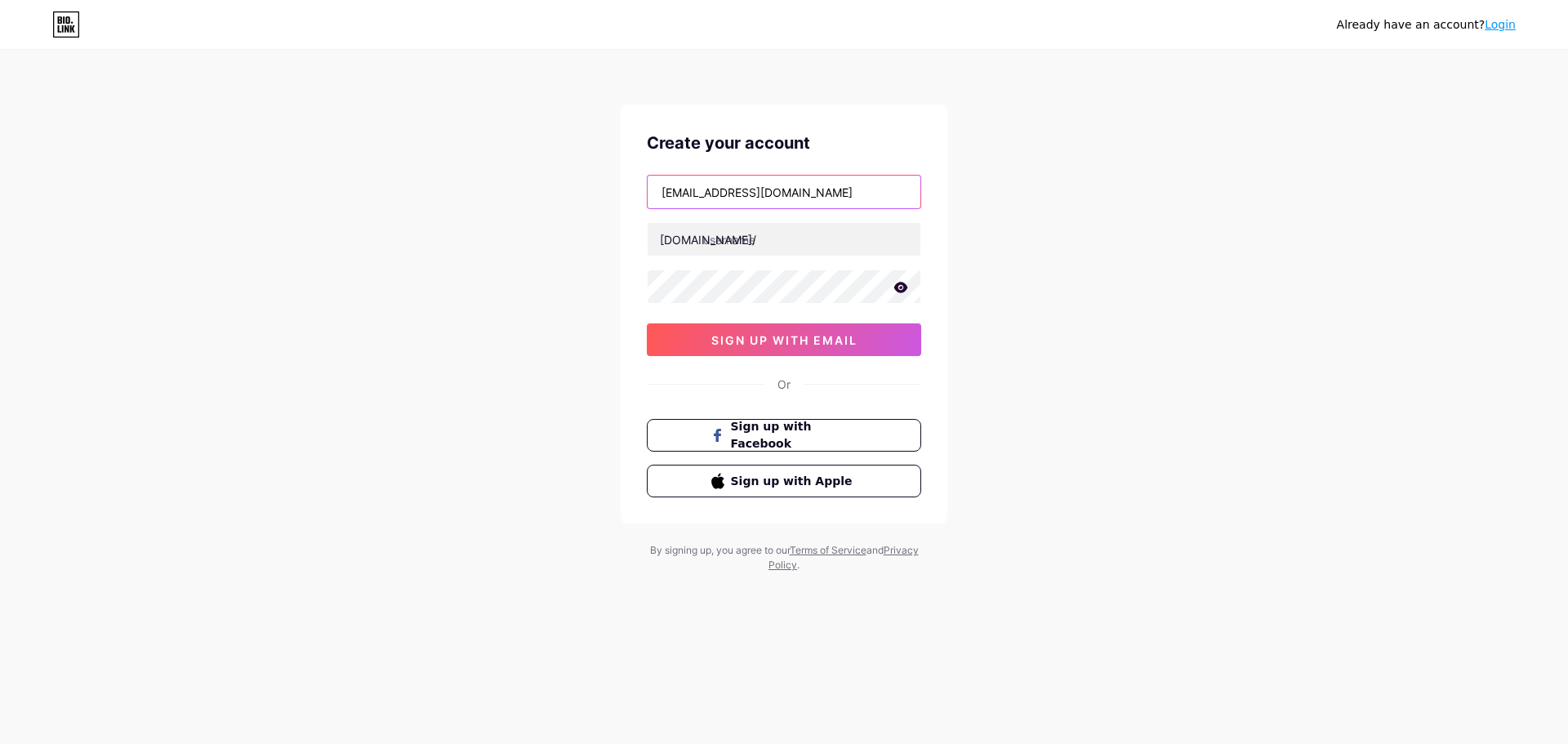
drag, startPoint x: 661, startPoint y: 190, endPoint x: 614, endPoint y: 195, distance: 47.3
click at [614, 195] on div "Already have an account? Login Create your account info@g7holding.ae bio.link/ …" at bounding box center [784, 312] width 1568 height 624
type input "info@g7holding.ae"
click at [764, 242] on input "text" at bounding box center [784, 239] width 272 height 33
drag, startPoint x: 692, startPoint y: 192, endPoint x: 744, endPoint y: 201, distance: 52.8
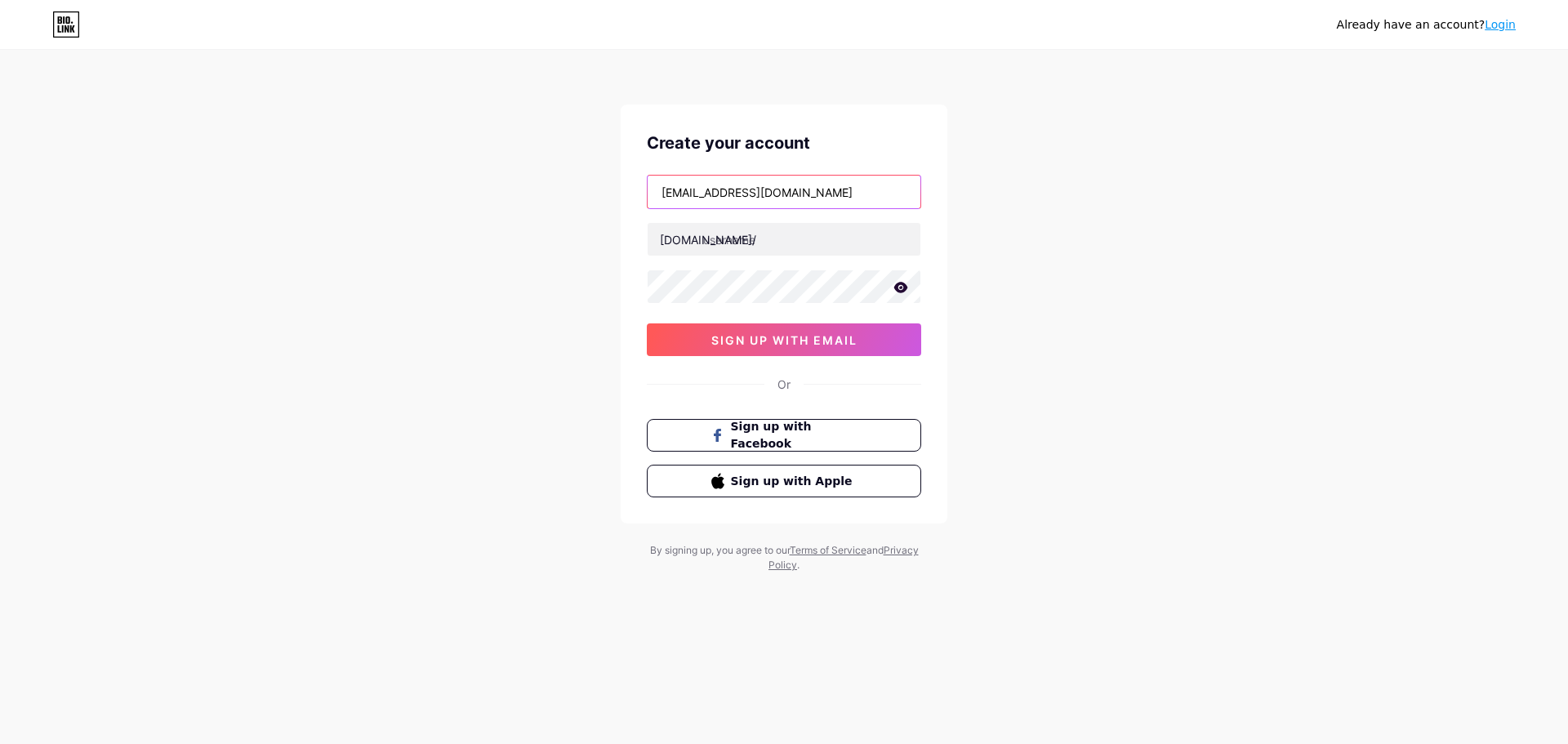
click at [744, 201] on input "info@g7holding.ae" at bounding box center [784, 192] width 272 height 33
click at [730, 229] on input "text" at bounding box center [784, 239] width 272 height 33
paste input "g7holding"
type input "g7holding"
click at [610, 287] on div "Already have an account? Login Create your account info@g7holding.ae bio.link/ …" at bounding box center [784, 312] width 1568 height 624
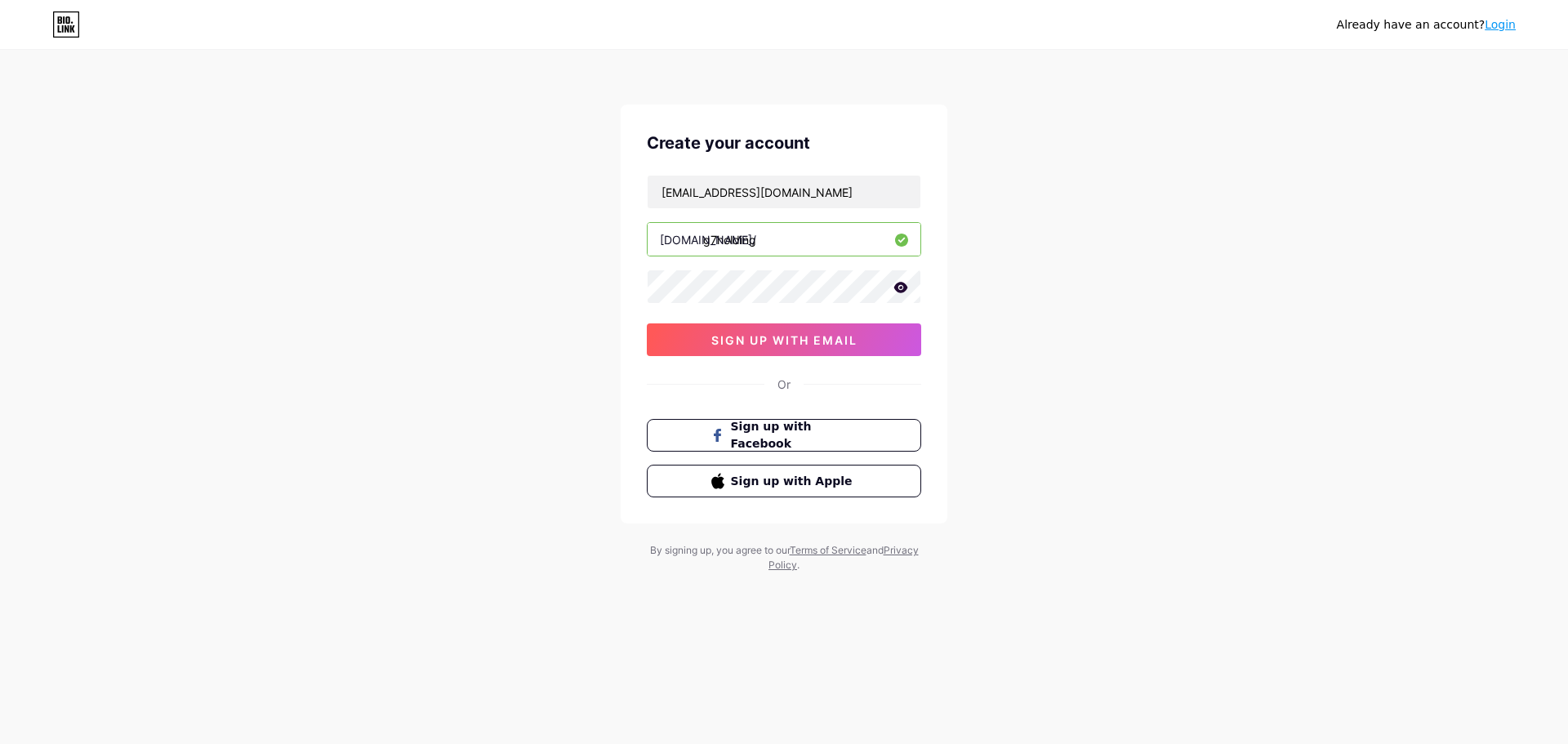
click at [896, 290] on icon at bounding box center [901, 286] width 14 height 10
click at [756, 340] on span "sign up with email" at bounding box center [784, 340] width 146 height 14
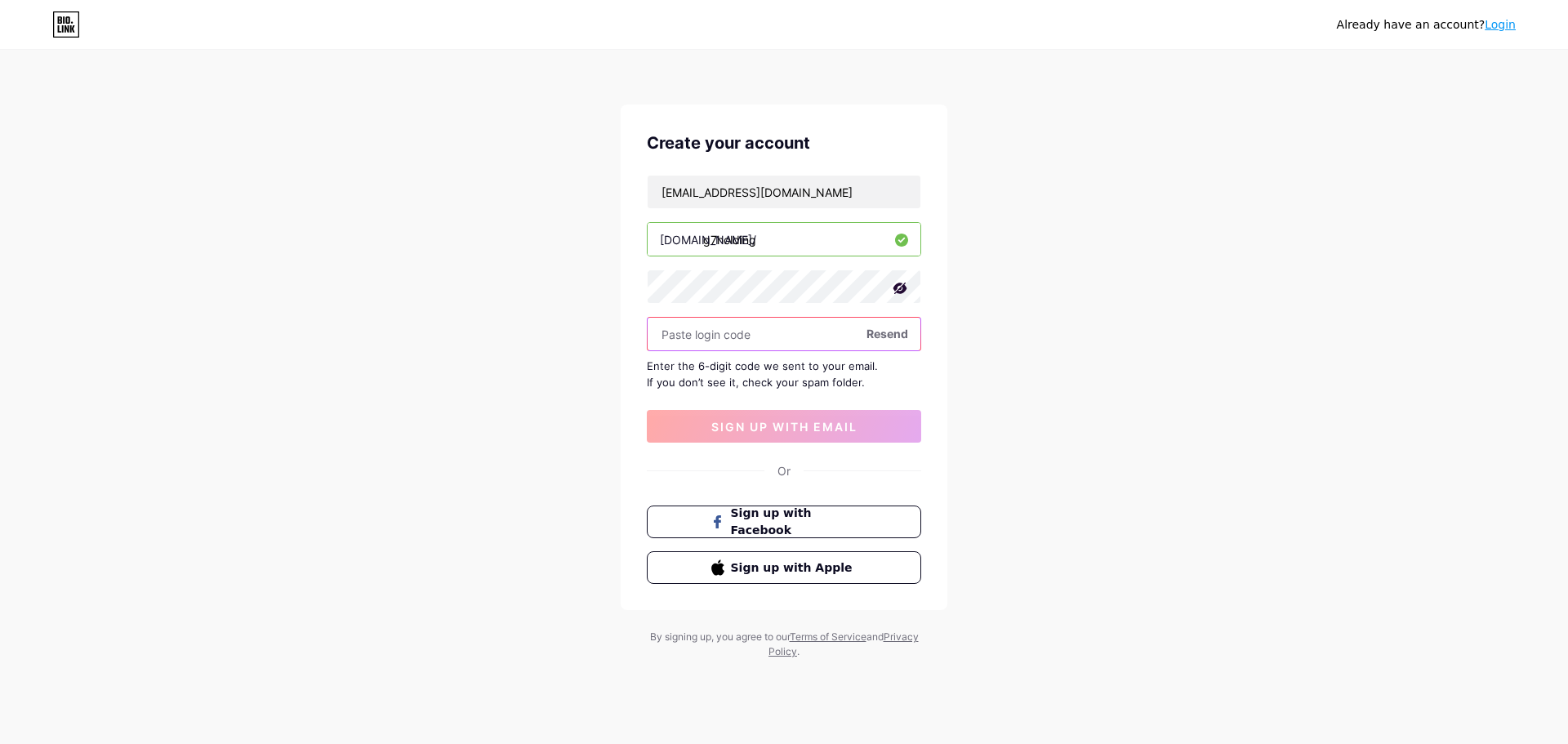
paste input "624801"
type input "624801"
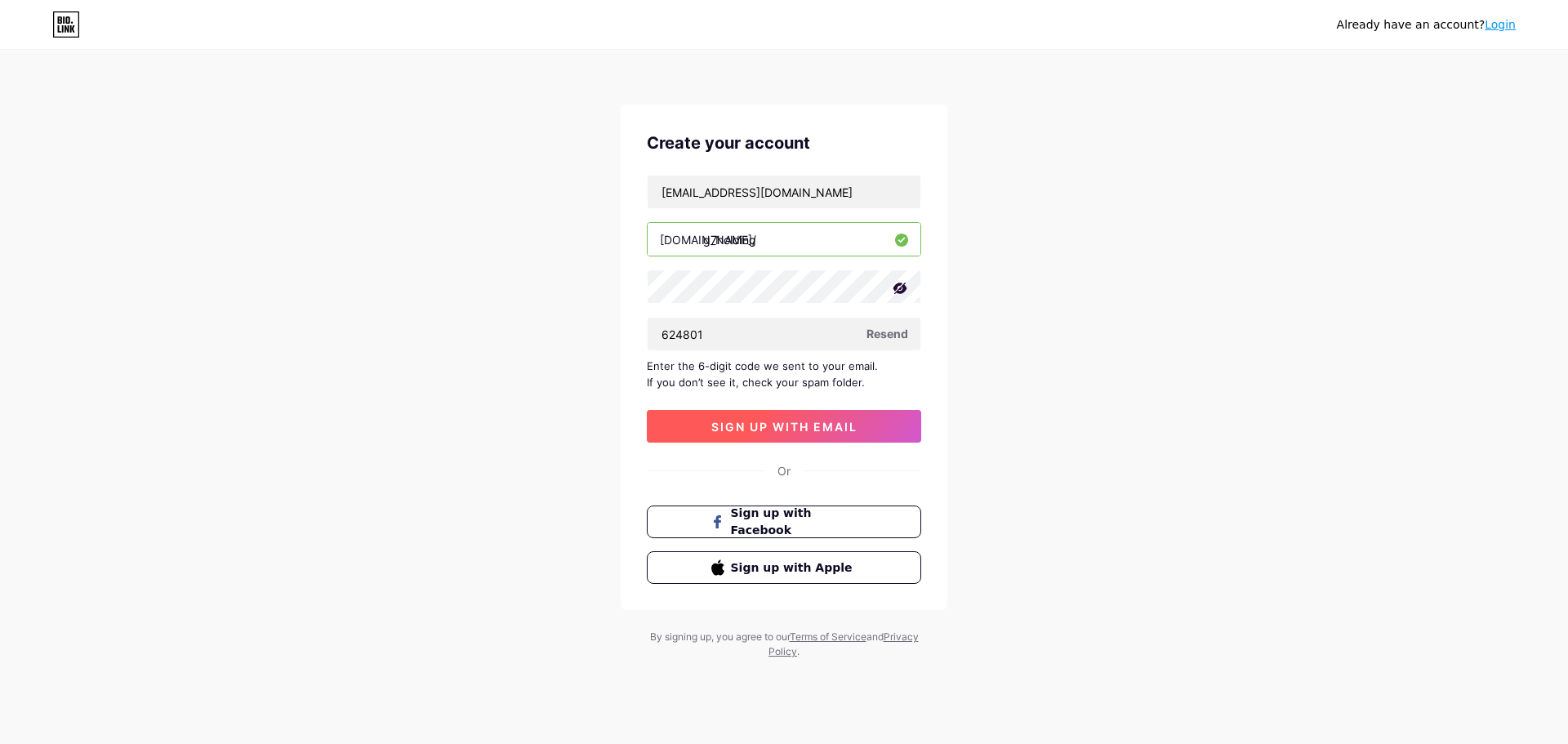
click at [800, 425] on span "sign up with email" at bounding box center [784, 426] width 146 height 14
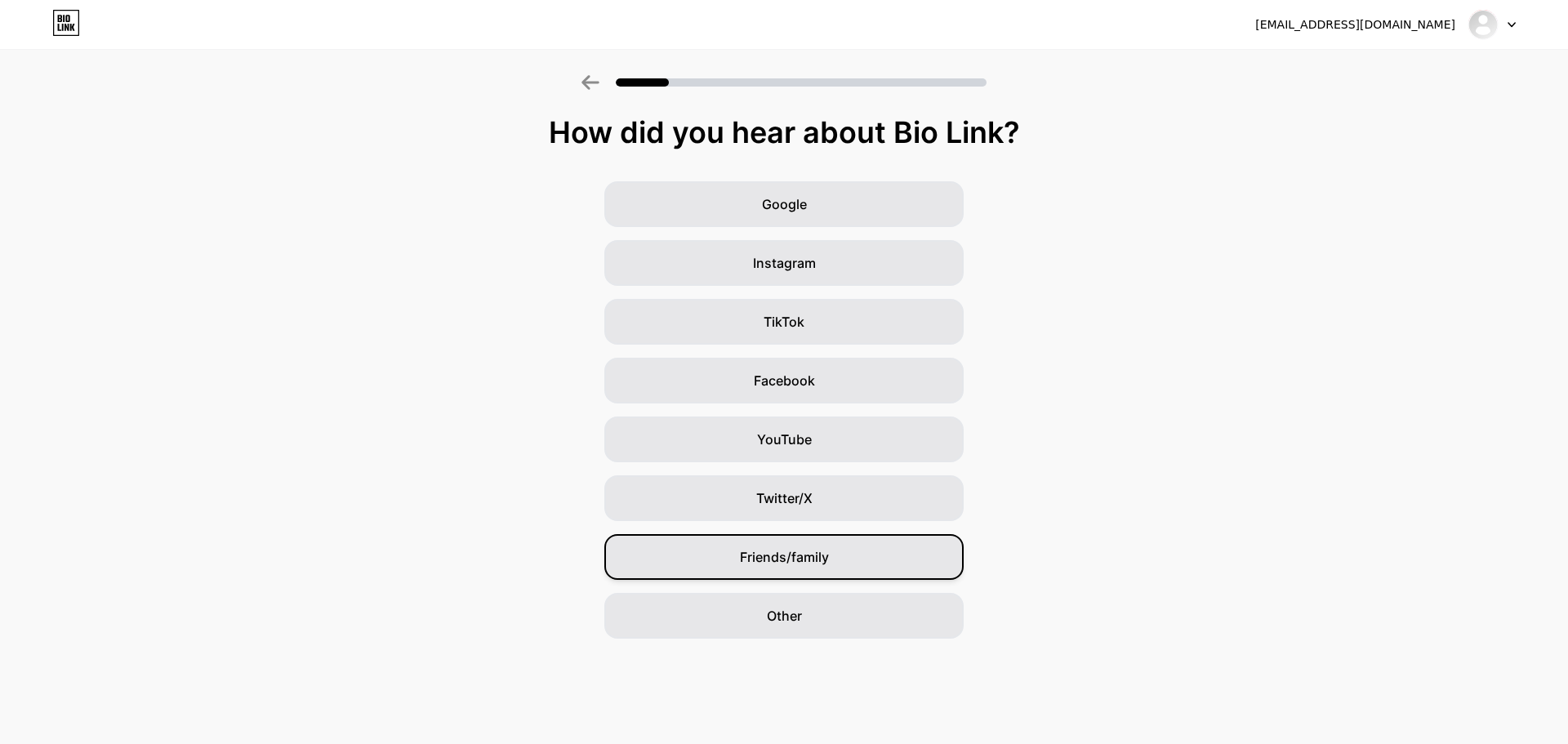
click at [811, 566] on div "Friends/family" at bounding box center [784, 556] width 359 height 46
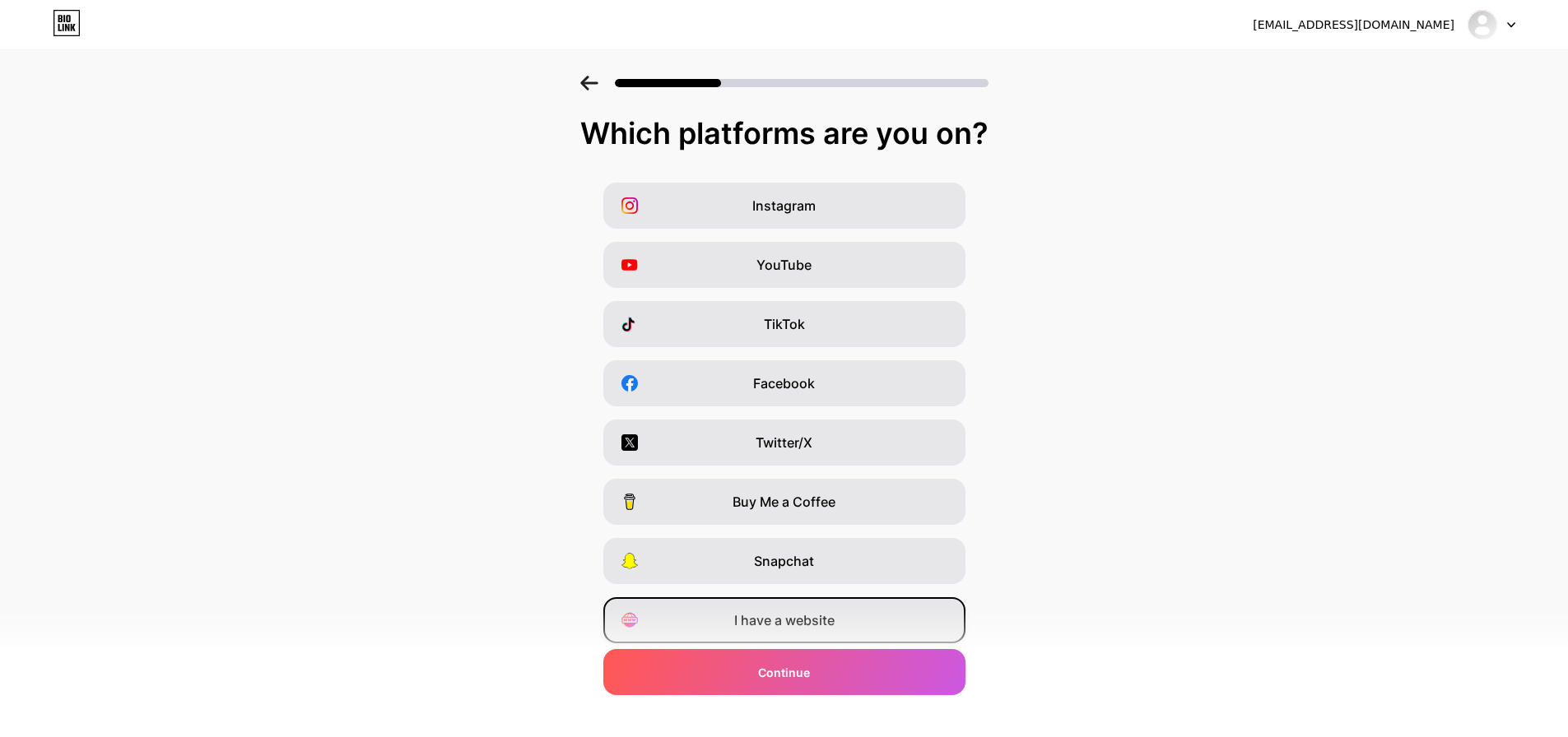
click at [791, 629] on span "I have a website" at bounding box center [784, 620] width 100 height 20
click at [793, 627] on span "I have a website" at bounding box center [784, 620] width 100 height 20
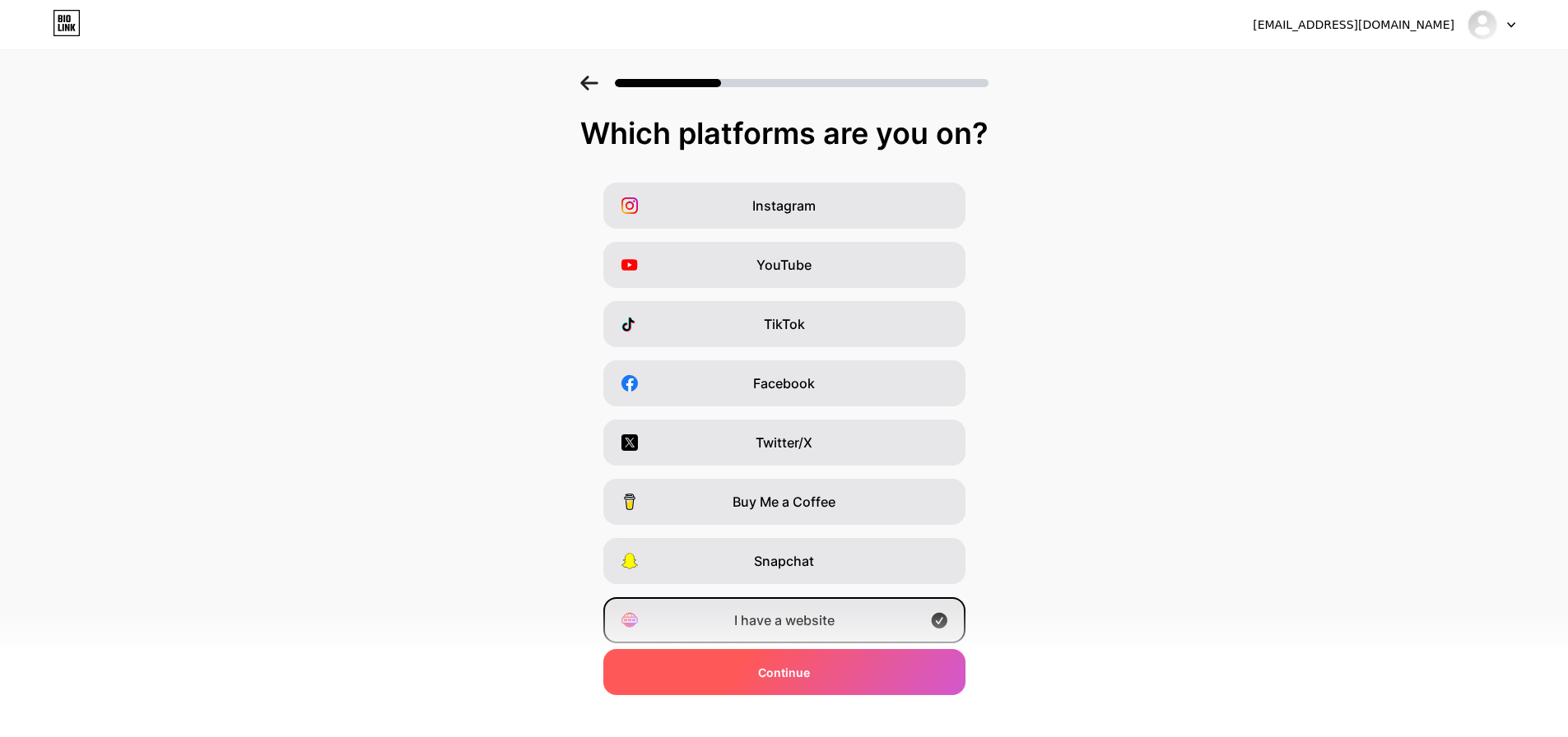
click at [806, 665] on span "Continue" at bounding box center [783, 673] width 52 height 17
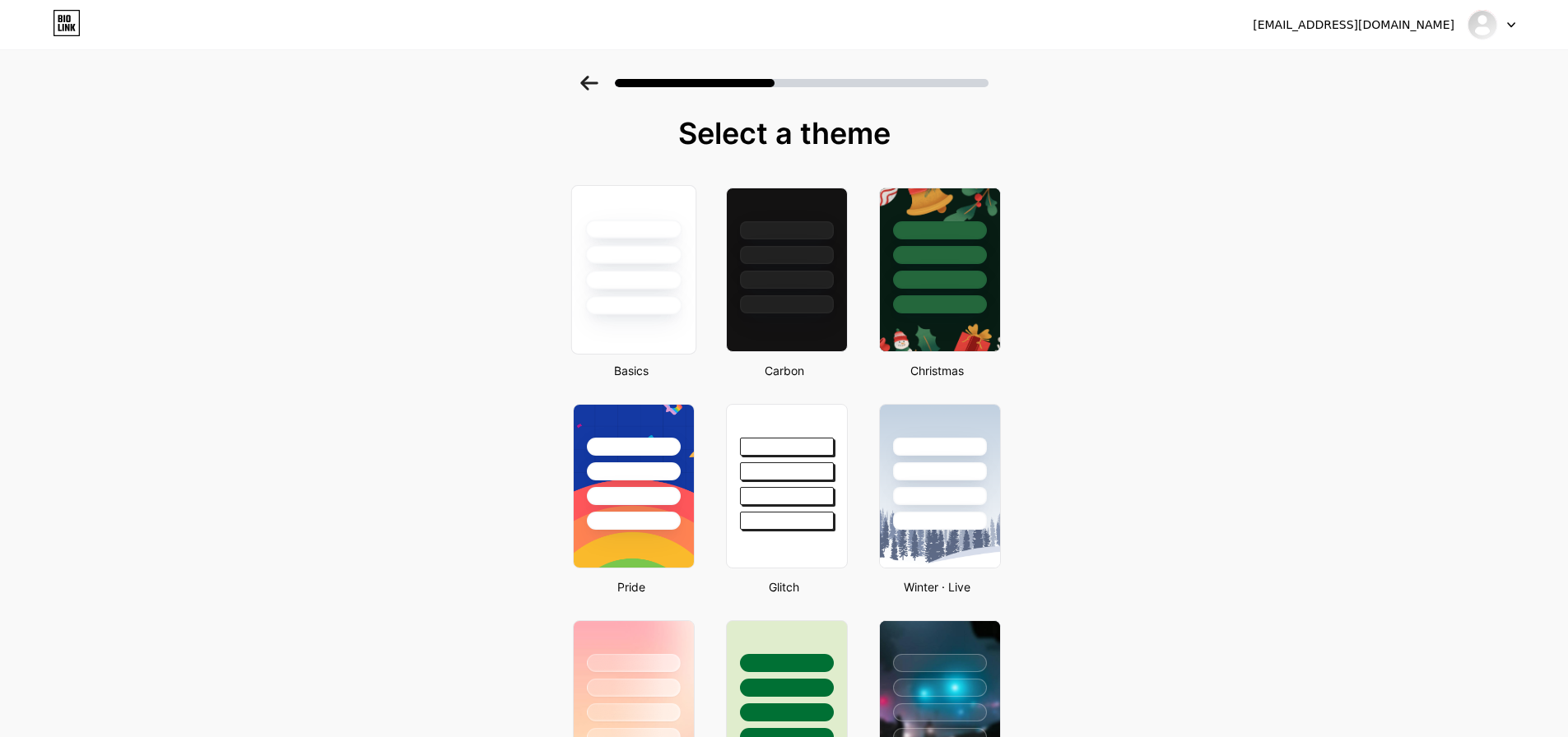
click at [639, 281] on div at bounding box center [633, 280] width 96 height 19
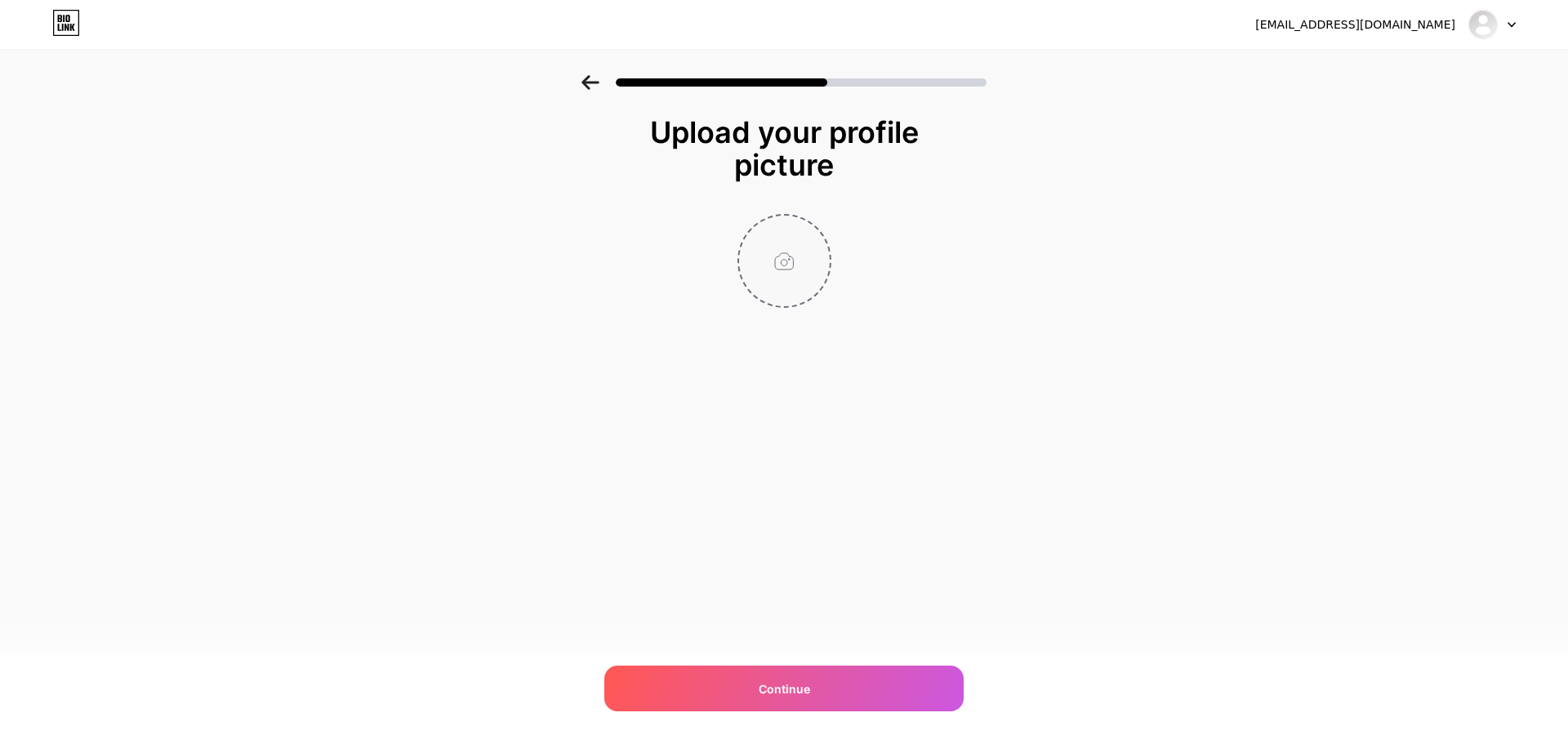
click at [783, 264] on input "file" at bounding box center [784, 260] width 91 height 91
type input "C:\fakepath\Screenshot 2025-10-14 103726.png"
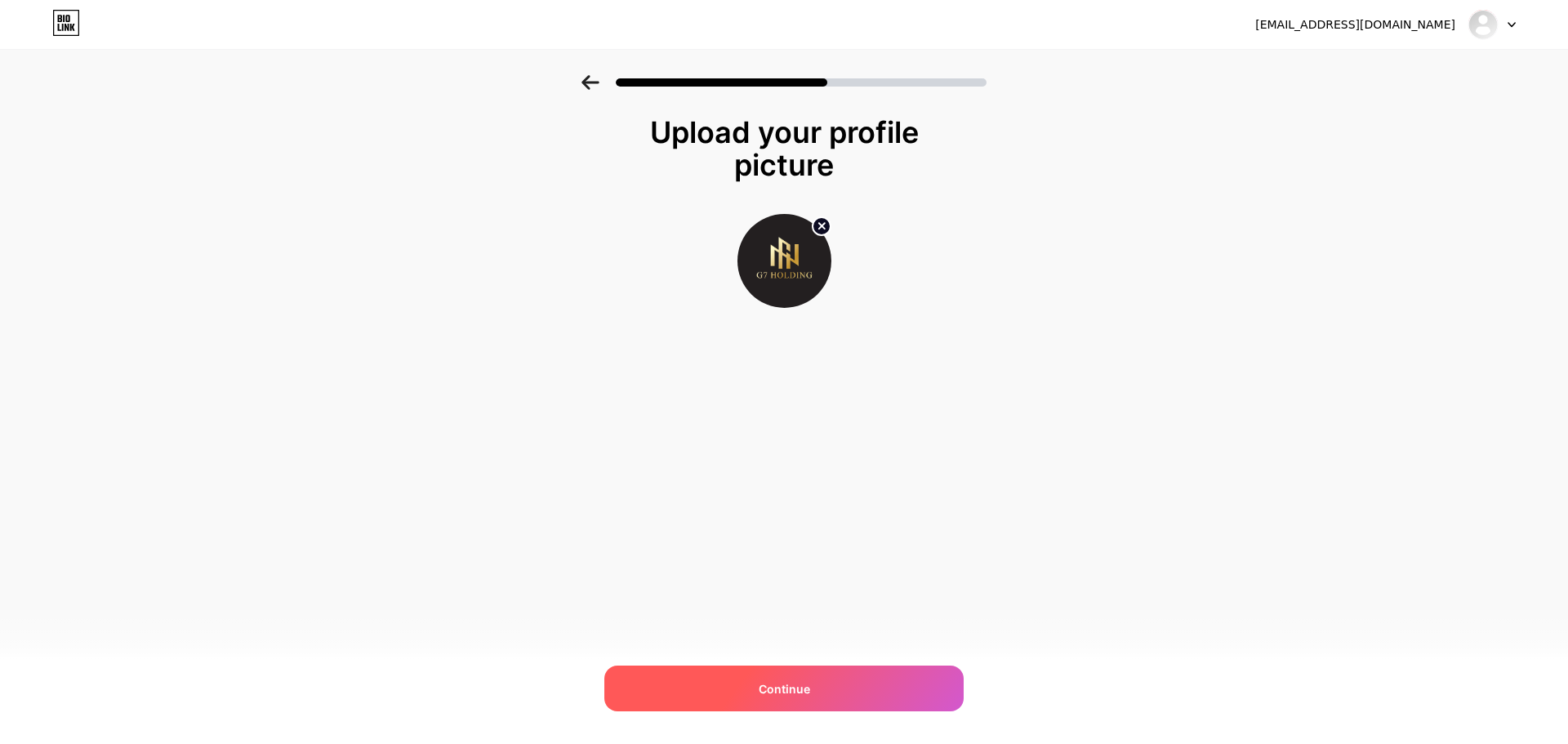
click at [795, 677] on div "Continue" at bounding box center [784, 688] width 359 height 46
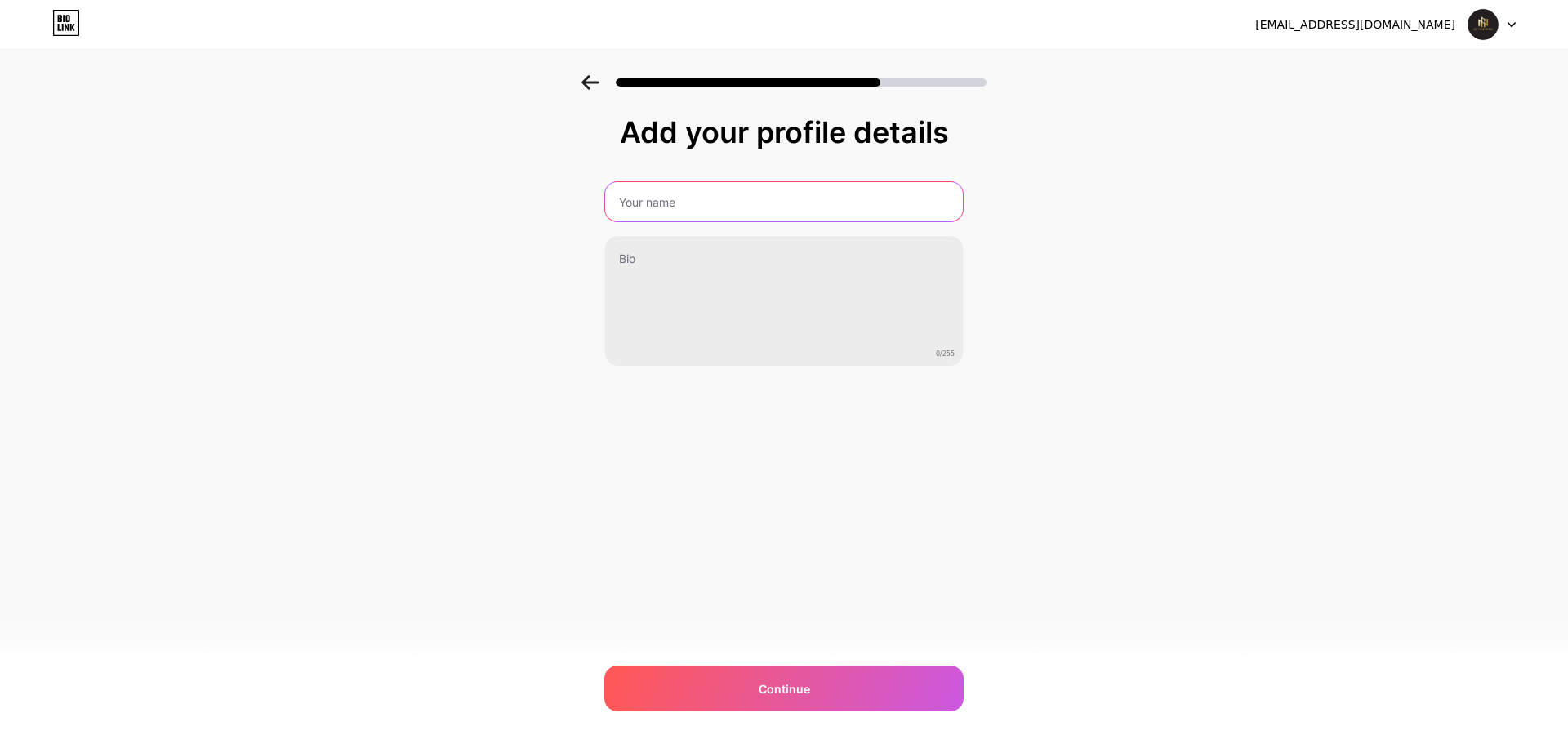
click at [660, 200] on input "text" at bounding box center [784, 202] width 358 height 39
type input "G7 Holding"
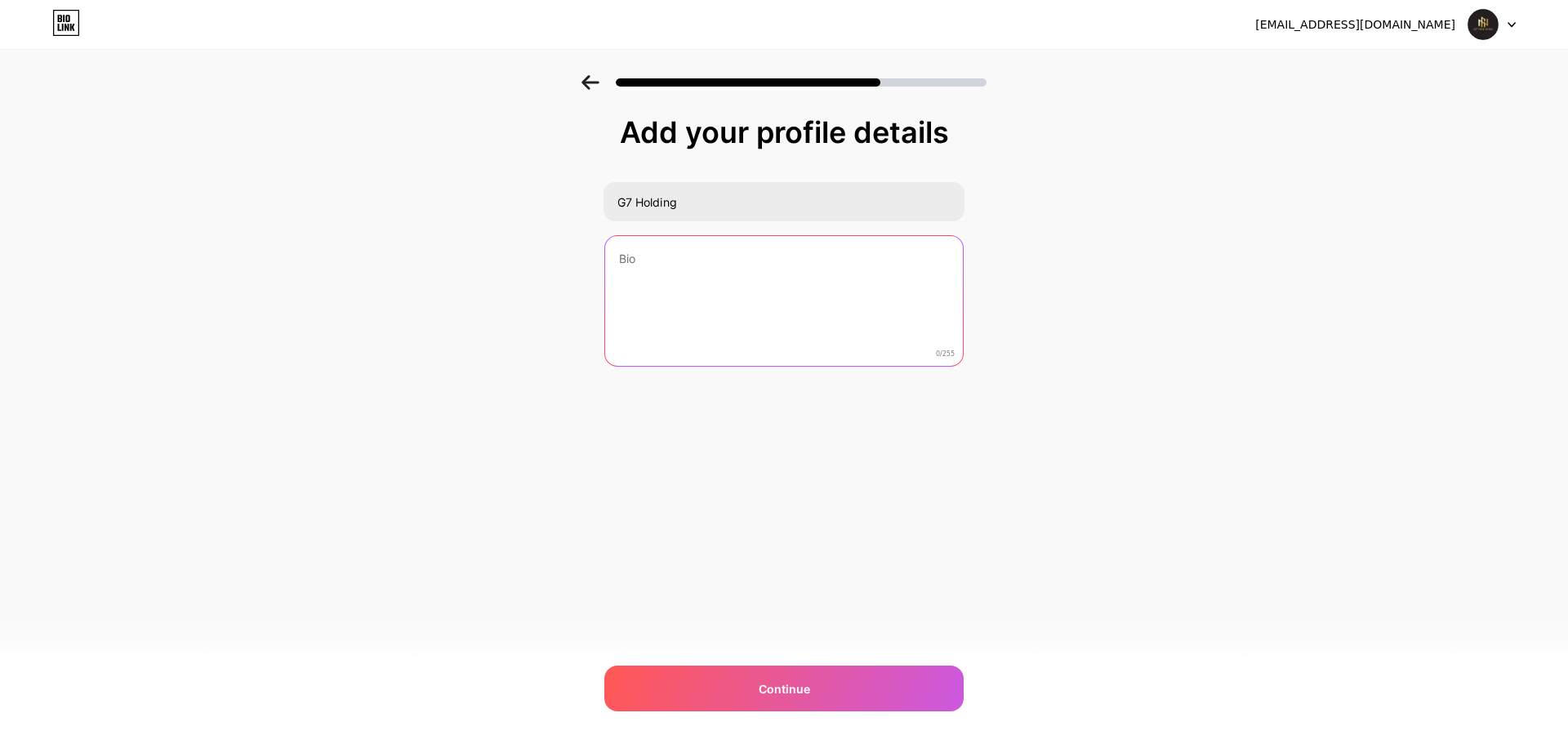
click at [649, 256] on textarea at bounding box center [784, 301] width 358 height 131
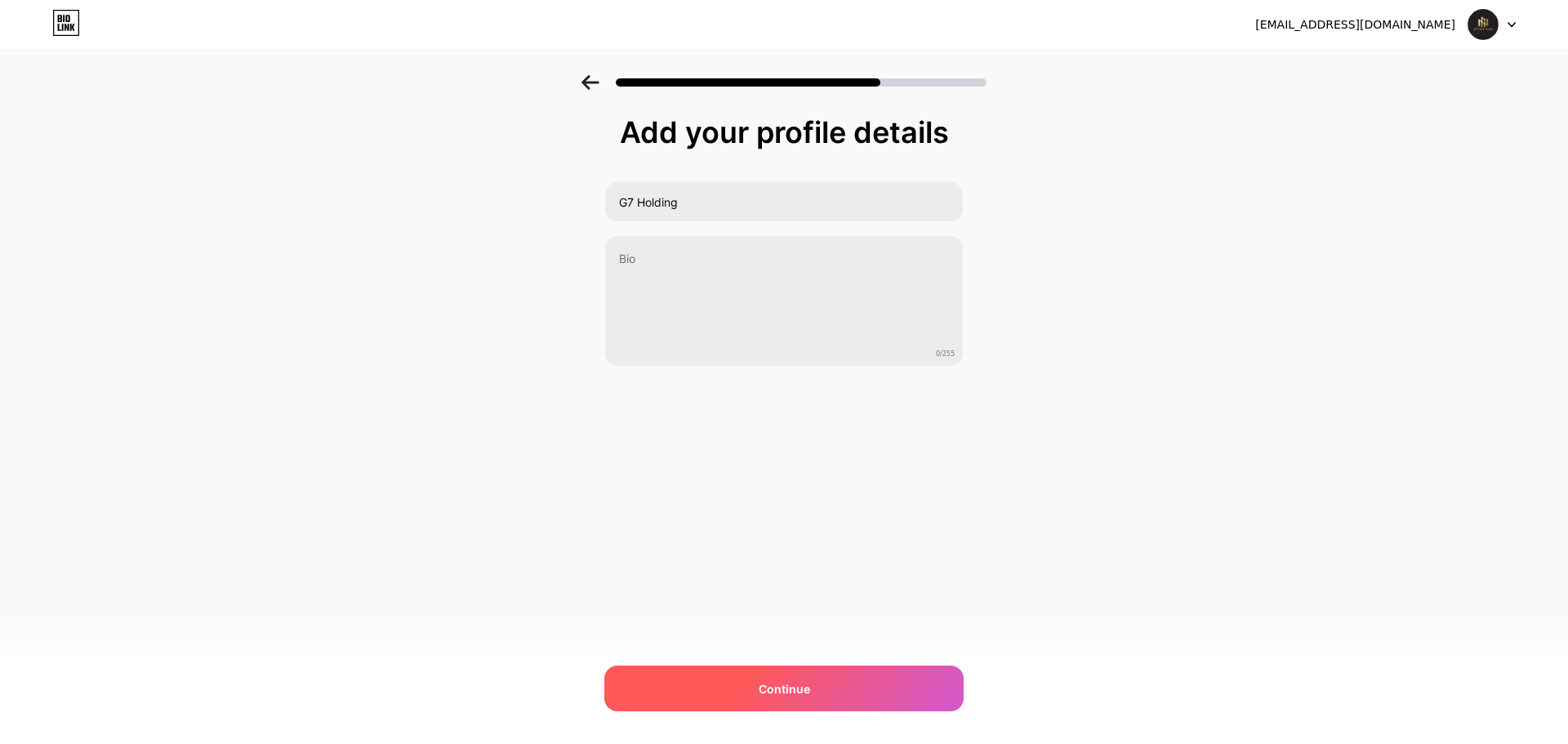
click at [828, 687] on div "Continue" at bounding box center [784, 688] width 359 height 46
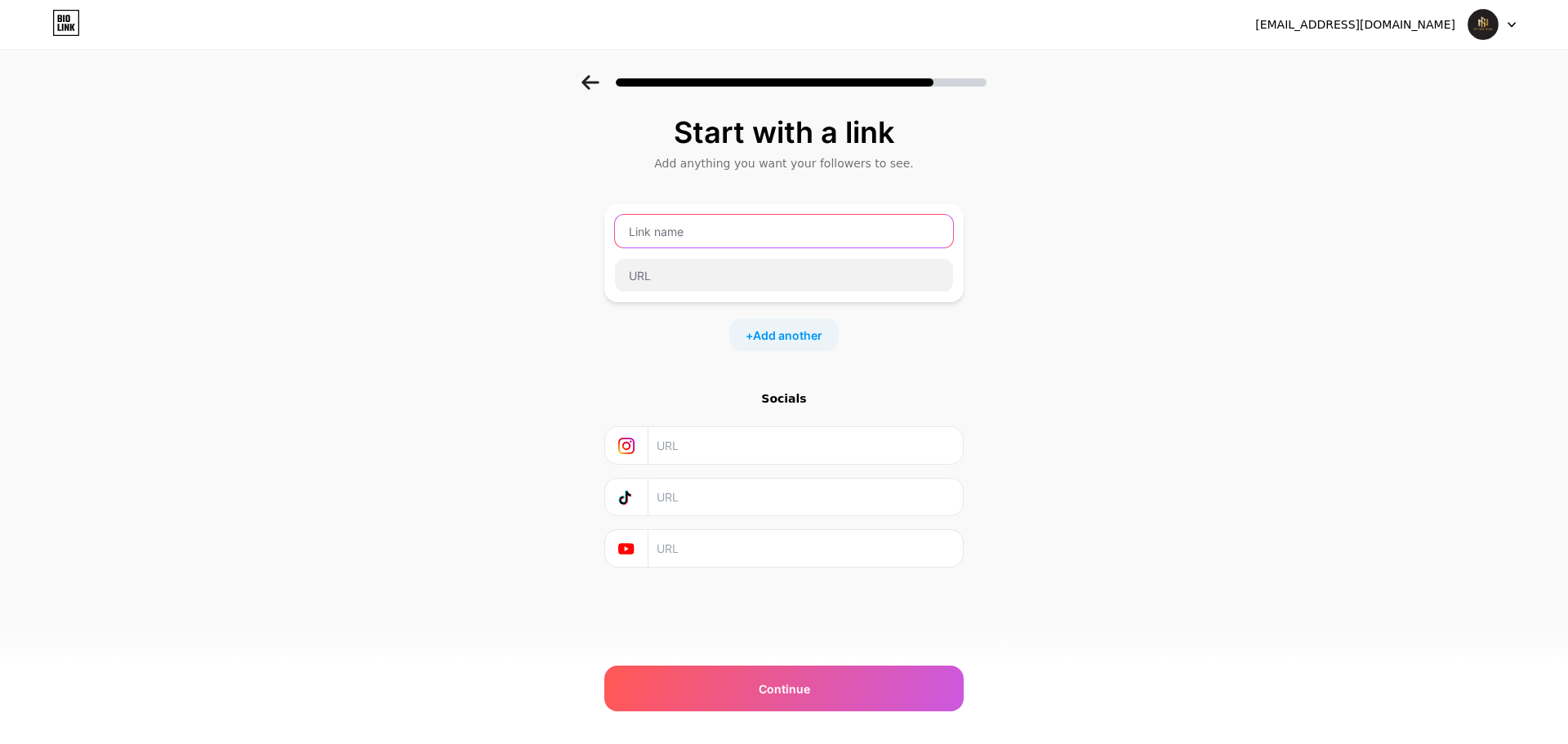
click at [696, 233] on input "text" at bounding box center [784, 230] width 338 height 33
type input "location"
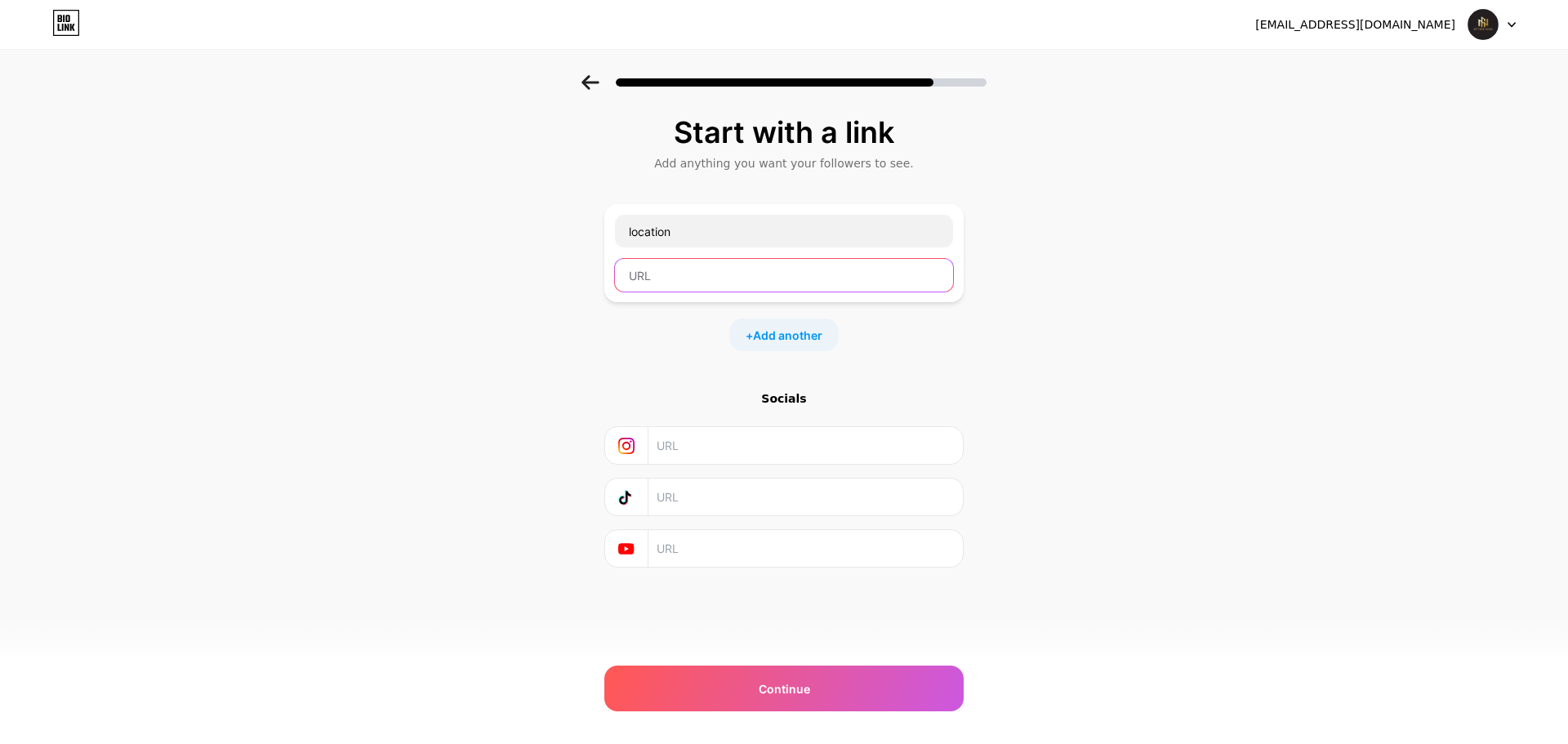
click at [665, 267] on input "text" at bounding box center [784, 274] width 338 height 33
paste input "https://maps.app.goo.gl/cfwQfaWuanWr2WpF6"
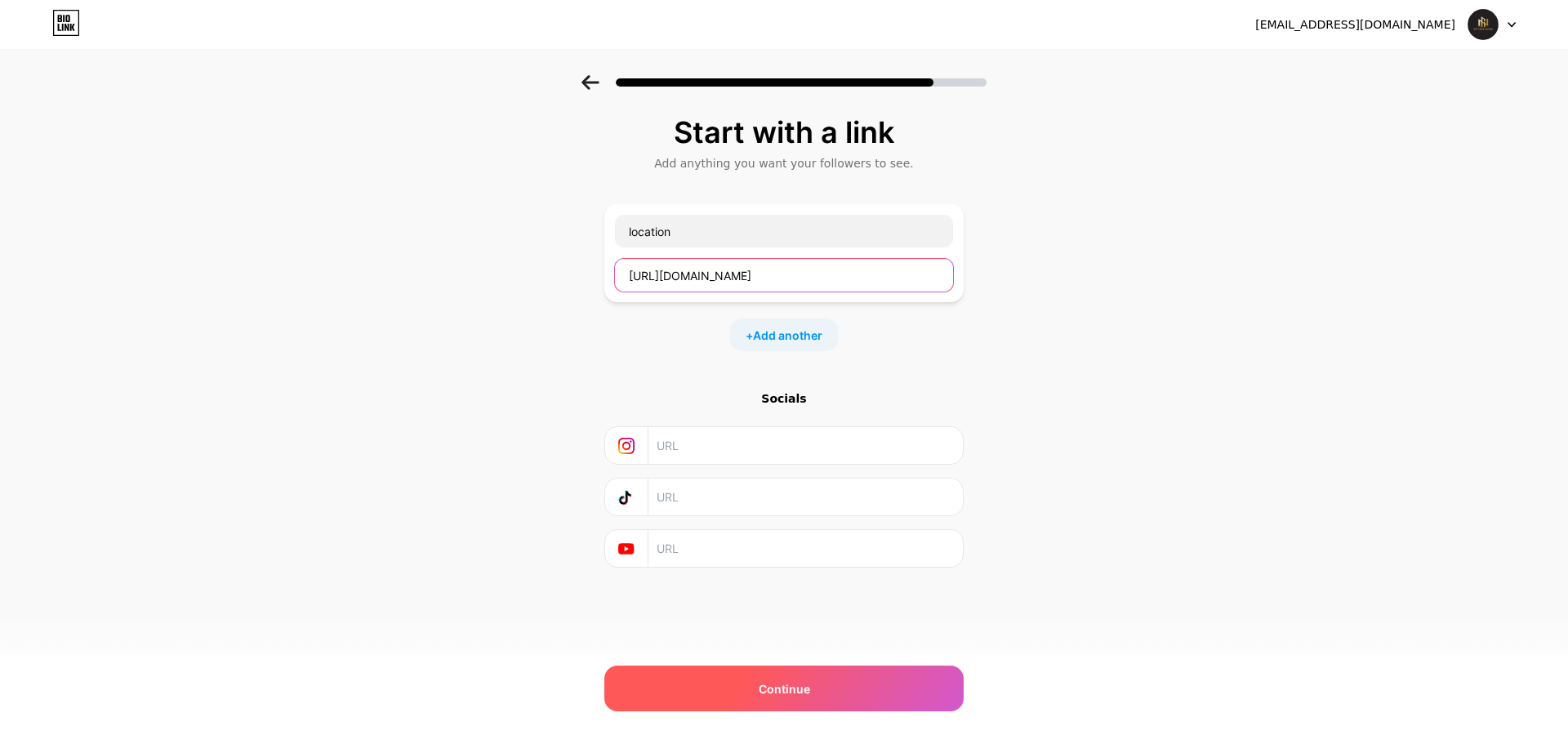
type input "https://maps.app.goo.gl/cfwQfaWuanWr2WpF6"
click at [807, 682] on span "Continue" at bounding box center [784, 689] width 51 height 17
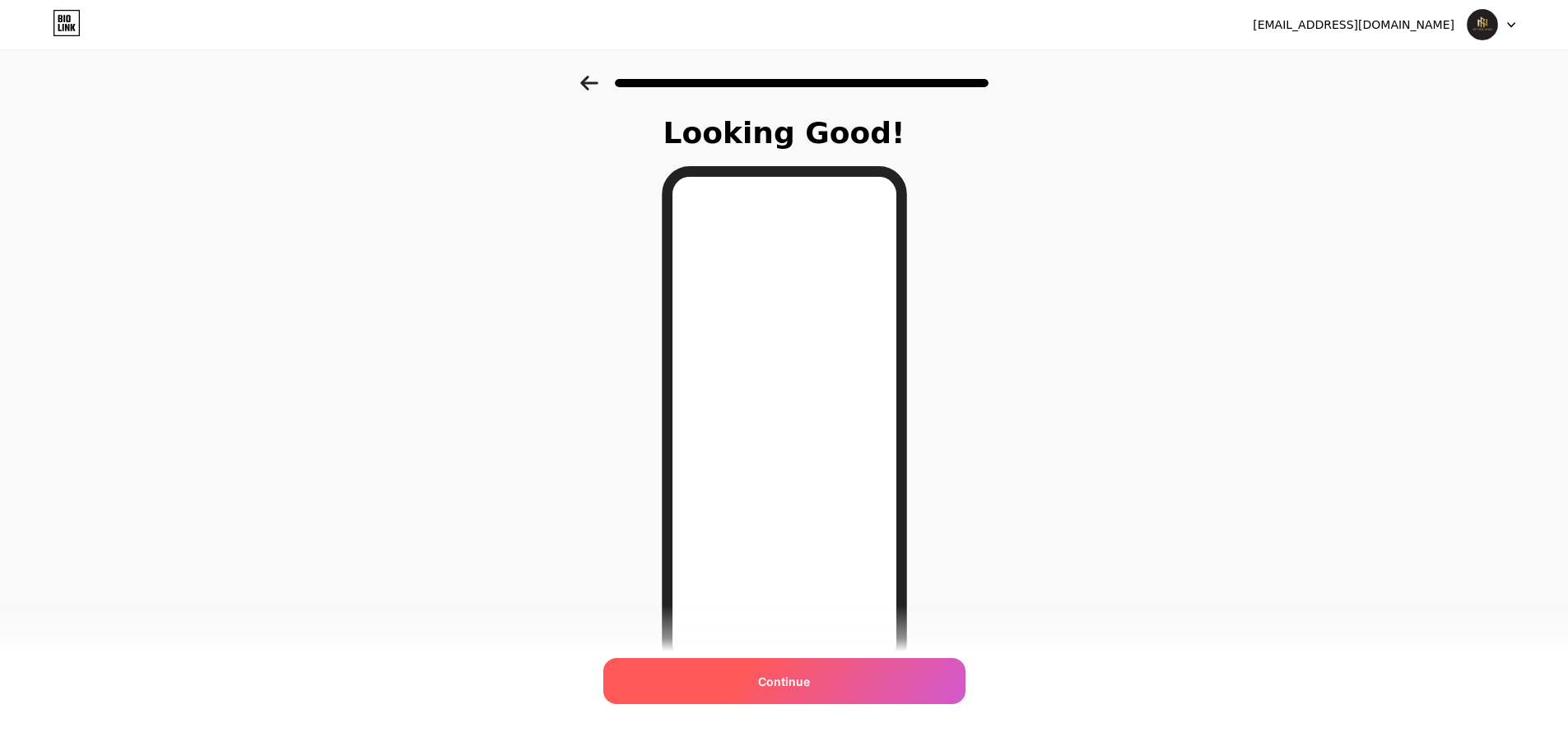
click at [796, 675] on span "Continue" at bounding box center [783, 681] width 52 height 17
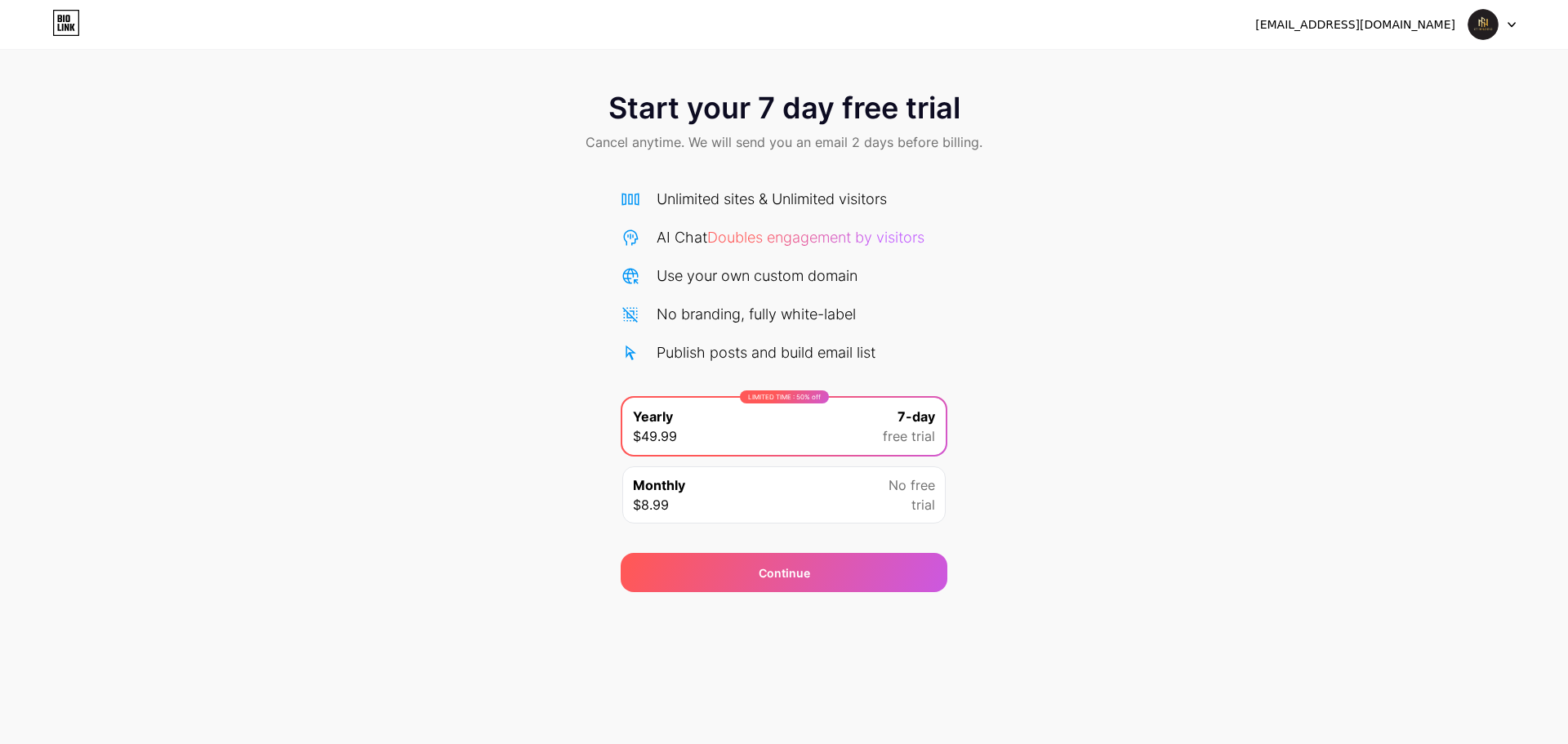
click at [1517, 22] on div "info@g7holding.ae Logout" at bounding box center [784, 23] width 1568 height 29
click at [1509, 23] on icon at bounding box center [1511, 24] width 7 height 4
click at [1438, 19] on div "info@g7holding.ae" at bounding box center [1356, 24] width 200 height 17
click at [1481, 22] on img at bounding box center [1482, 24] width 31 height 31
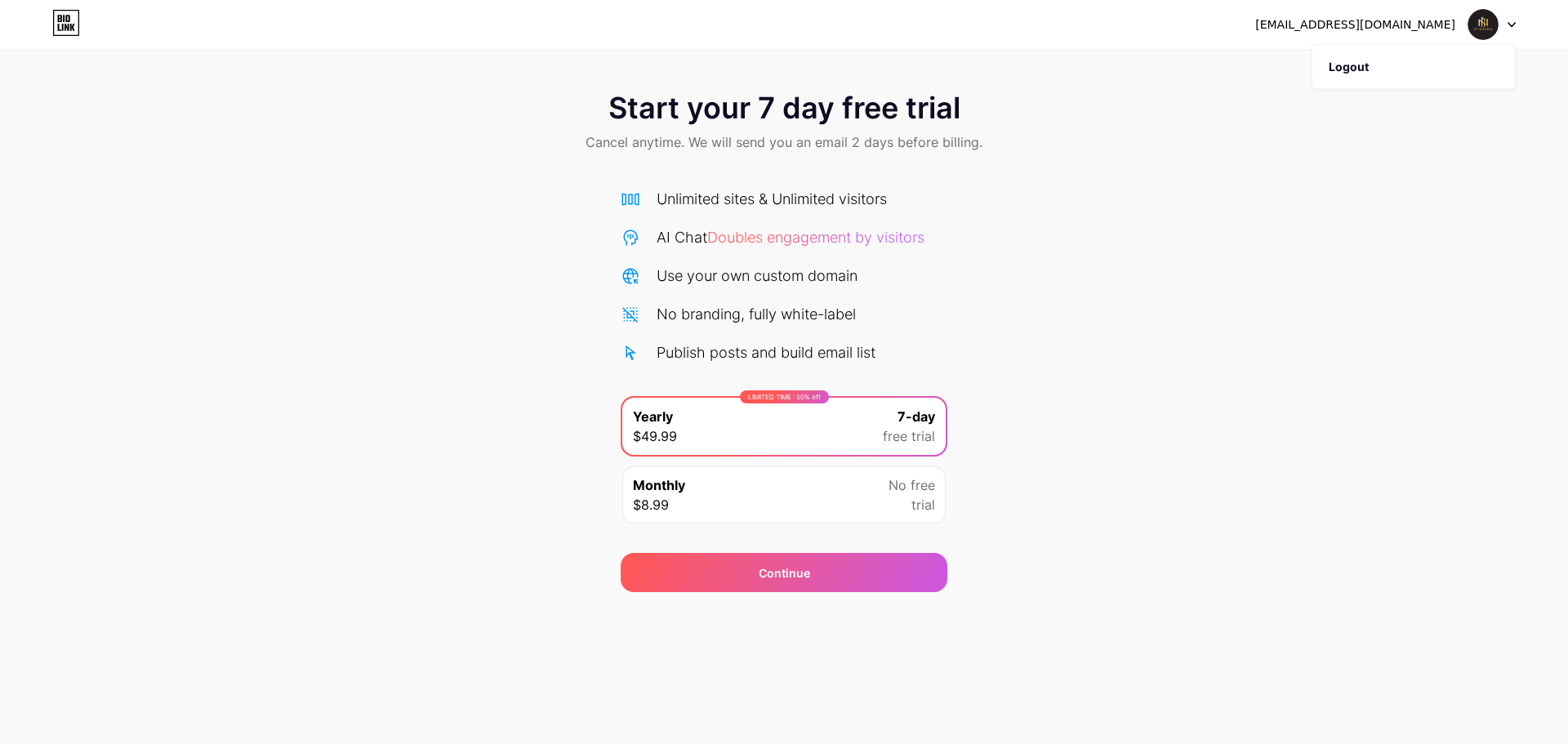
click at [1481, 22] on img at bounding box center [1482, 24] width 31 height 31
click at [558, 618] on div "info@g7holding.ae Logout Link Copied Start your 7 day free trial Cancel anytime…" at bounding box center [784, 372] width 1568 height 744
click at [632, 632] on div "info@g7holding.ae Logout Link Copied Start your 7 day free trial Cancel anytime…" at bounding box center [784, 372] width 1568 height 744
click at [359, 250] on div "Start your 7 day free trial Cancel anytime. We will send you an email 2 days be…" at bounding box center [784, 333] width 1568 height 517
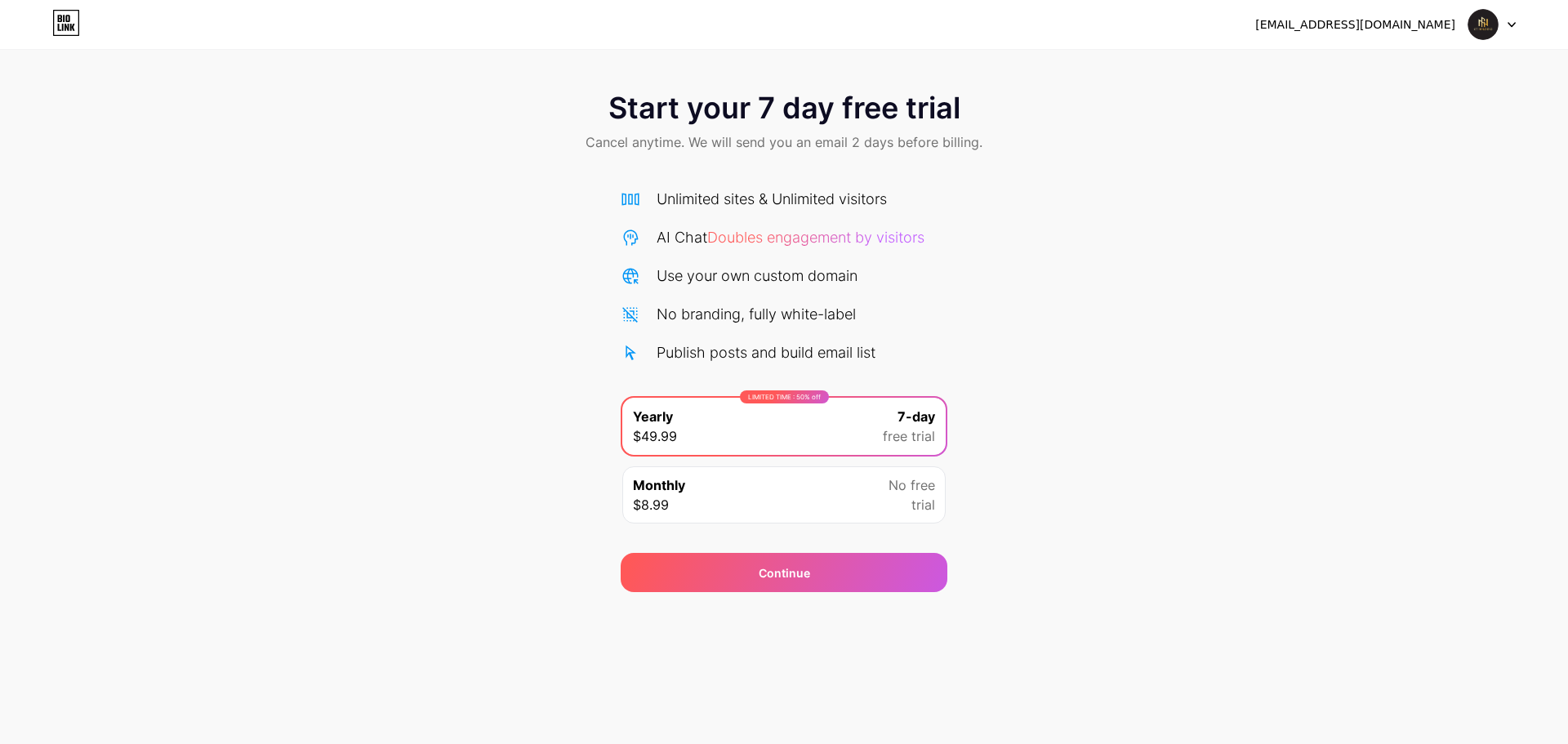
click at [76, 22] on icon at bounding box center [66, 22] width 28 height 26
click at [859, 506] on div "Monthly $8.99 No free trial" at bounding box center [784, 494] width 323 height 57
click at [521, 552] on div "Start your 7 day free trial Cancel anytime. We will send you an email 2 days be…" at bounding box center [784, 333] width 1568 height 517
click at [890, 438] on span "free trial" at bounding box center [909, 435] width 52 height 20
click at [1121, 480] on div "Start your 7 day free trial Cancel anytime. We will send you an email 2 days be…" at bounding box center [784, 333] width 1568 height 517
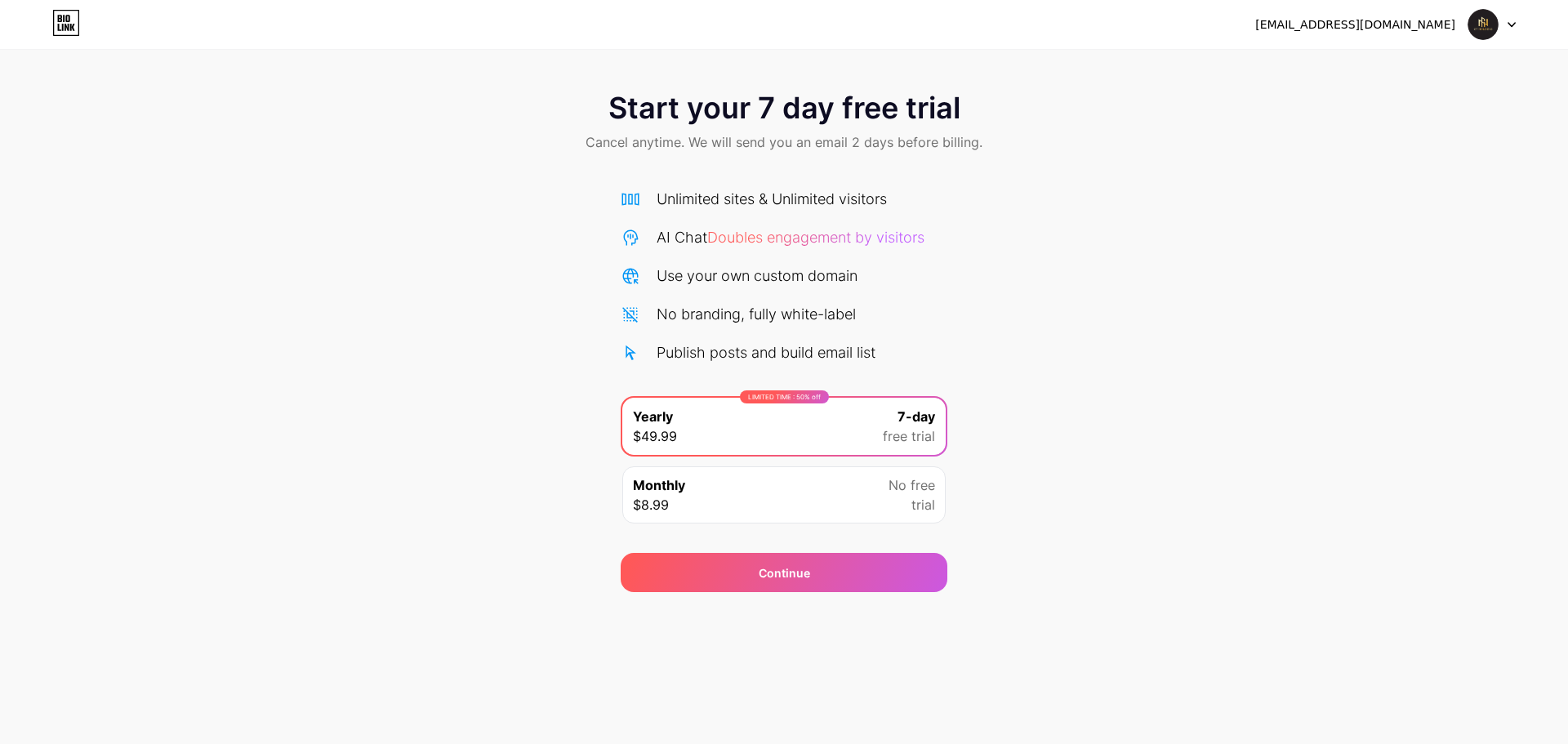
click at [1436, 30] on div "info@g7holding.ae" at bounding box center [1356, 24] width 200 height 17
click at [1506, 27] on div at bounding box center [1491, 23] width 48 height 29
click at [1312, 255] on div "Start your 7 day free trial Cancel anytime. We will send you an email 2 days be…" at bounding box center [784, 333] width 1568 height 517
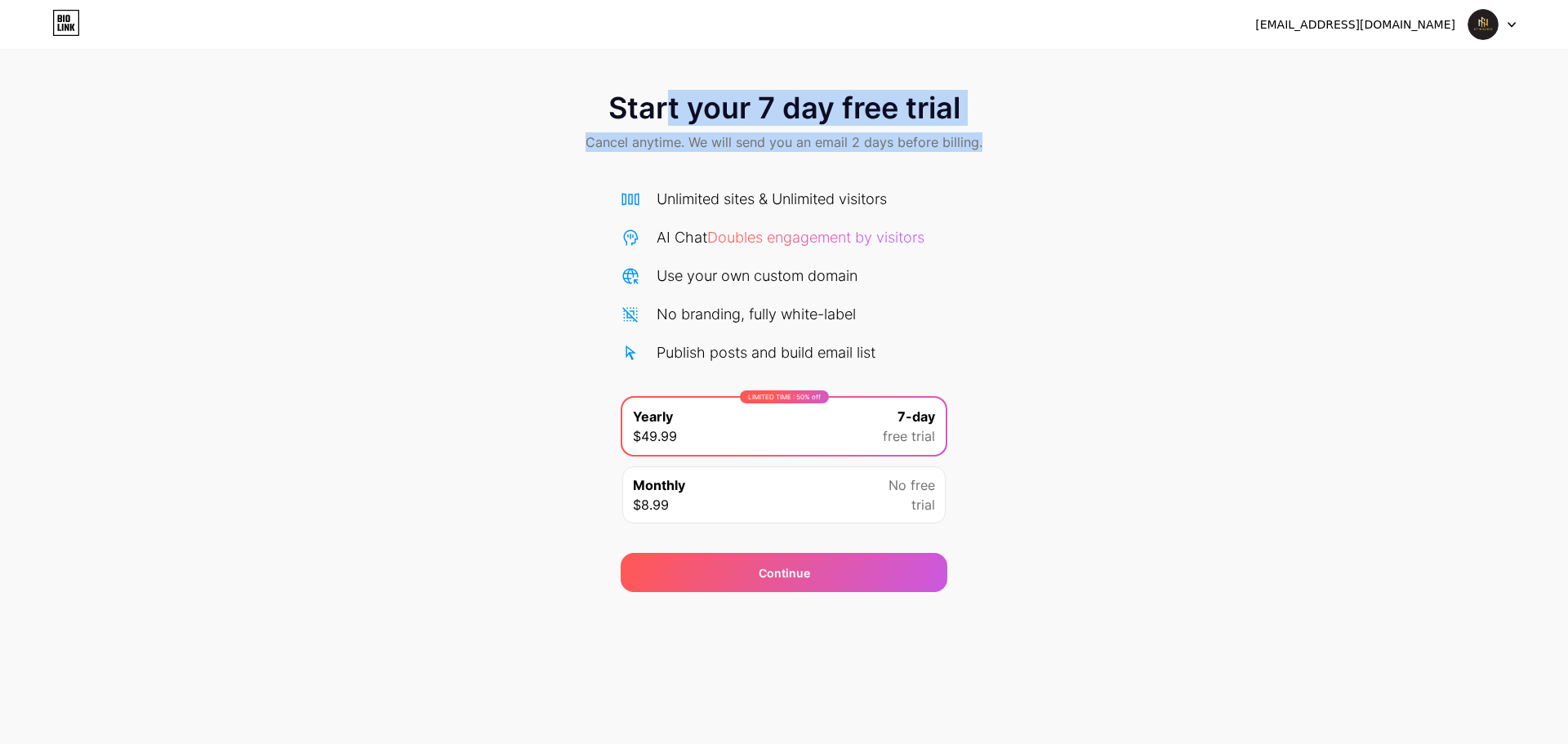
drag, startPoint x: 668, startPoint y: 112, endPoint x: 1205, endPoint y: 198, distance: 543.8
click at [1205, 198] on div "Start your 7 day free trial Cancel anytime. We will send you an email 2 days be…" at bounding box center [784, 333] width 1568 height 517
drag, startPoint x: 1145, startPoint y: 259, endPoint x: 1338, endPoint y: 61, distance: 276.5
click at [1146, 258] on div "Start your 7 day free trial Cancel anytime. We will send you an email 2 days be…" at bounding box center [784, 333] width 1568 height 517
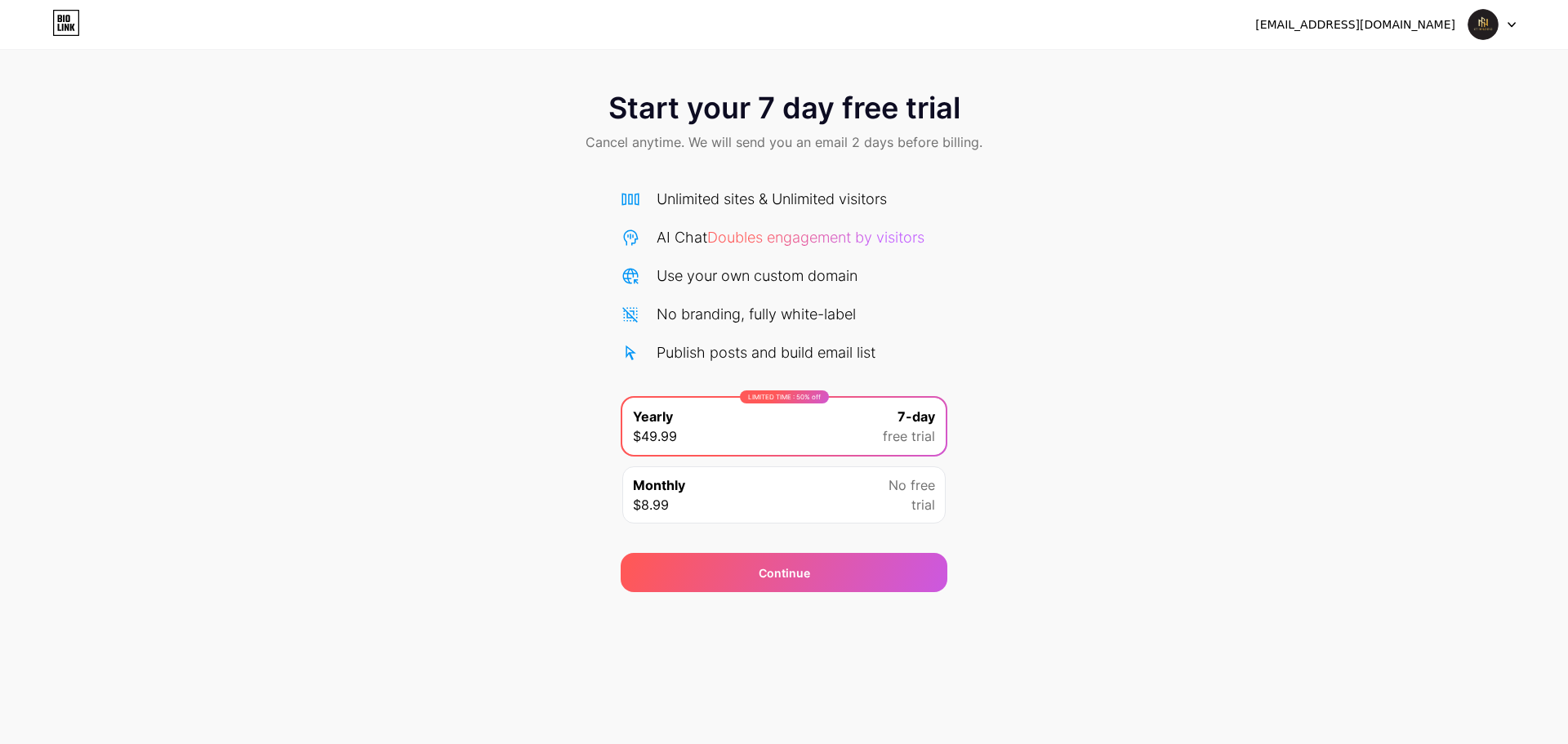
click at [1439, 34] on div "info@g7holding.ae" at bounding box center [1385, 23] width 260 height 29
click at [1511, 21] on div at bounding box center [1491, 23] width 48 height 29
click at [1361, 71] on li "Logout" at bounding box center [1414, 66] width 202 height 44
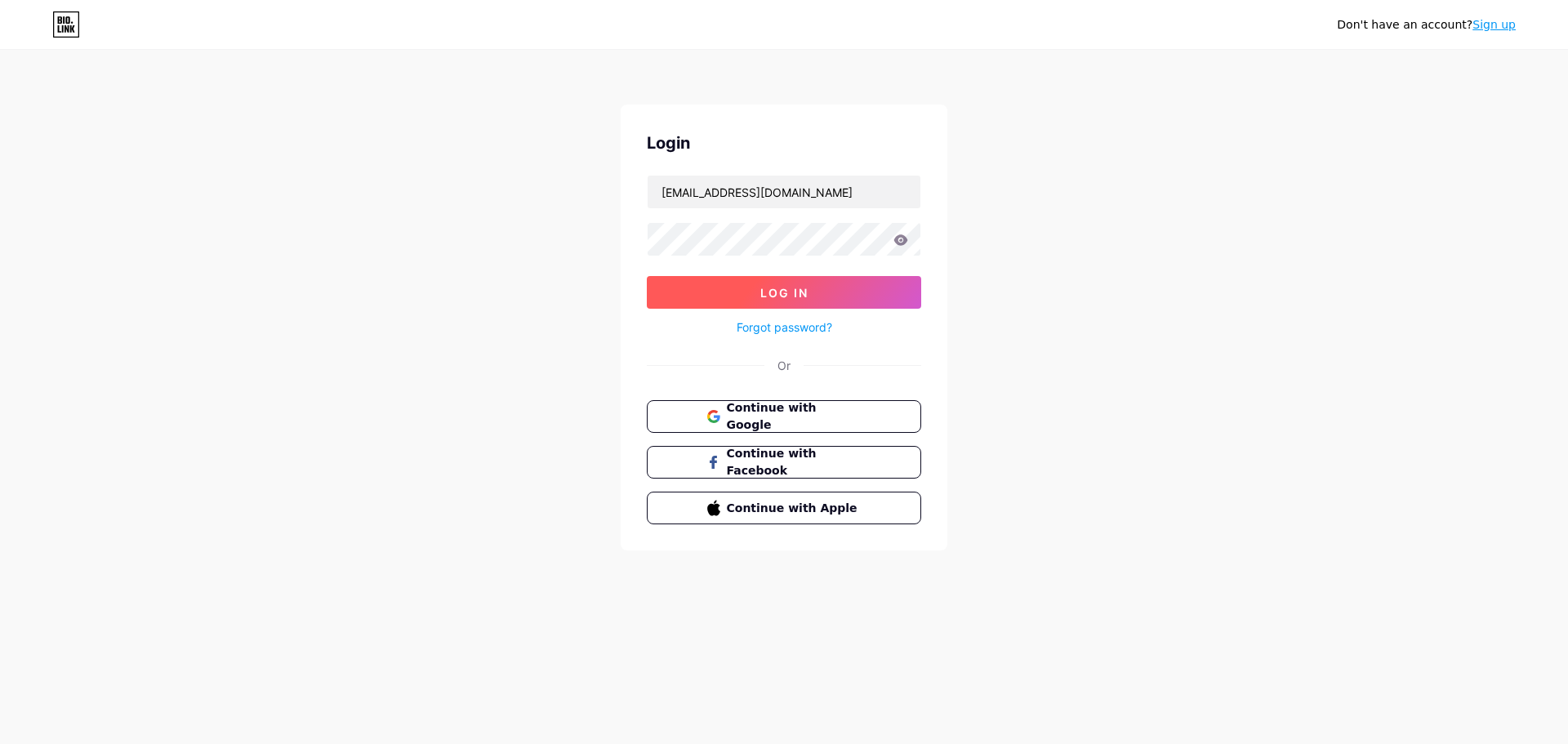
click at [801, 285] on span "Log In" at bounding box center [784, 292] width 48 height 14
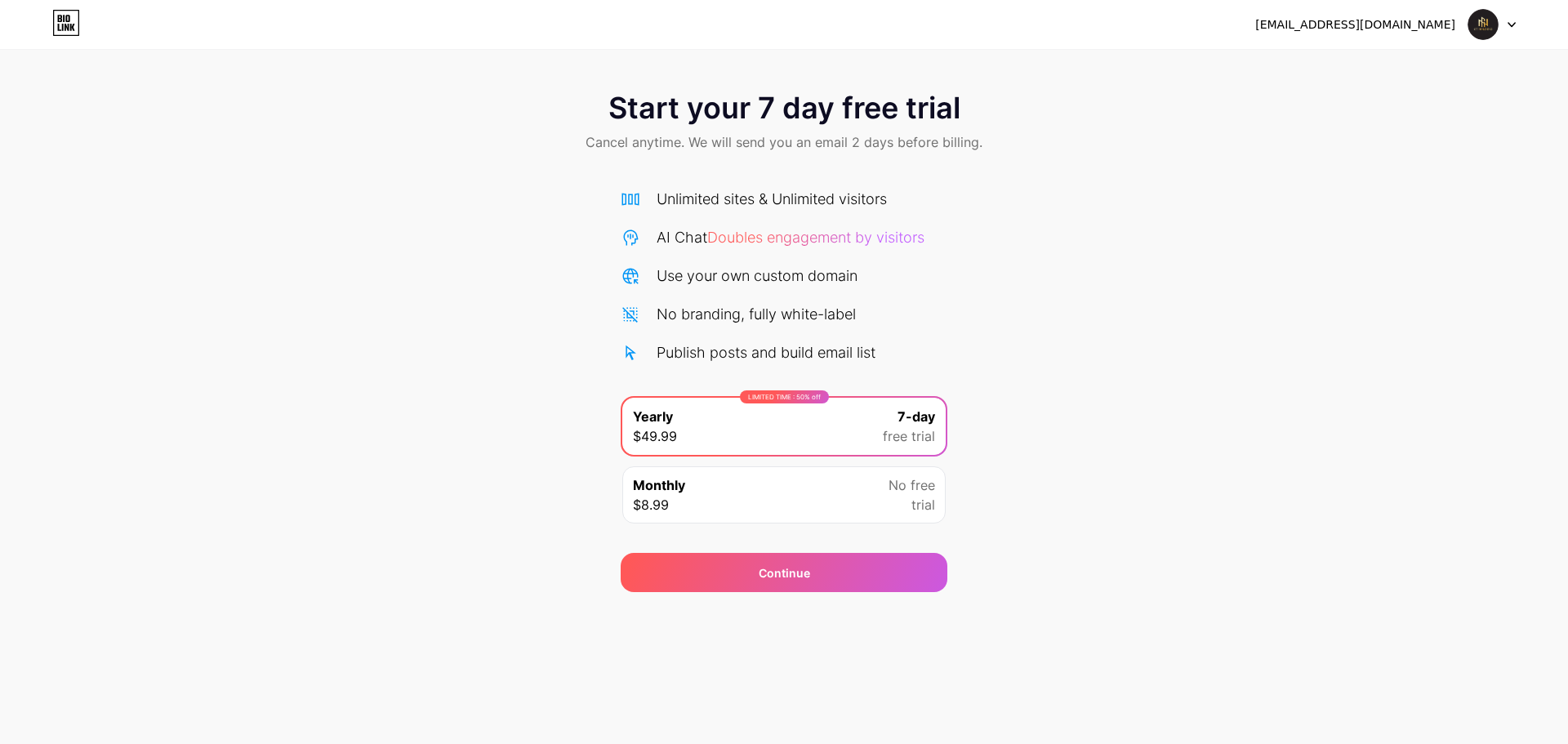
click at [1511, 28] on div at bounding box center [1491, 23] width 48 height 29
click at [1154, 435] on div "Start your 7 day free trial Cancel anytime. We will send you an email 2 days be…" at bounding box center [784, 333] width 1568 height 517
click at [462, 281] on div "Start your 7 day free trial Cancel anytime. We will send you an email 2 days be…" at bounding box center [784, 333] width 1568 height 517
click at [1509, 24] on icon at bounding box center [1511, 25] width 8 height 6
click at [1340, 64] on li "Logout" at bounding box center [1414, 66] width 202 height 44
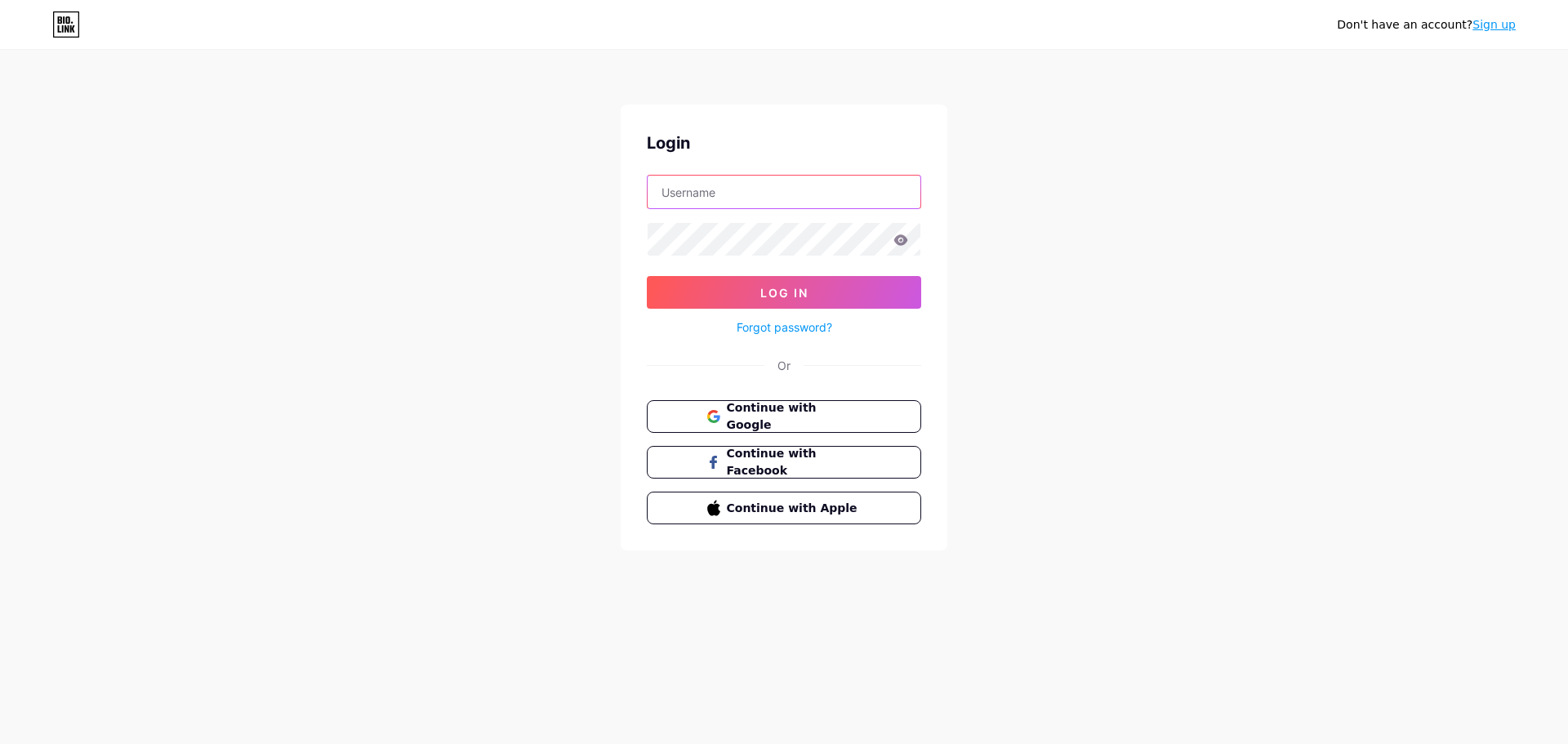
type input "[EMAIL_ADDRESS][DOMAIN_NAME]"
click at [778, 292] on span "Log In" at bounding box center [784, 292] width 48 height 14
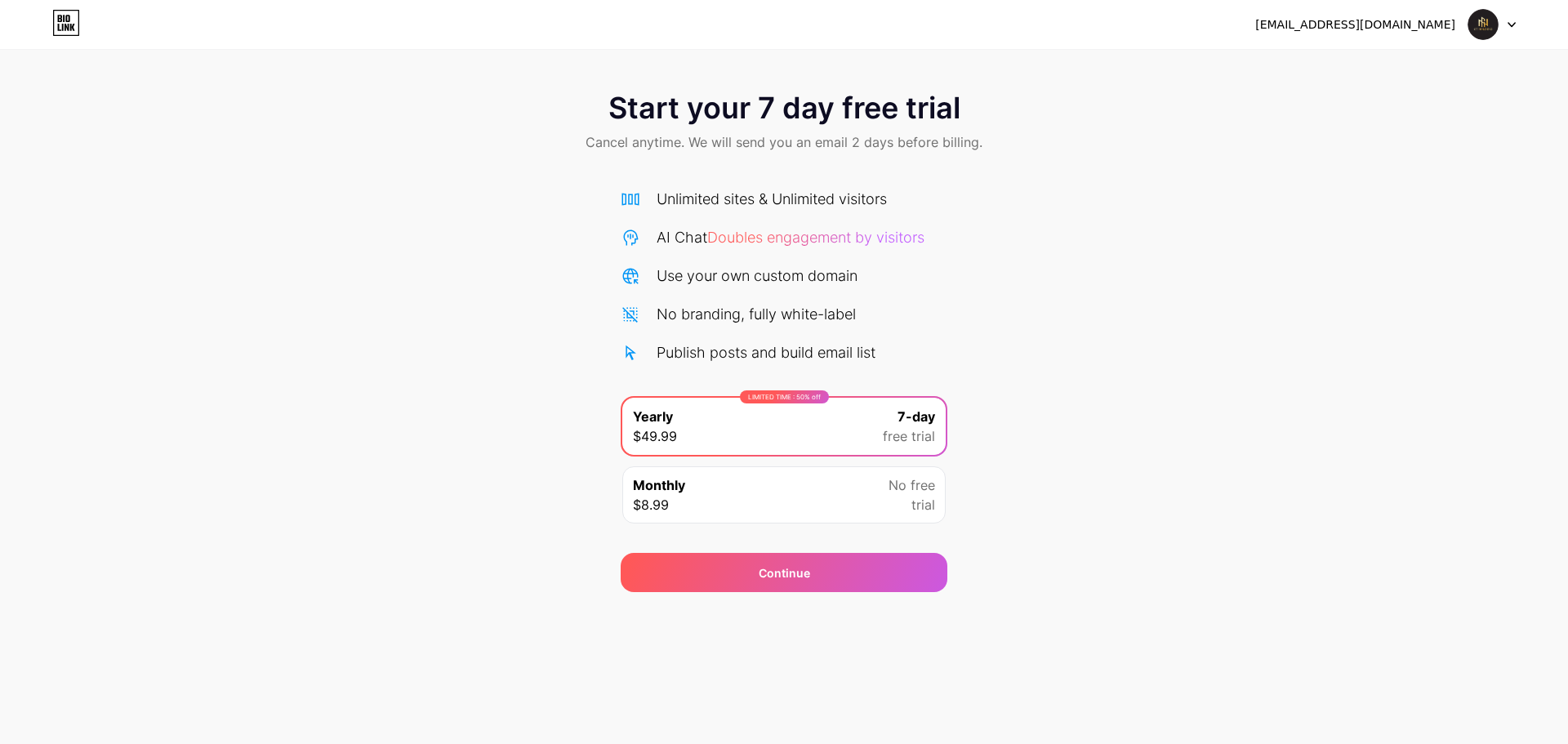
click at [1512, 27] on icon at bounding box center [1511, 25] width 8 height 6
click at [465, 474] on div "Start your 7 day free trial Cancel anytime. We will send you an email 2 days be…" at bounding box center [784, 333] width 1568 height 517
click at [465, 472] on div "Start your 7 day free trial Cancel anytime. We will send you an email 2 days be…" at bounding box center [784, 333] width 1568 height 517
click at [465, 469] on div "Start your 7 day free trial Cancel anytime. We will send you an email 2 days be…" at bounding box center [784, 333] width 1568 height 517
click at [468, 464] on div "Start your 7 day free trial Cancel anytime. We will send you an email 2 days be…" at bounding box center [784, 333] width 1568 height 517
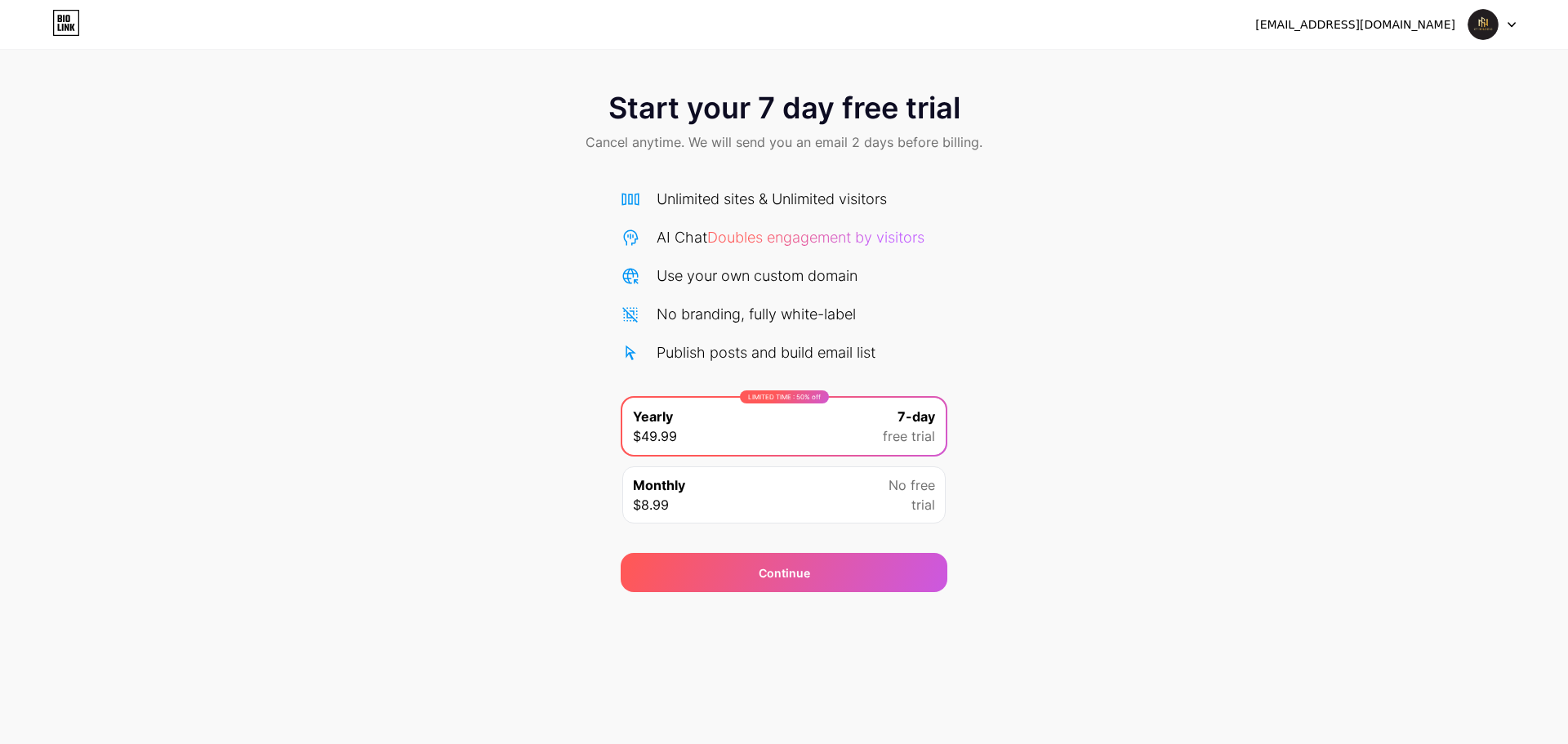
click at [470, 461] on div "Start your 7 day free trial Cancel anytime. We will send you an email 2 days be…" at bounding box center [784, 333] width 1568 height 517
click at [1512, 24] on icon at bounding box center [1511, 24] width 7 height 4
click at [1386, 66] on li "Logout" at bounding box center [1414, 66] width 202 height 44
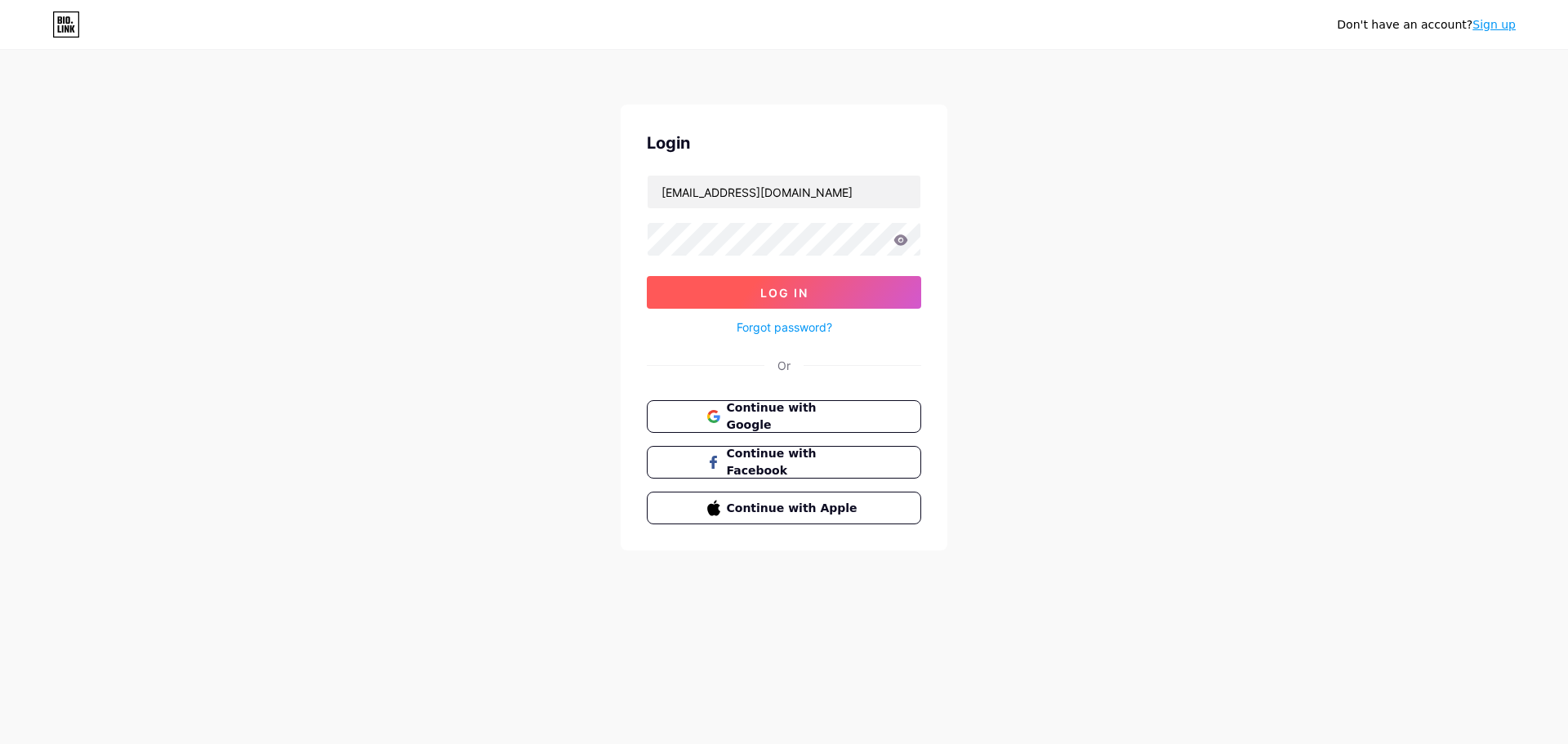
click at [808, 289] on span "Log In" at bounding box center [784, 292] width 48 height 14
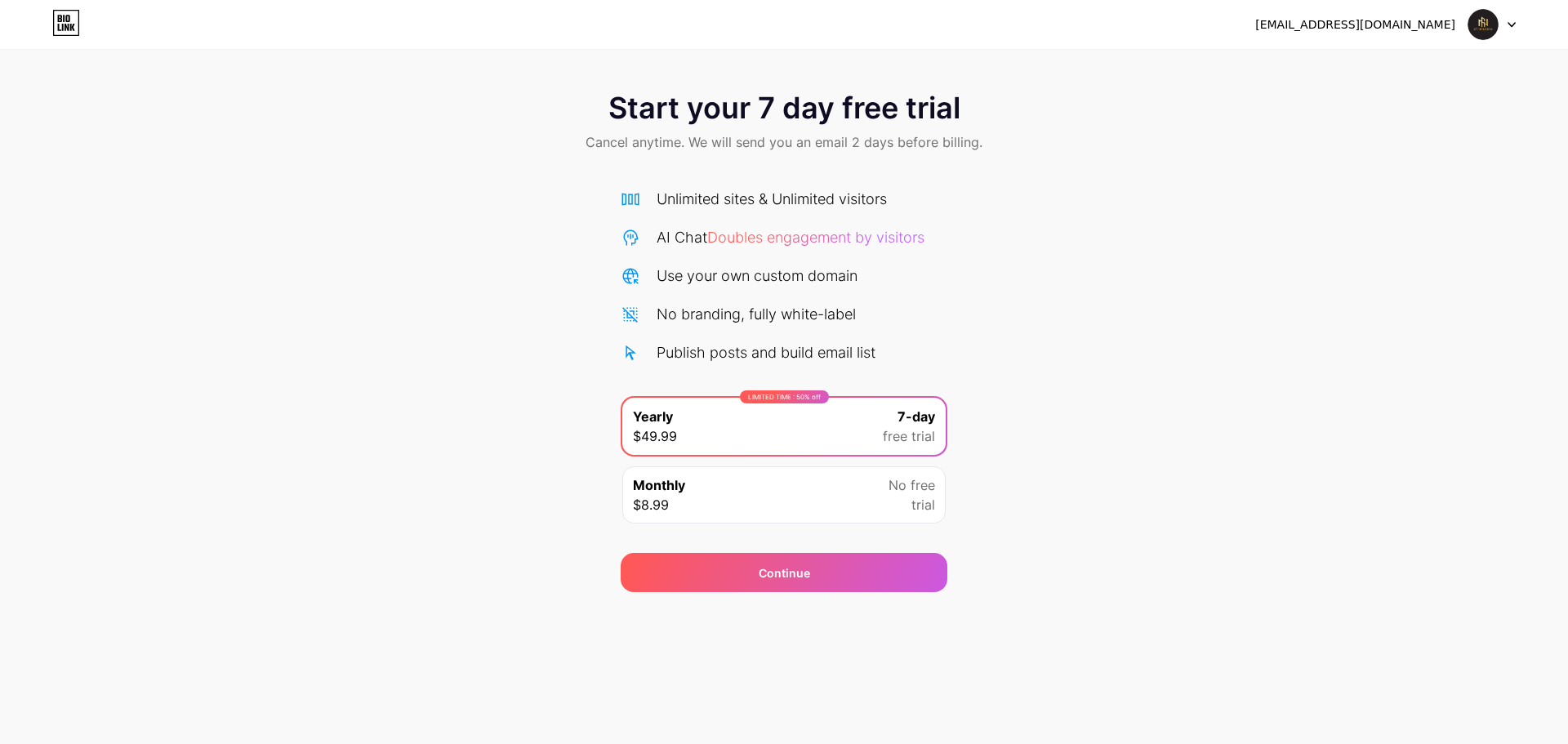
click at [64, 29] on icon at bounding box center [66, 22] width 28 height 26
drag, startPoint x: 653, startPoint y: 356, endPoint x: 974, endPoint y: 355, distance: 321.0
click at [974, 355] on div "Start your 7 day free trial Cancel anytime. We will send you an email 2 days be…" at bounding box center [784, 333] width 1568 height 517
click at [911, 339] on div "Unlimited sites & Unlimited visitors AI Chat Doubles engagement by visitors Use…" at bounding box center [784, 276] width 327 height 176
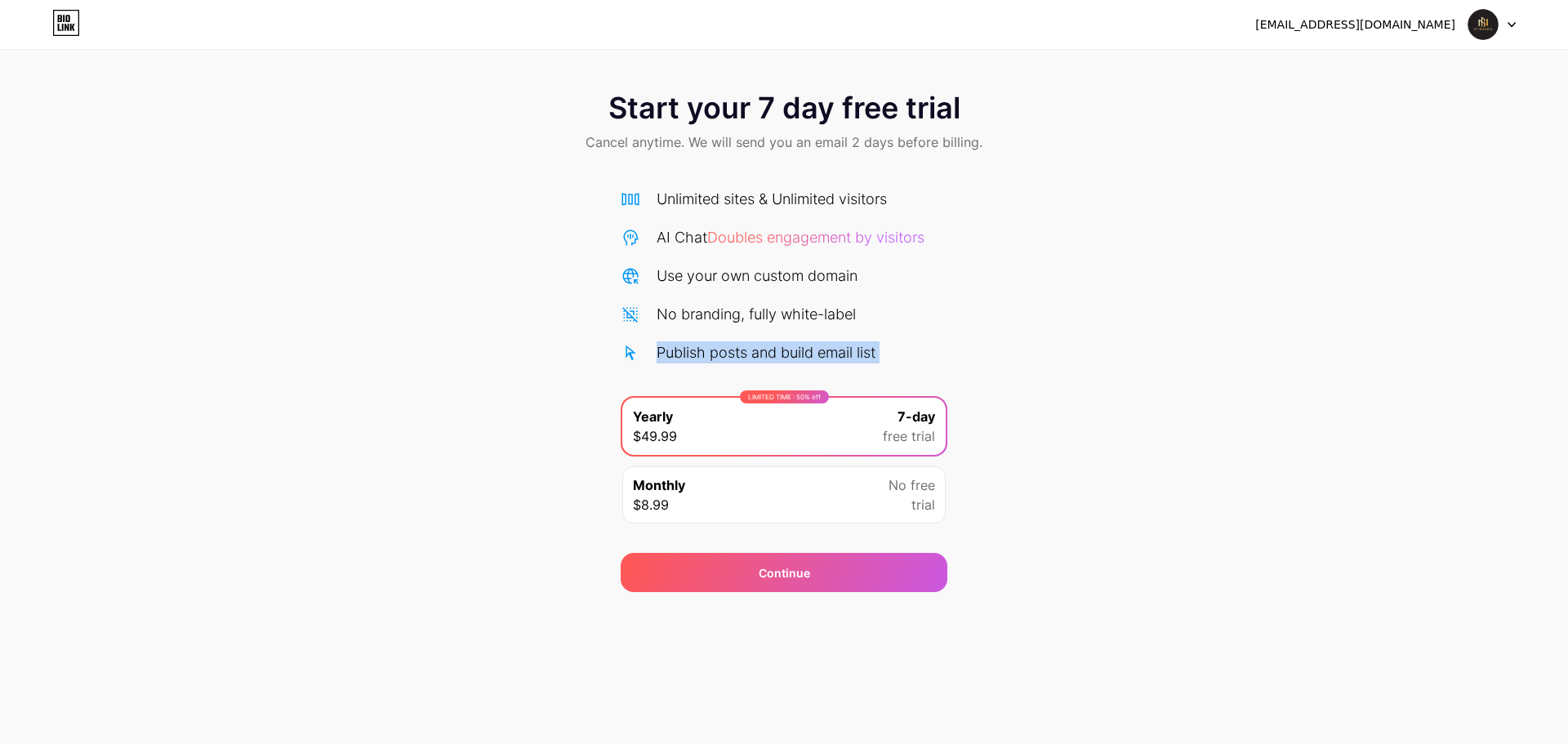
click at [911, 339] on div "Unlimited sites & Unlimited visitors AI Chat Doubles engagement by visitors Use…" at bounding box center [784, 276] width 327 height 176
click at [943, 278] on div "Use your own custom domain" at bounding box center [784, 276] width 327 height 22
click at [1511, 23] on icon at bounding box center [1511, 25] width 8 height 6
click at [1381, 62] on li "Logout" at bounding box center [1414, 66] width 202 height 44
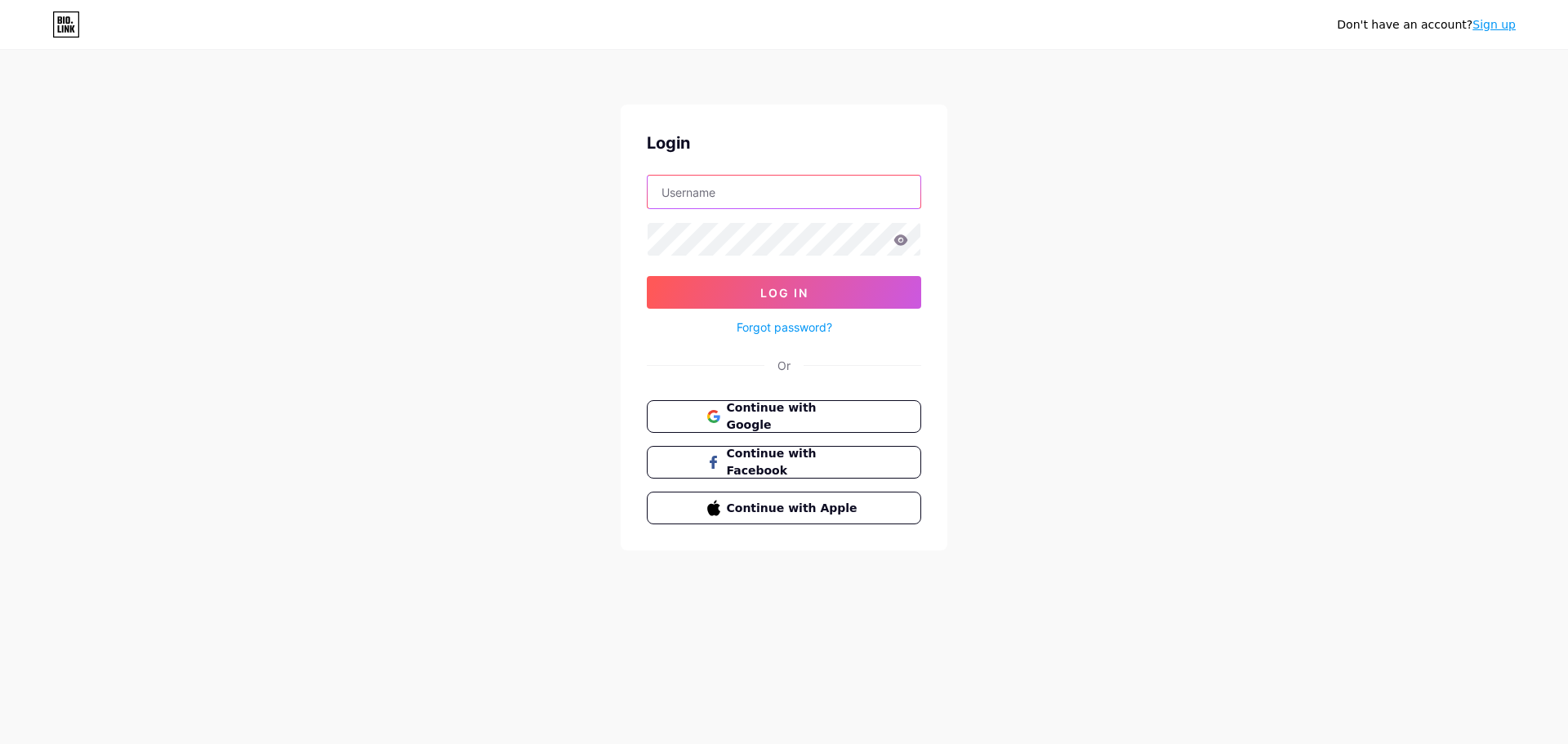
type input "info@g7holding.ae"
click at [780, 411] on span "Continue with Google" at bounding box center [794, 417] width 137 height 36
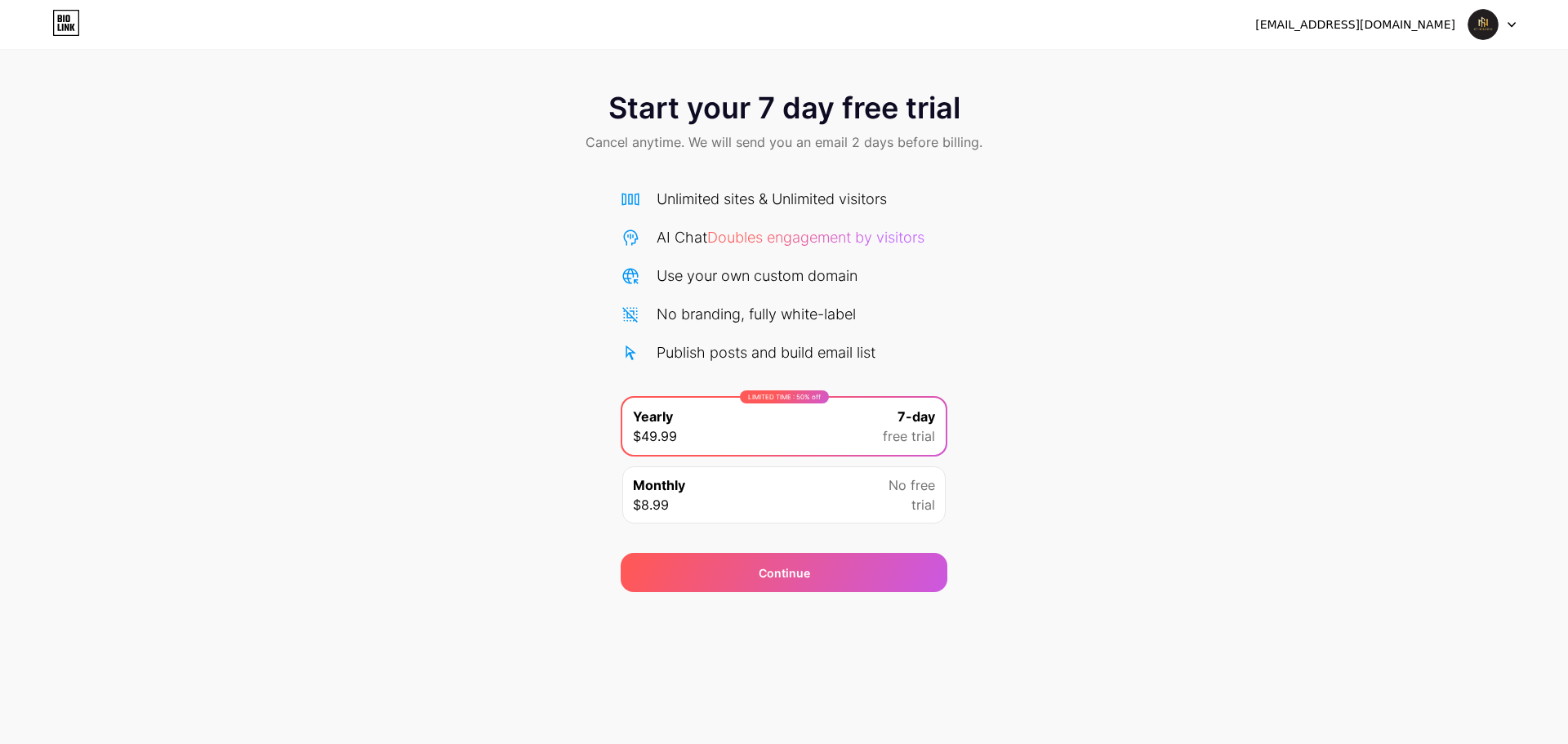
click at [342, 372] on div "Start your 7 day free trial Cancel anytime. We will send you an email 2 days be…" at bounding box center [784, 333] width 1568 height 517
click at [70, 19] on icon at bounding box center [66, 22] width 28 height 26
click at [1509, 28] on div at bounding box center [1491, 23] width 48 height 29
click at [1342, 76] on li "Logout" at bounding box center [1414, 66] width 202 height 44
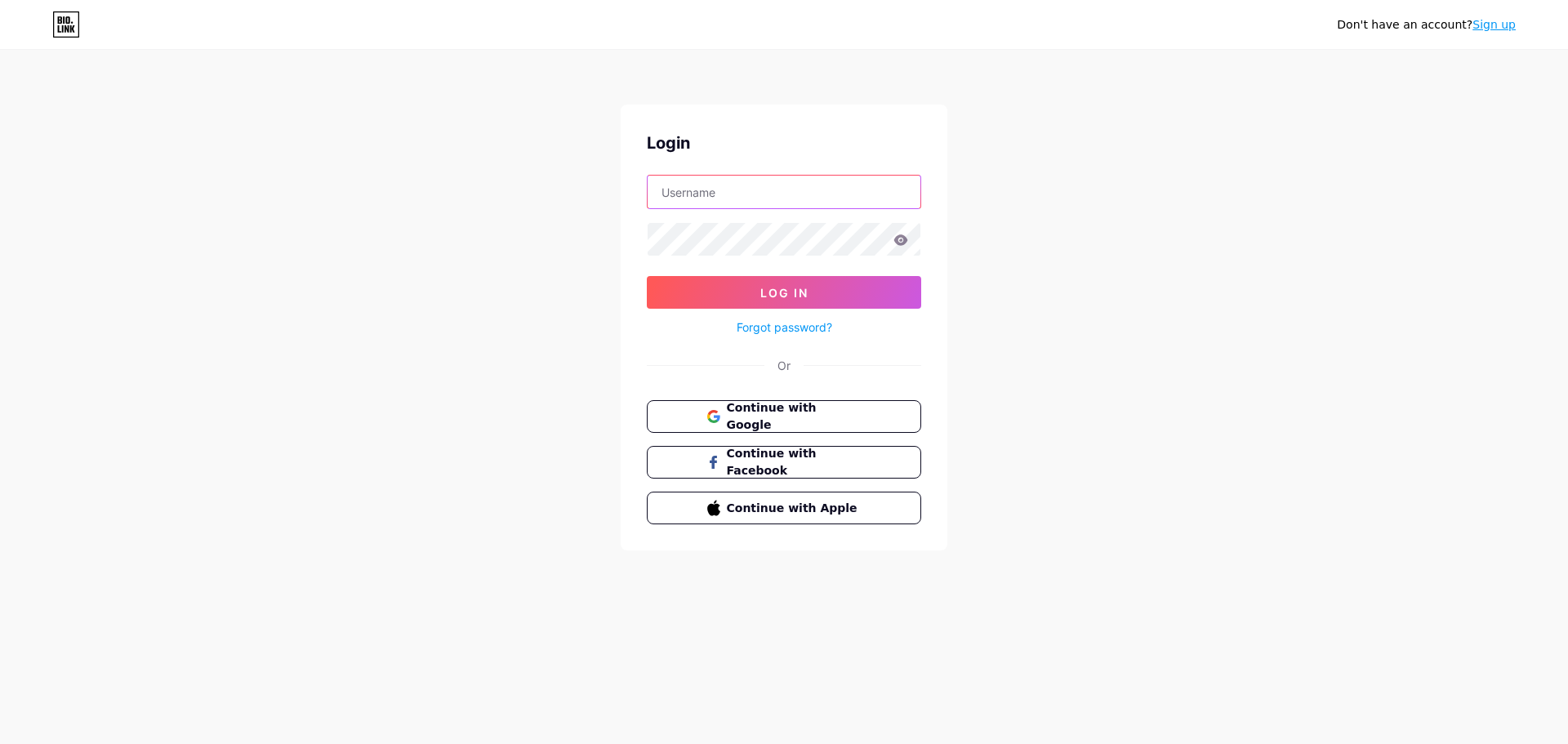
type input "[EMAIL_ADDRESS][DOMAIN_NAME]"
click at [804, 298] on span "Log In" at bounding box center [784, 292] width 48 height 14
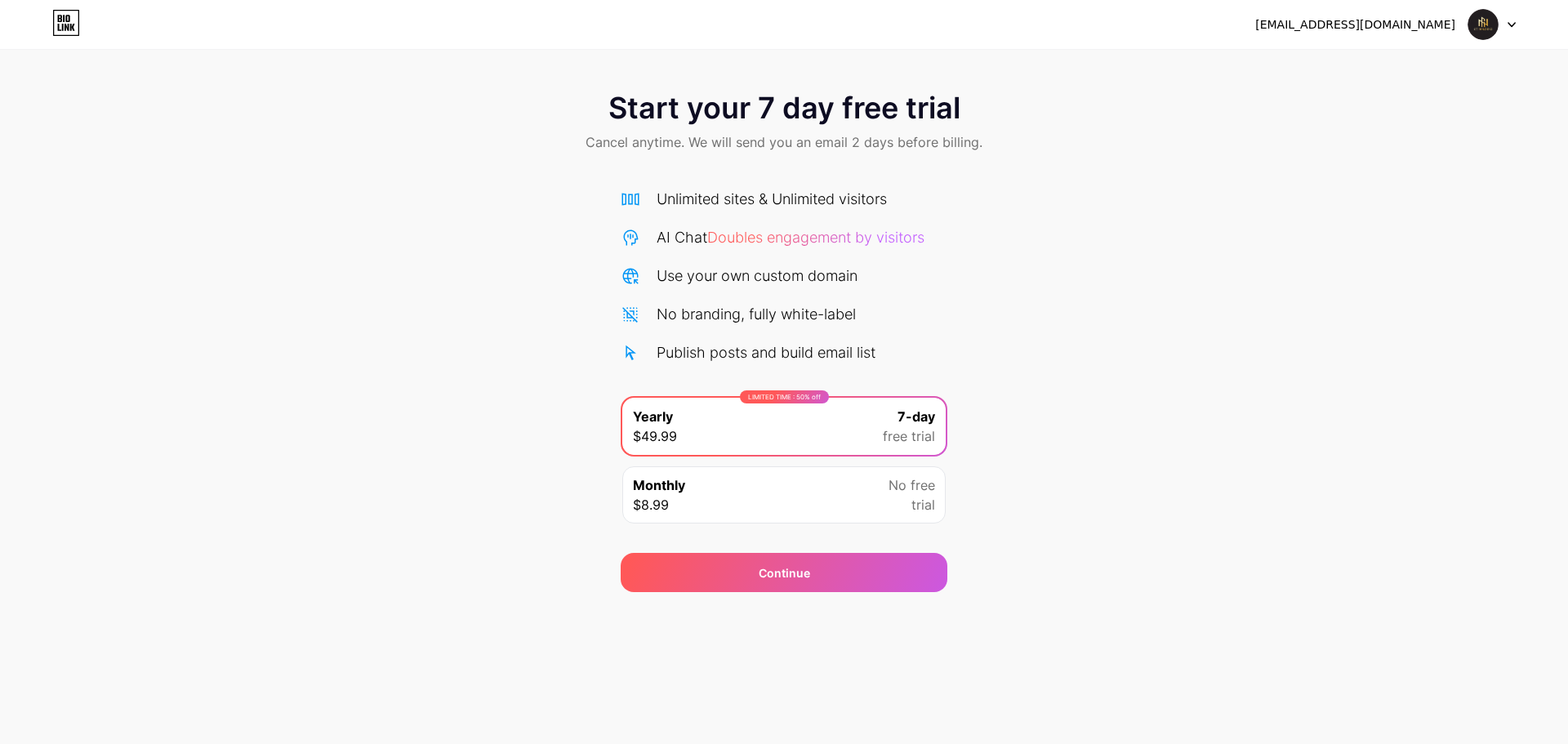
click at [1509, 31] on div at bounding box center [1491, 23] width 48 height 29
click at [1415, 65] on li "Logout" at bounding box center [1414, 66] width 202 height 44
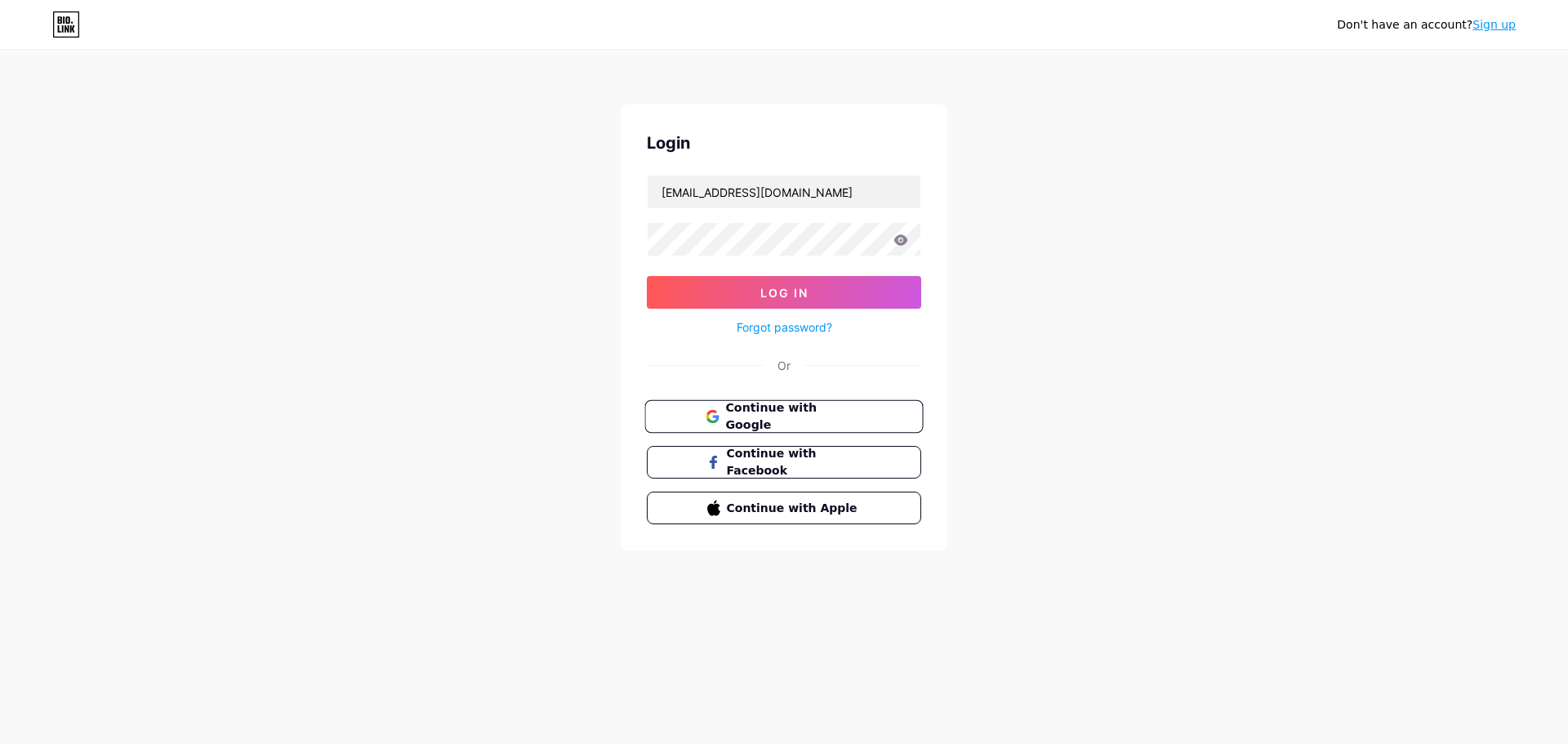
click at [766, 406] on span "Continue with Google" at bounding box center [794, 417] width 137 height 36
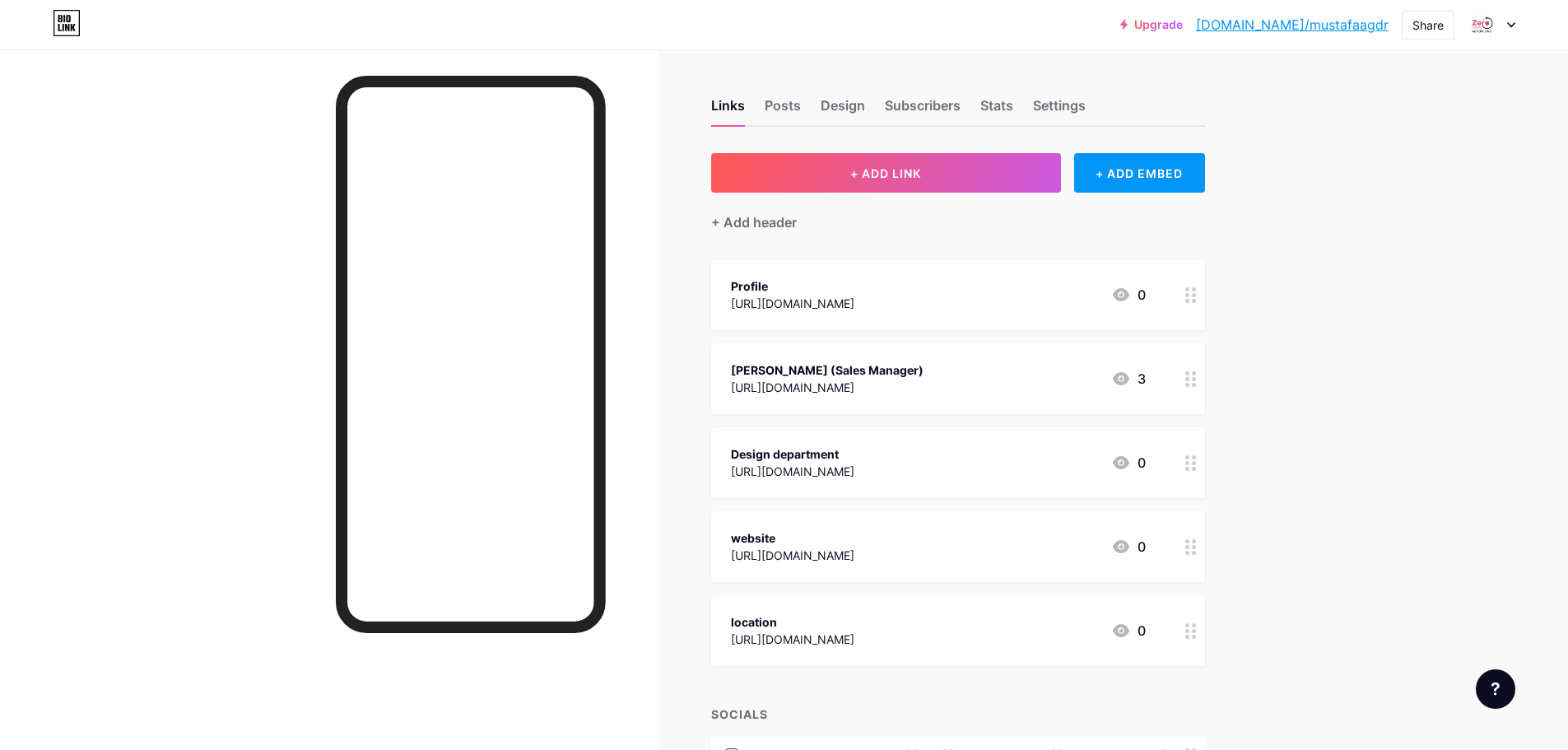
click at [1510, 23] on icon at bounding box center [1510, 25] width 8 height 6
click at [1258, 71] on div "Links Posts Design Subscribers Stats Settings + ADD LINK + ADD EMBED + Add head…" at bounding box center [637, 526] width 1274 height 956
click at [1068, 96] on div "Settings" at bounding box center [1059, 109] width 53 height 29
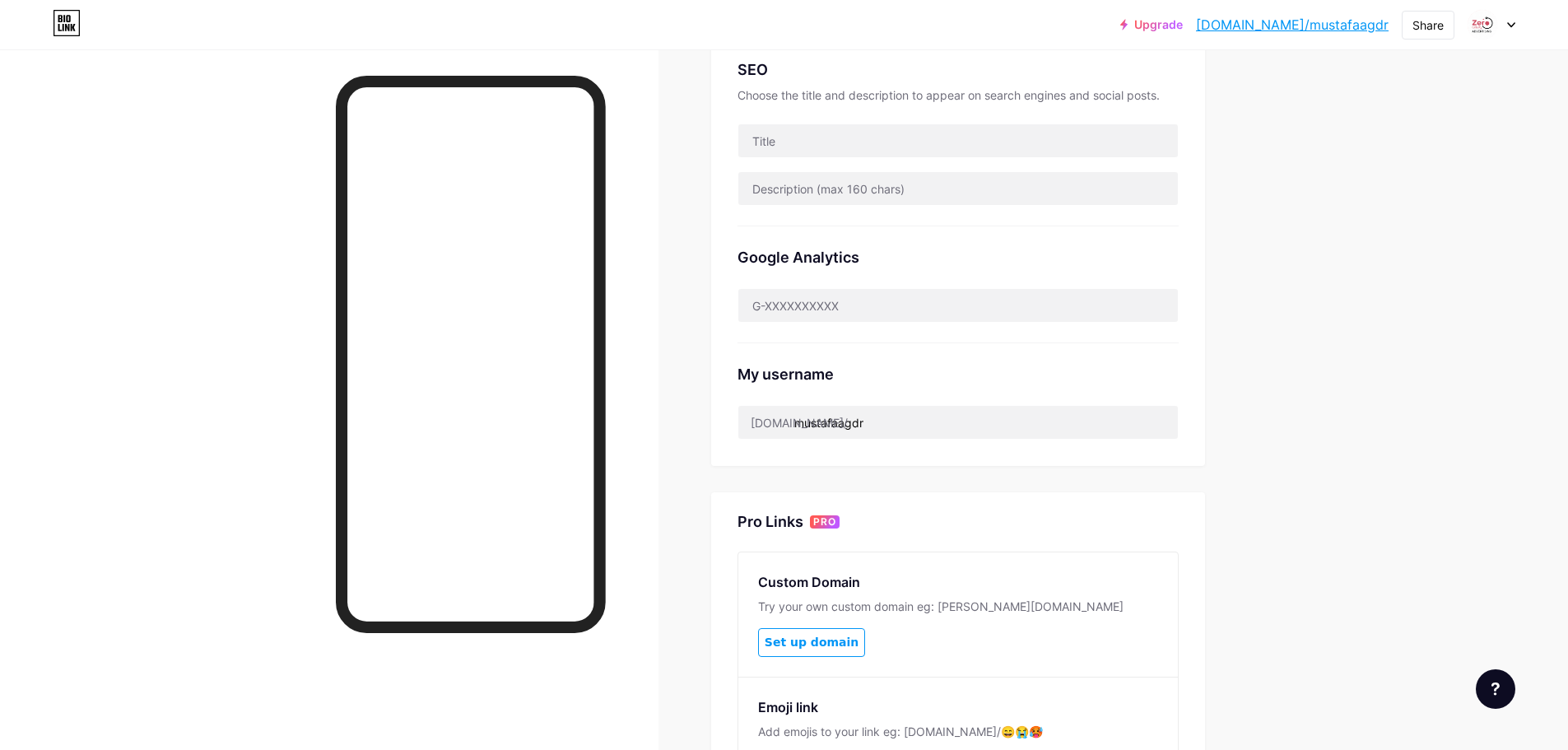
scroll to position [550, 0]
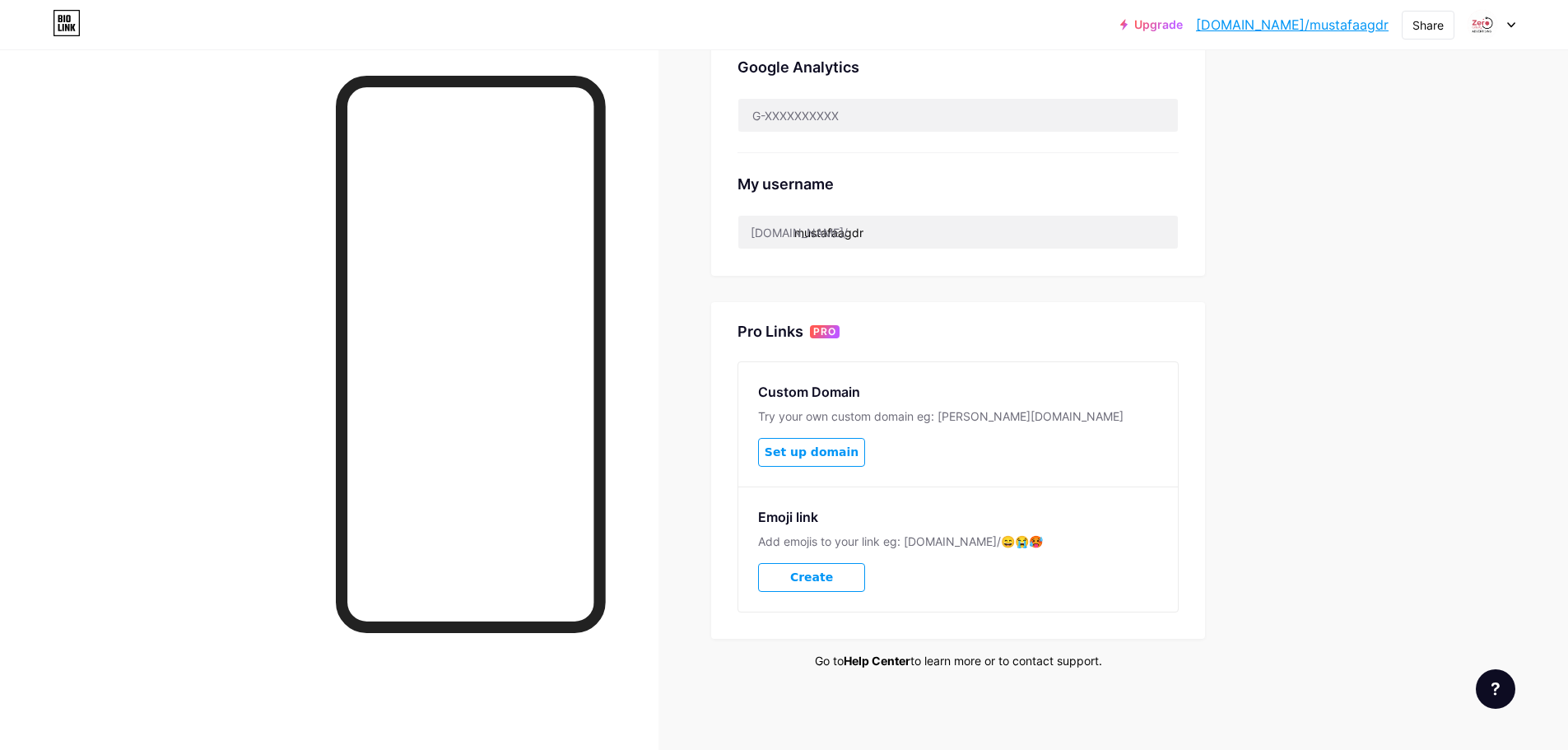
click at [876, 660] on link "Help Center" at bounding box center [876, 660] width 67 height 14
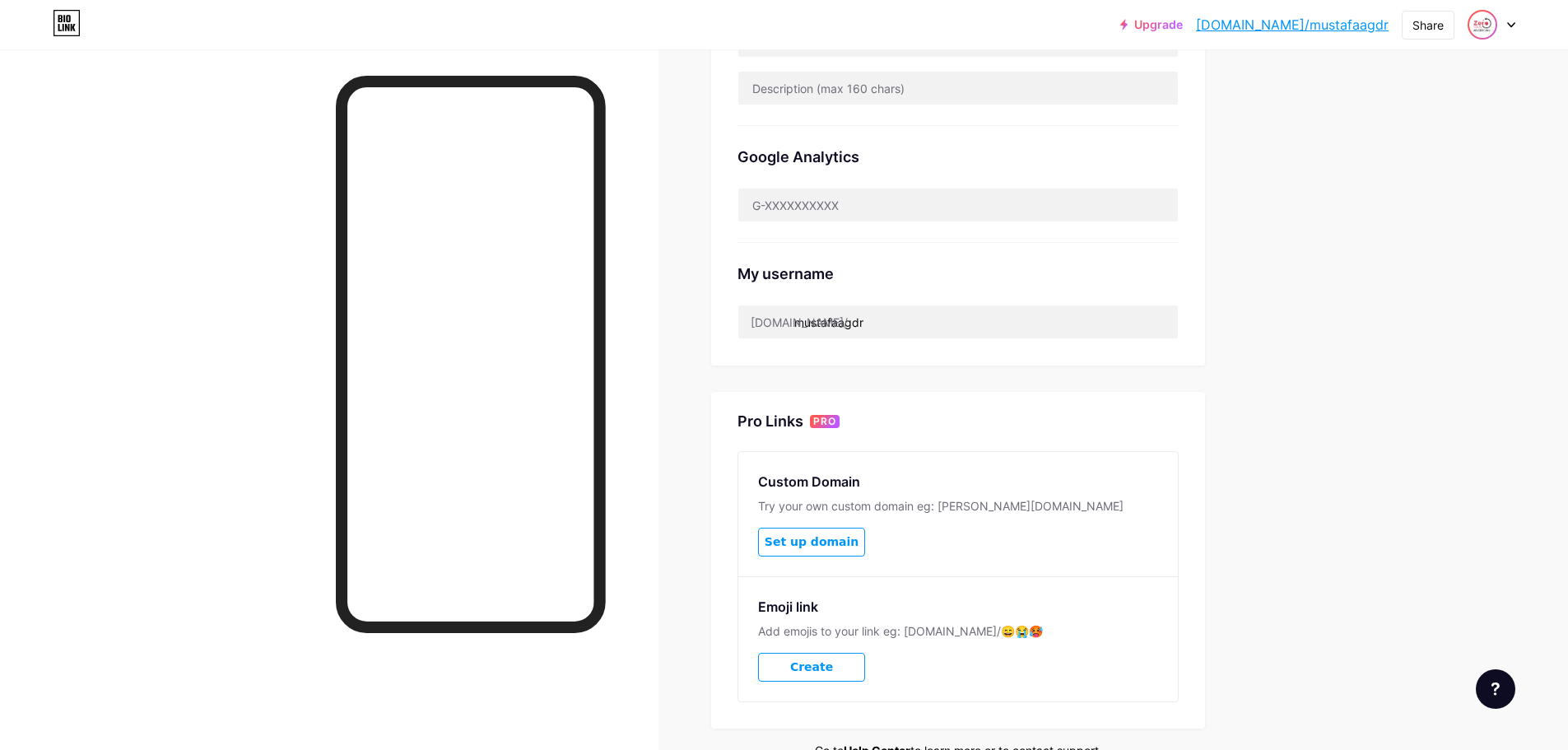
scroll to position [303, 0]
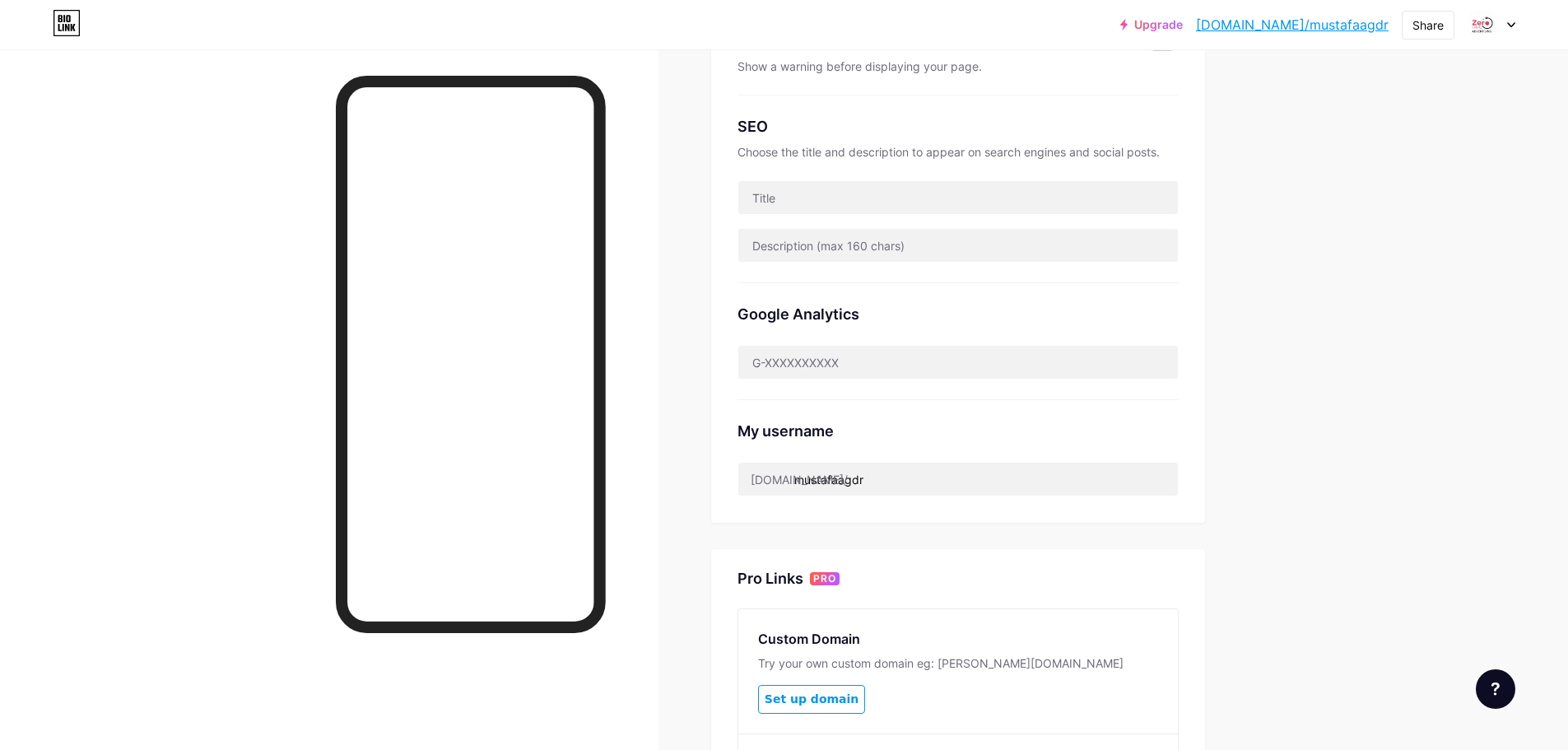
click at [1513, 23] on icon at bounding box center [1510, 25] width 8 height 6
click at [1365, 145] on div "+ Add a new page" at bounding box center [1413, 142] width 184 height 16
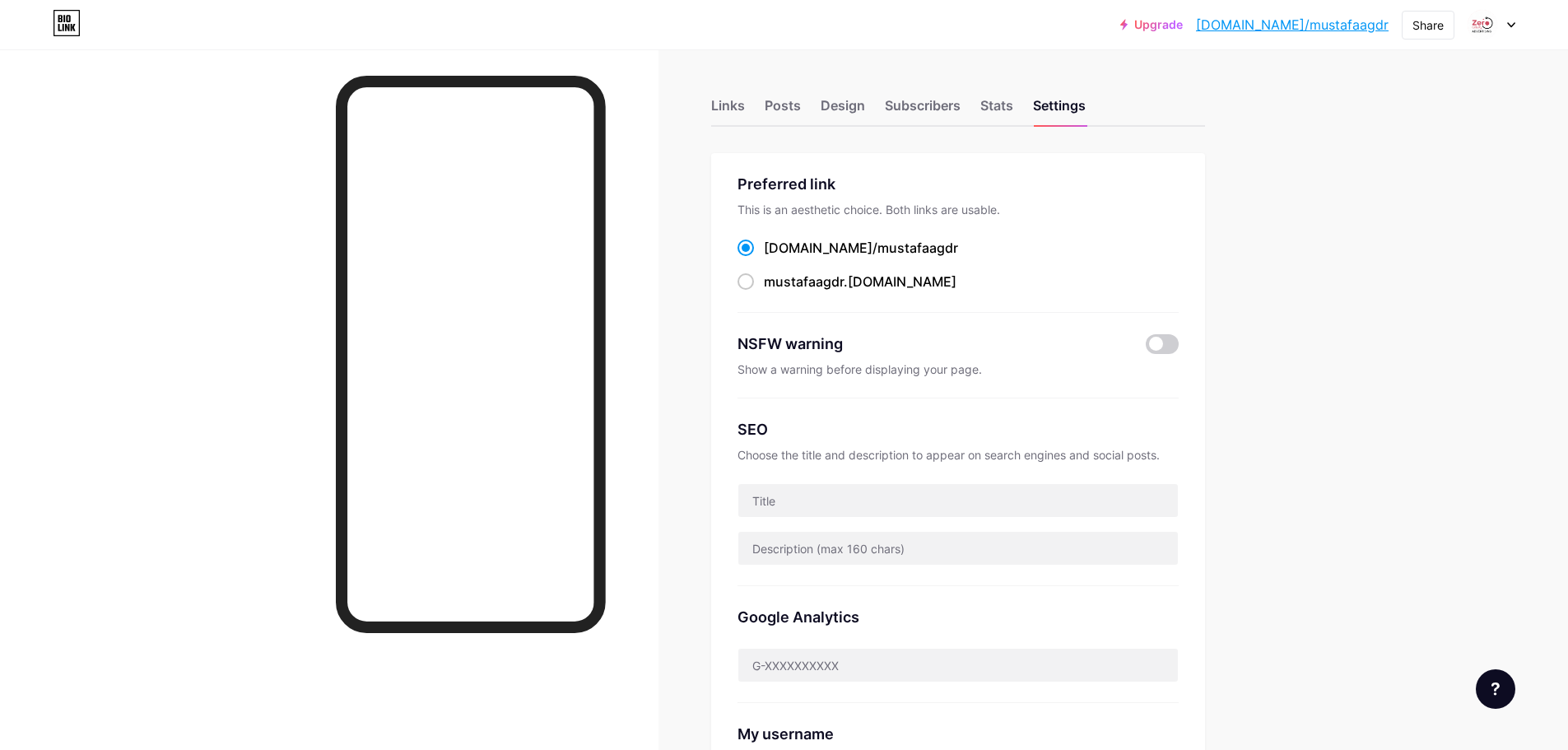
click at [1512, 26] on icon at bounding box center [1510, 25] width 8 height 6
click at [1336, 289] on div "Upgrade bio.link/mustaf... bio.link/mustafaagdr Share Switch accounts Zero Grav…" at bounding box center [784, 650] width 1568 height 1301
click at [1510, 19] on div at bounding box center [1491, 24] width 48 height 29
click at [1361, 145] on div "+ Add a new page" at bounding box center [1413, 142] width 184 height 16
click at [1510, 25] on icon at bounding box center [1510, 25] width 7 height 4
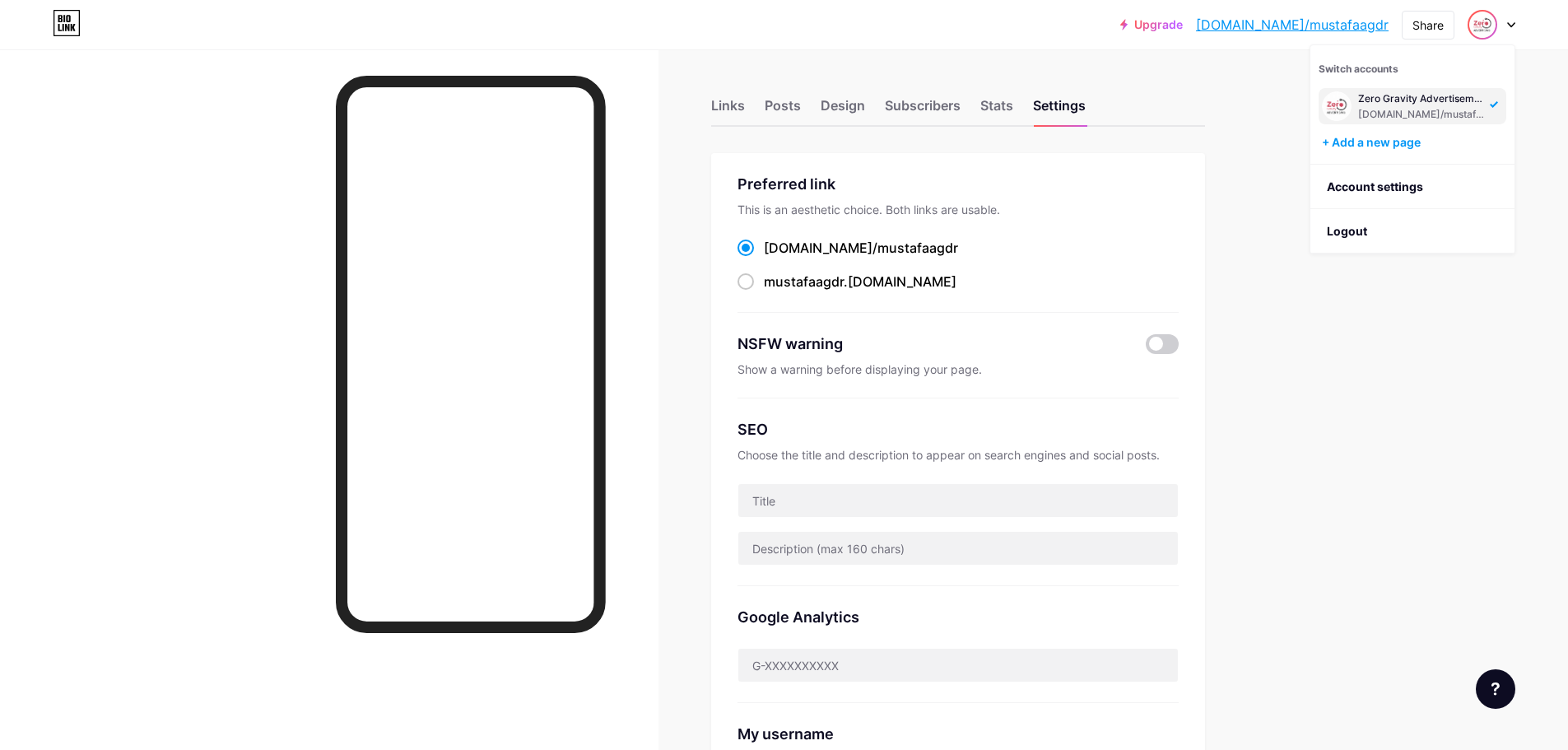
click at [1509, 23] on icon at bounding box center [1510, 25] width 7 height 4
click at [1509, 23] on icon at bounding box center [1510, 25] width 8 height 6
click at [1346, 226] on li "Logout" at bounding box center [1412, 231] width 204 height 44
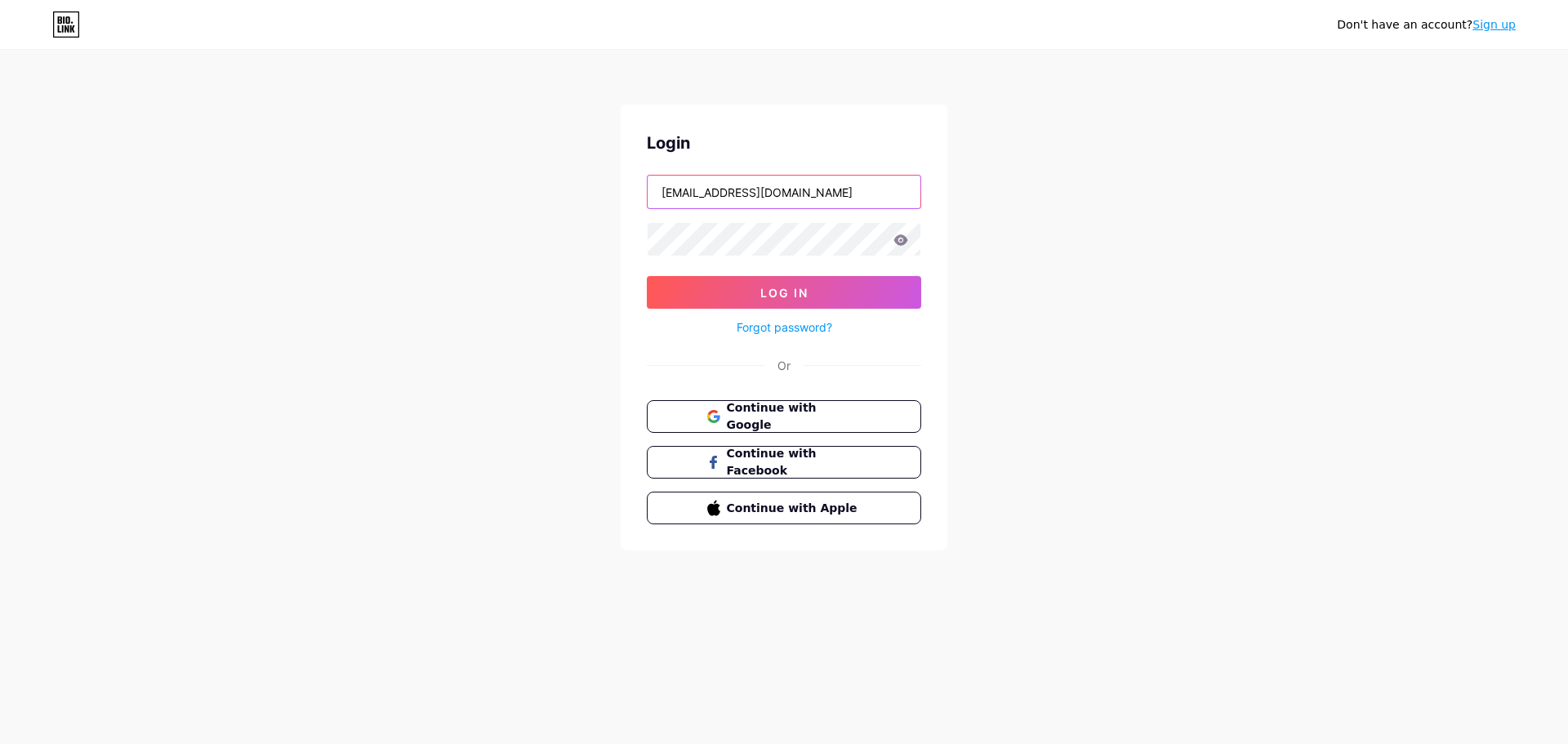
click at [779, 196] on input "info@g7holding.ae" at bounding box center [784, 192] width 272 height 33
click at [764, 292] on span "Log In" at bounding box center [784, 292] width 48 height 14
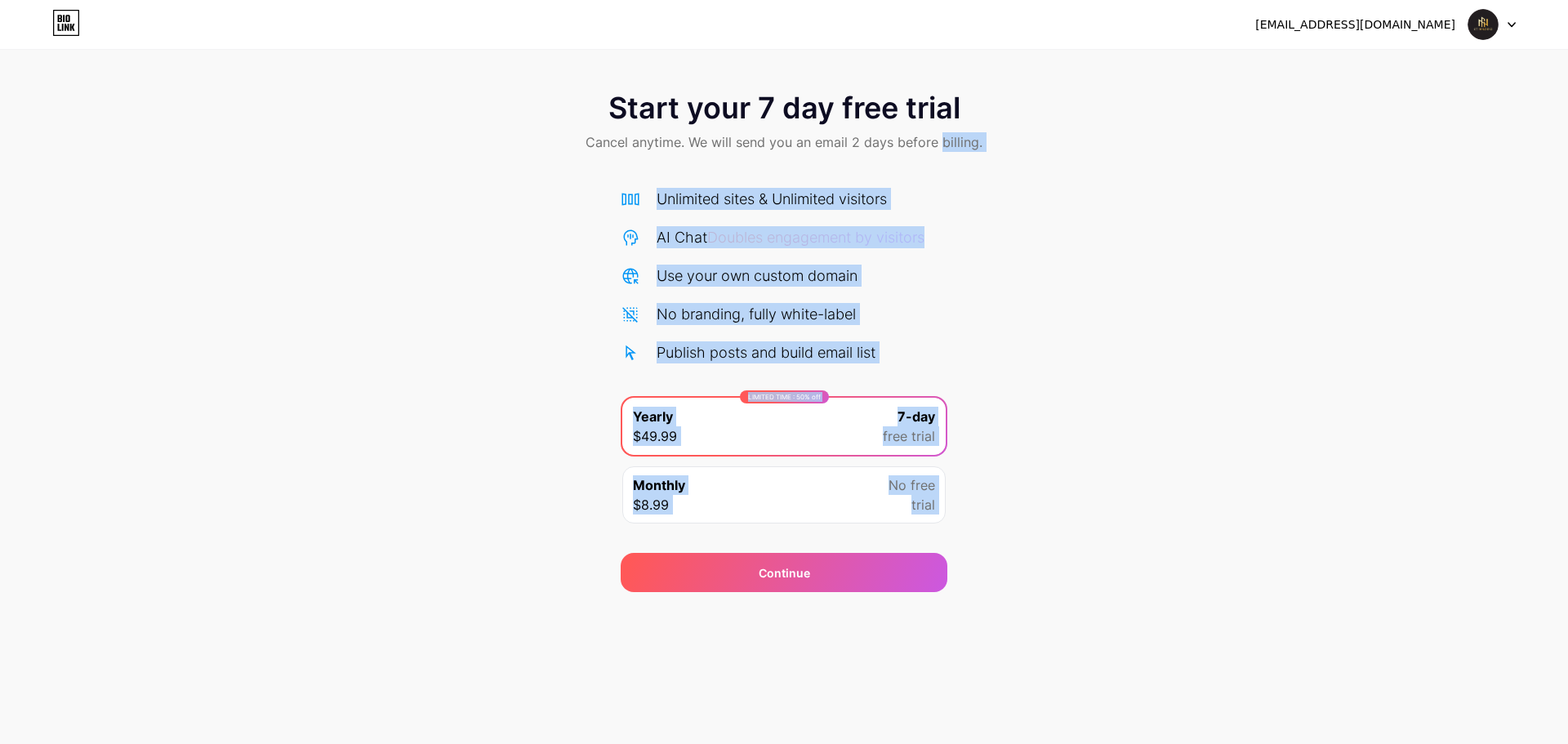
drag, startPoint x: 513, startPoint y: 620, endPoint x: 943, endPoint y: 154, distance: 634.1
click at [943, 154] on div "info@g7holding.ae Logout Link Copied Start your 7 day free trial Cancel anytime…" at bounding box center [784, 372] width 1568 height 744
click at [943, 154] on div "Start your 7 day free trial Cancel anytime. We will send you an email 2 days be…" at bounding box center [784, 123] width 1568 height 96
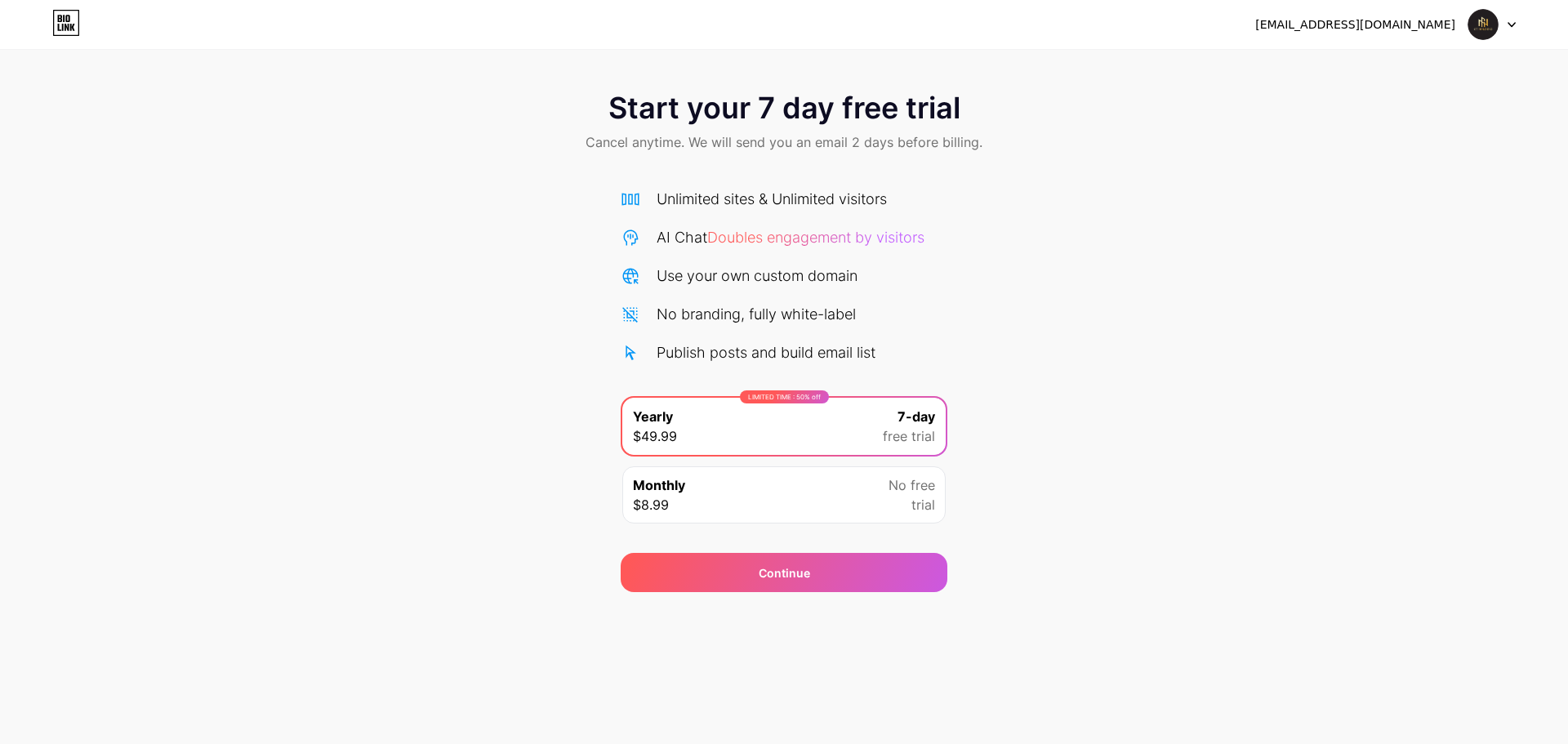
click at [995, 110] on div "Start your 7 day free trial Cancel anytime. We will send you an email 2 days be…" at bounding box center [784, 123] width 1568 height 96
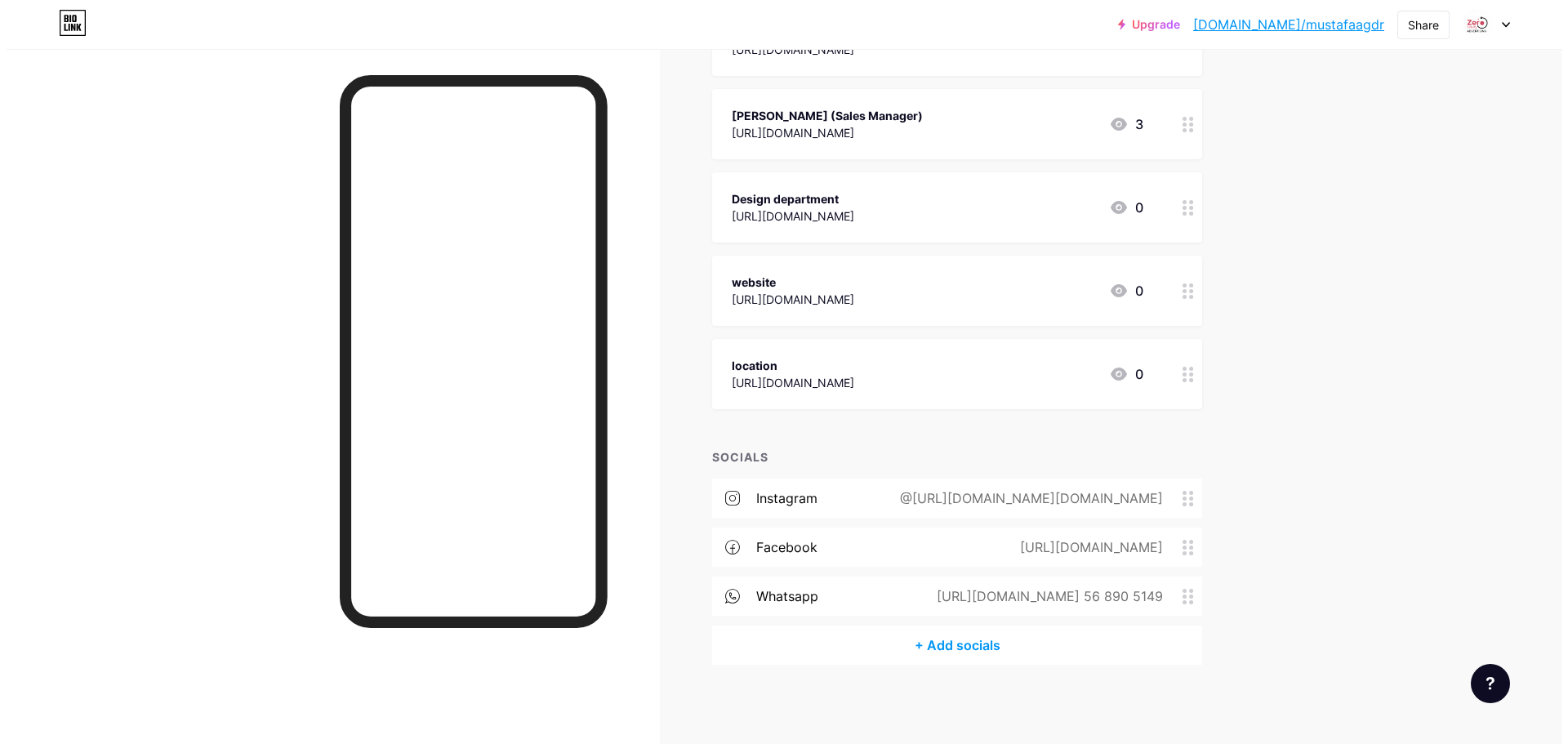
scroll to position [253, 0]
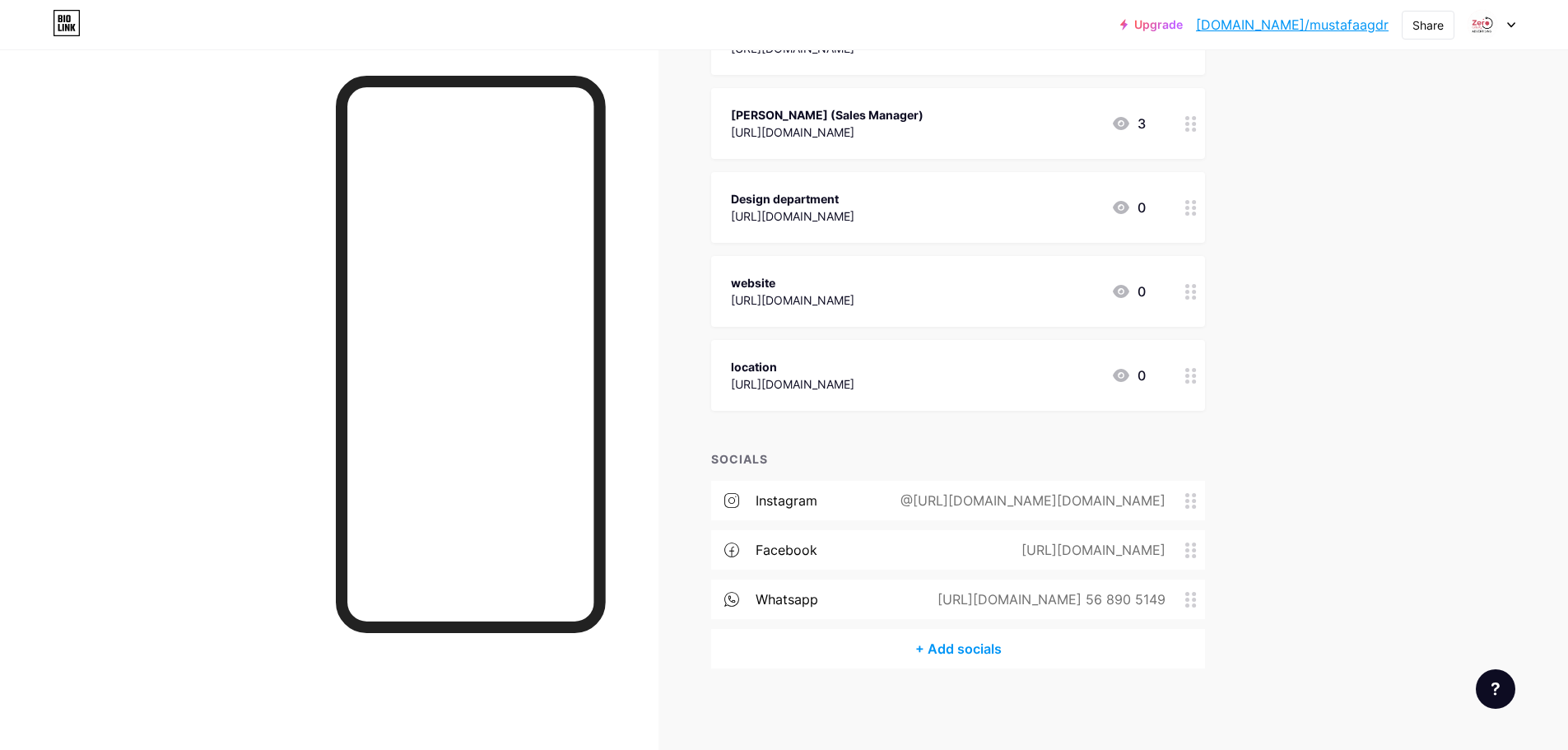
click at [943, 642] on div "+ Add socials" at bounding box center [958, 648] width 493 height 40
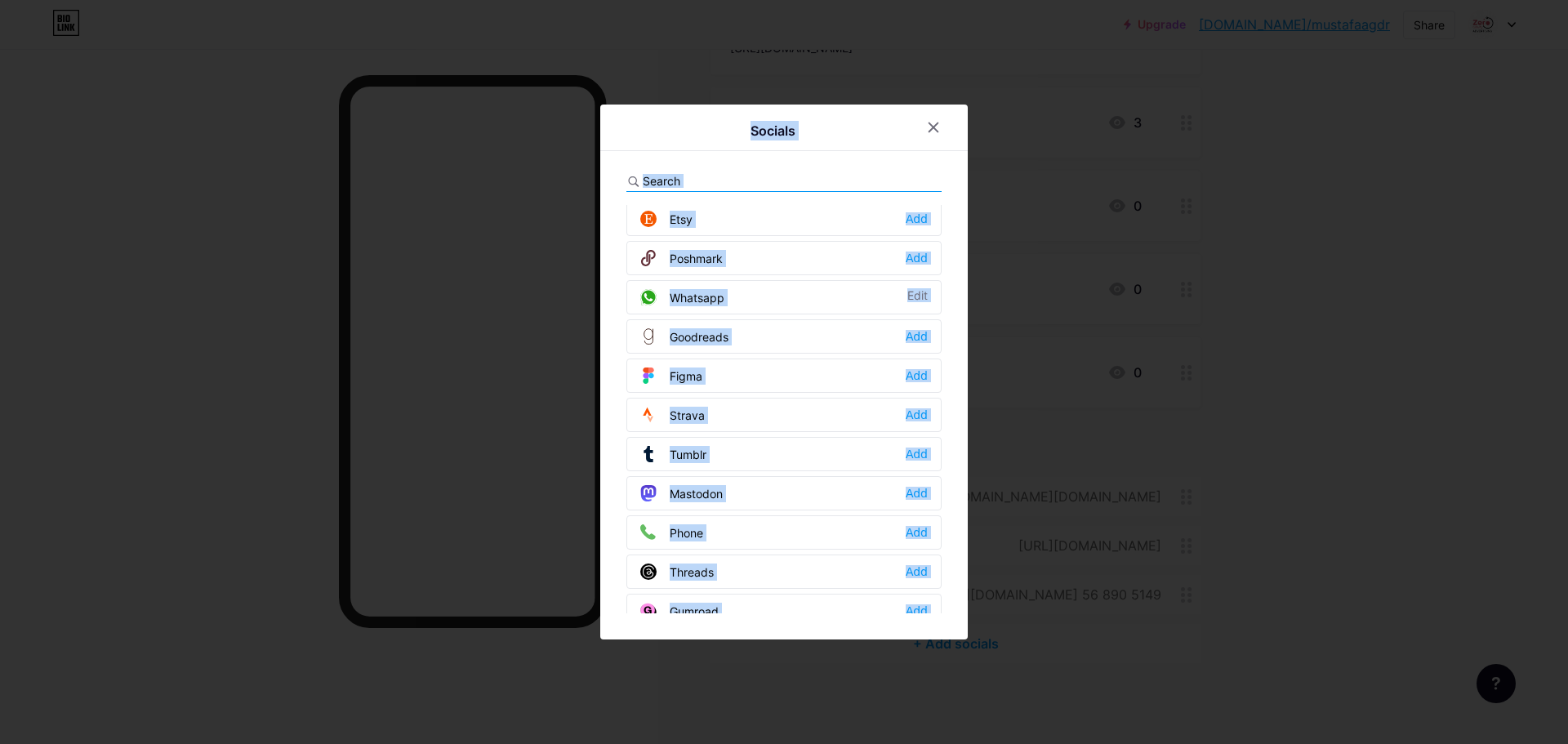
scroll to position [1309, 0]
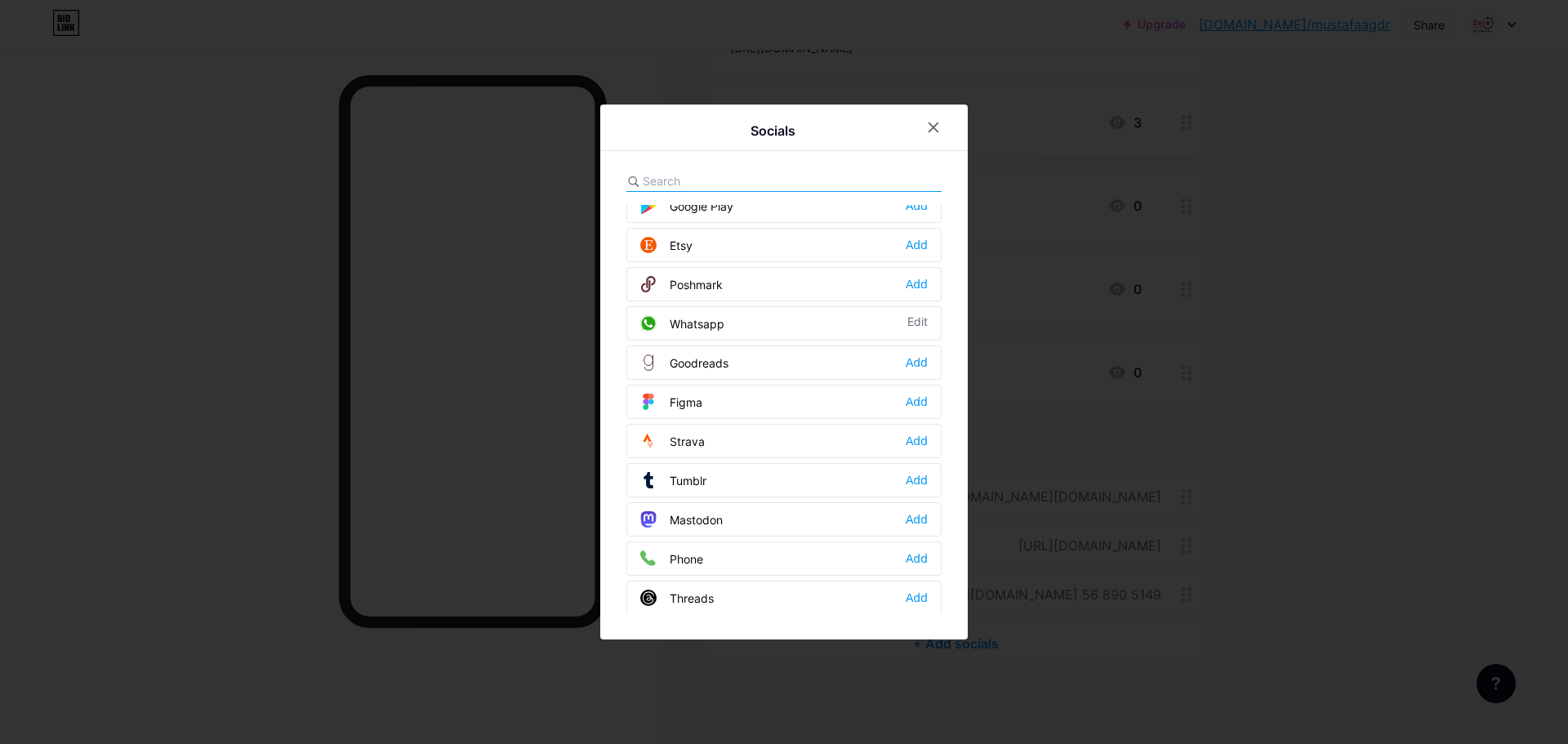
click at [673, 173] on input "text" at bounding box center [732, 181] width 181 height 17
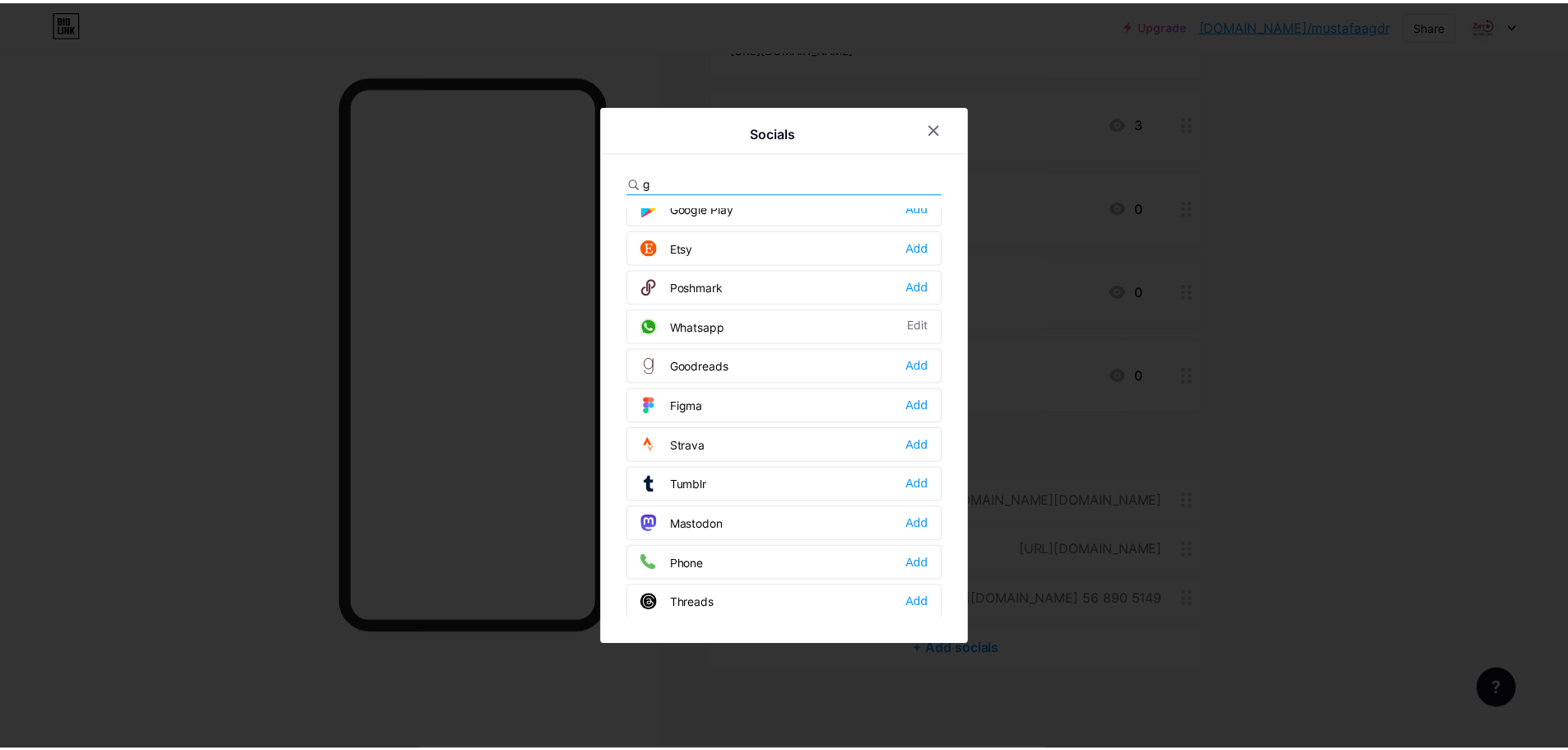
scroll to position [0, 0]
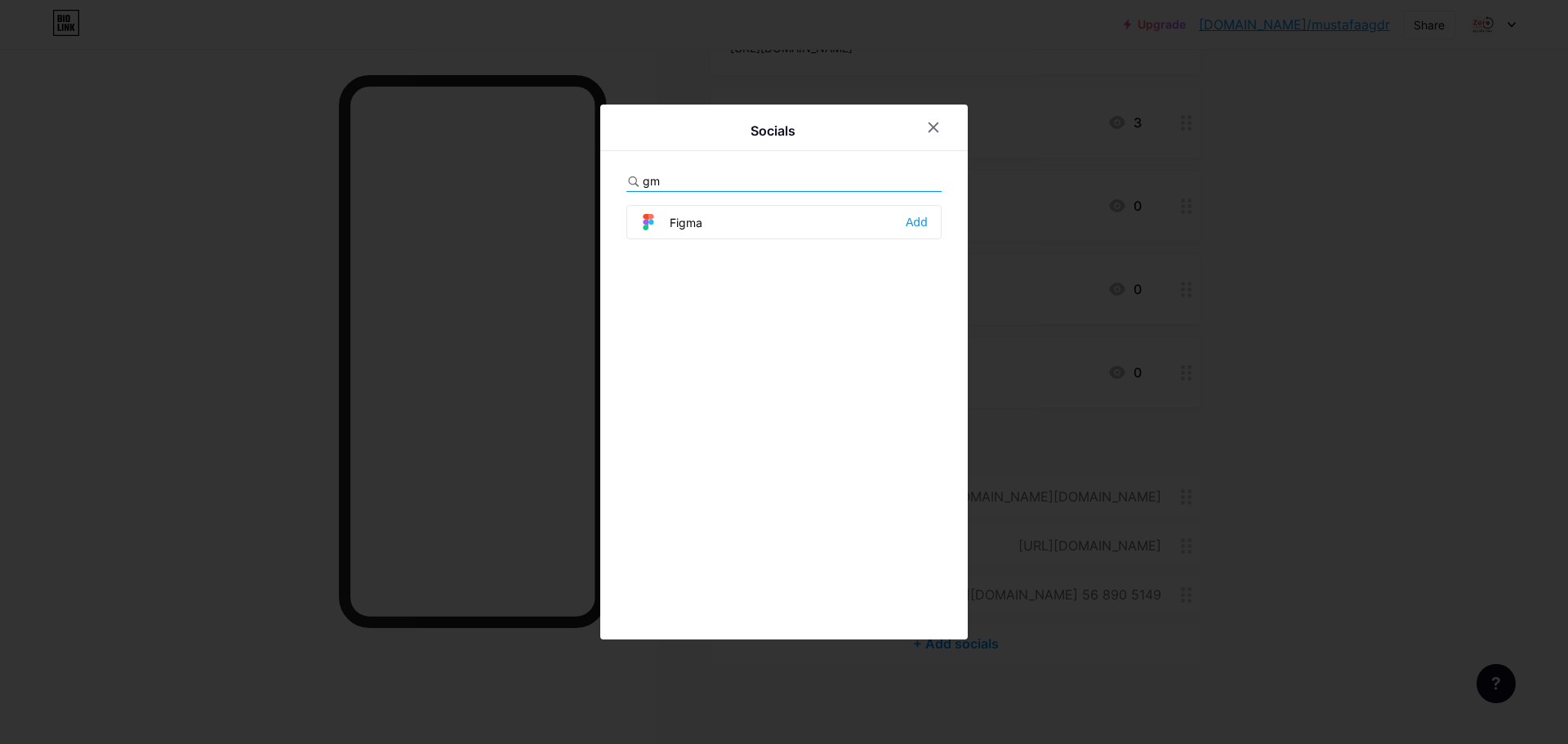
type input "g"
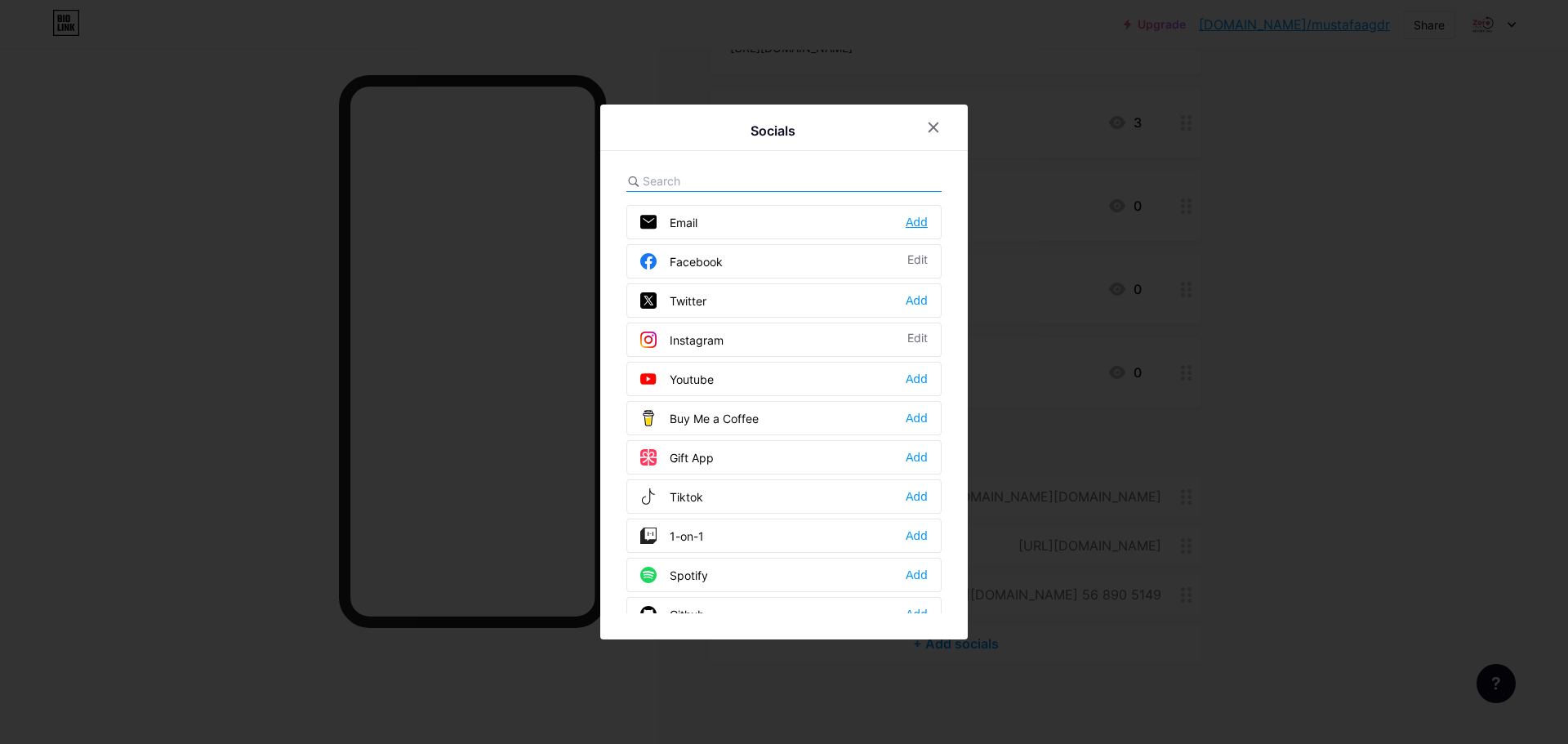
click at [912, 214] on div "Add" at bounding box center [916, 222] width 22 height 16
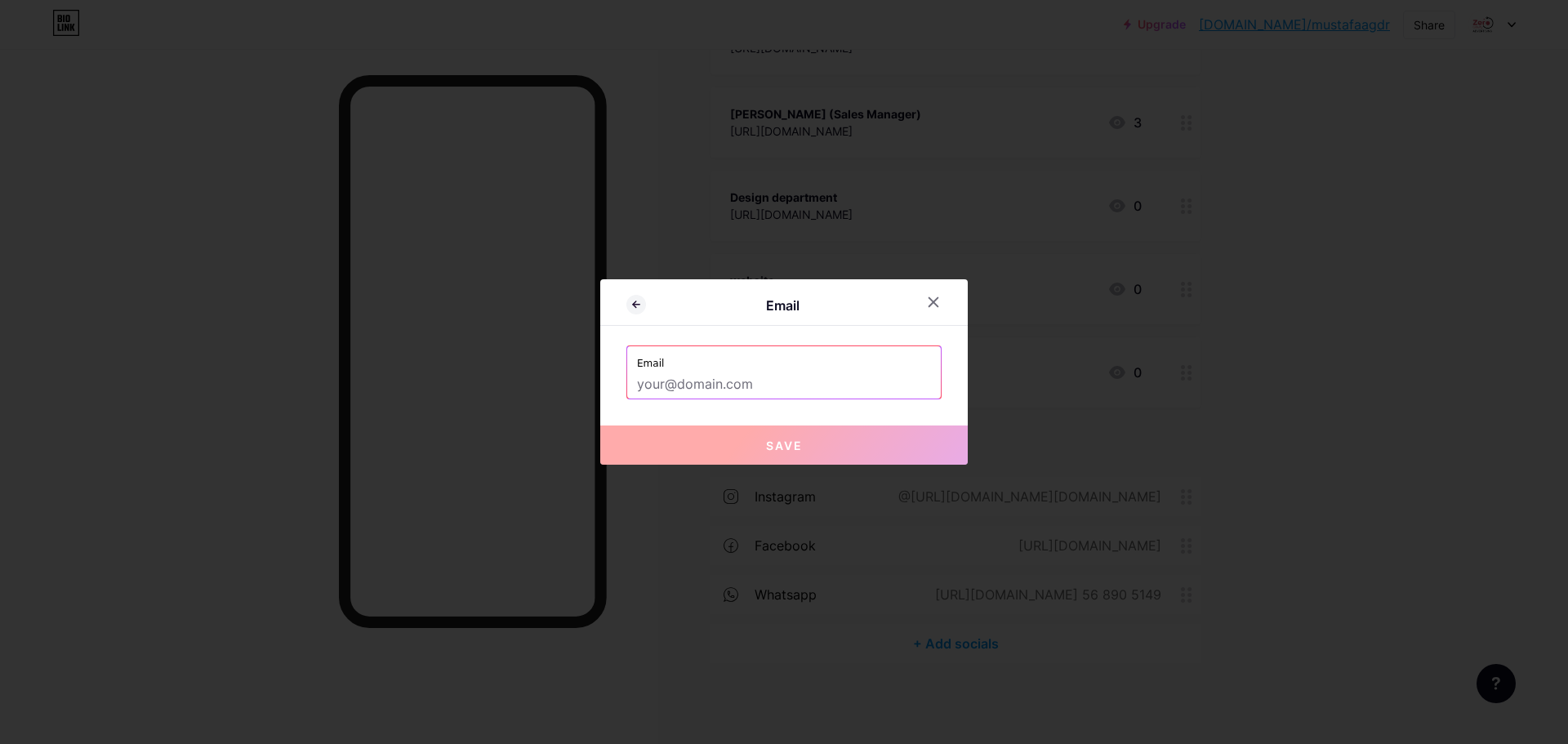
click at [704, 387] on input "text" at bounding box center [784, 385] width 294 height 28
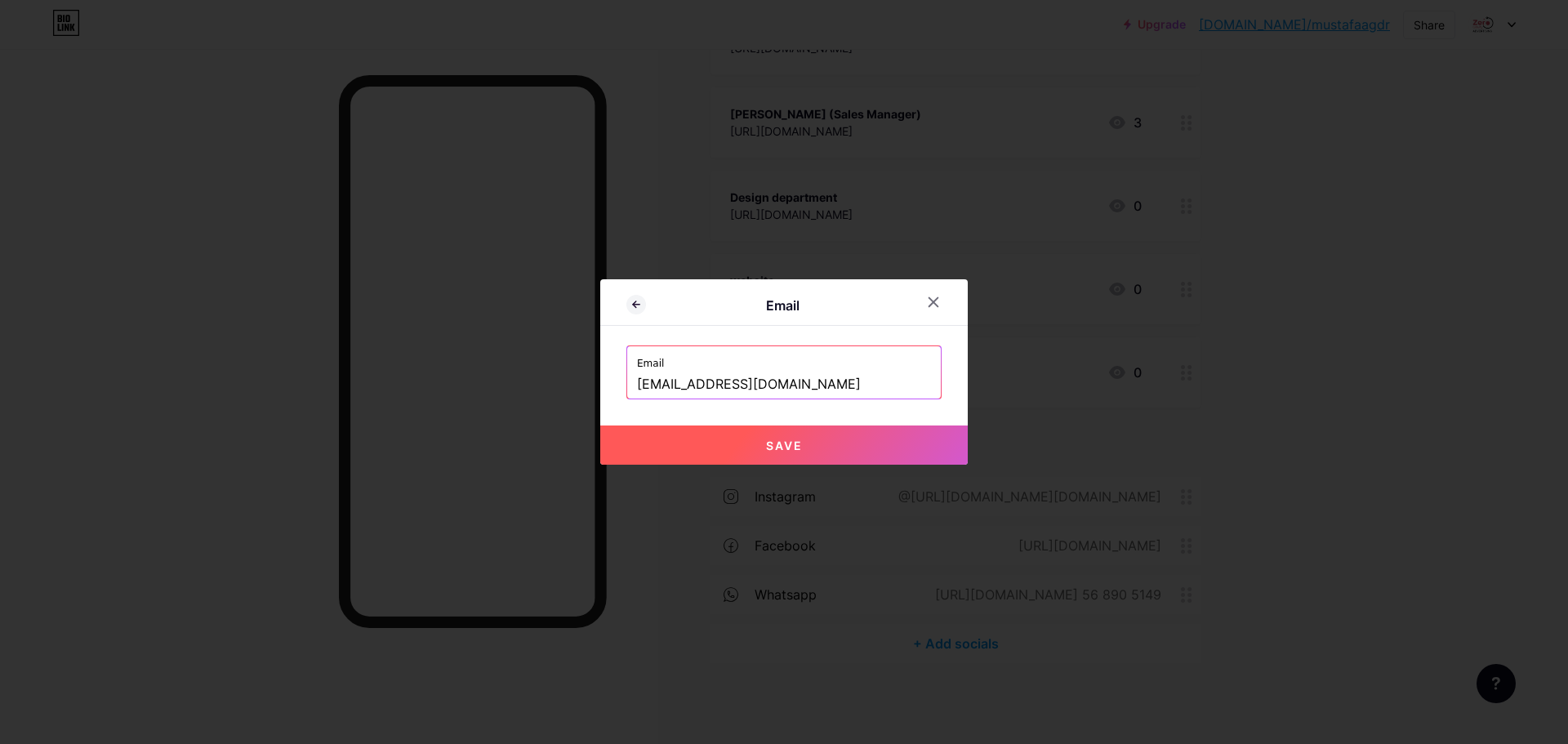
click at [758, 444] on button "Save" at bounding box center [784, 445] width 367 height 39
type input "mailto:[EMAIL_ADDRESS][DOMAIN_NAME]"
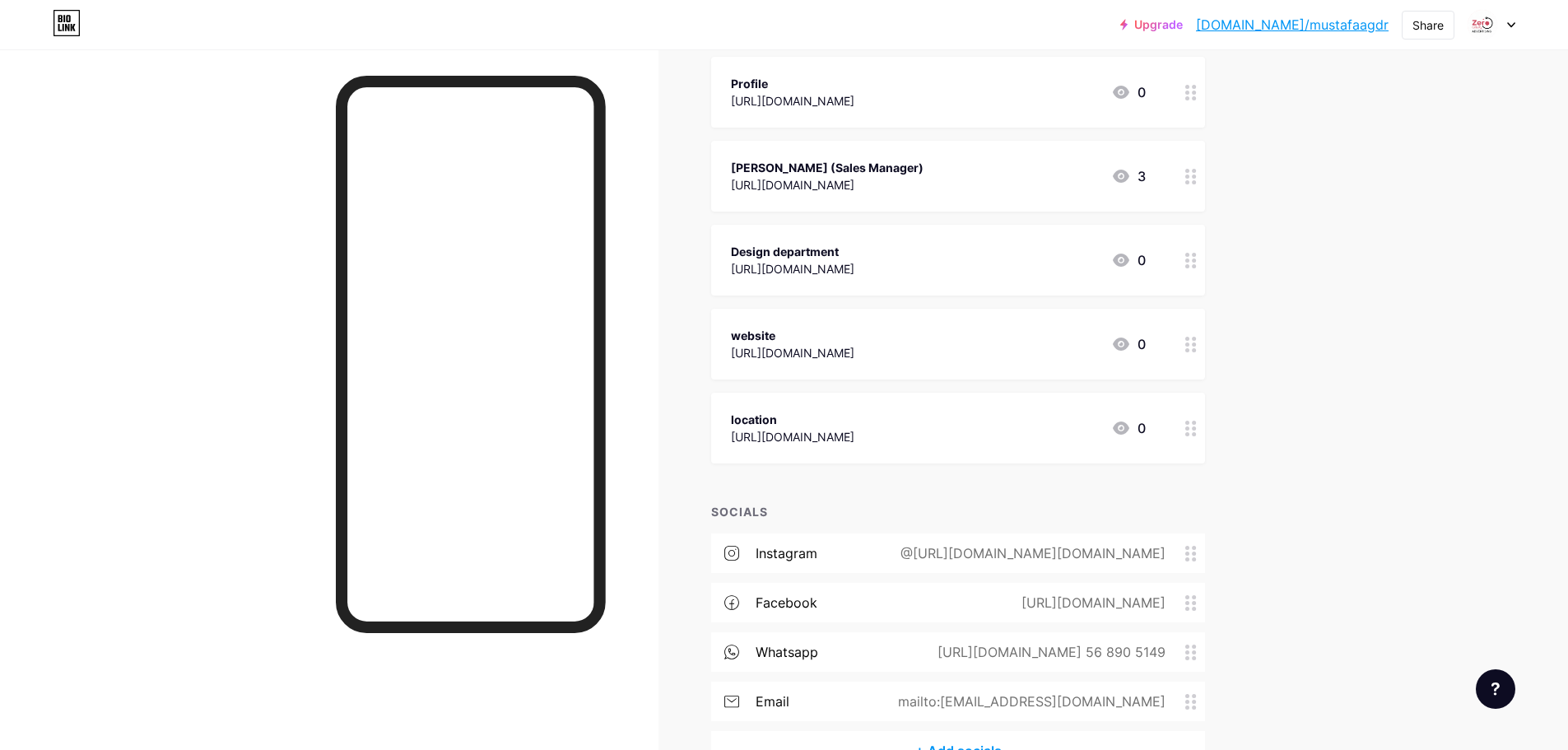
scroll to position [305, 0]
